Goal: Task Accomplishment & Management: Manage account settings

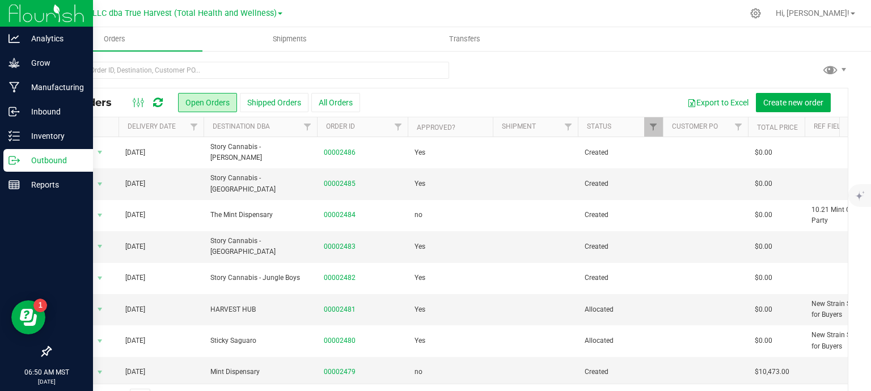
click at [18, 160] on line at bounding box center [16, 160] width 6 height 0
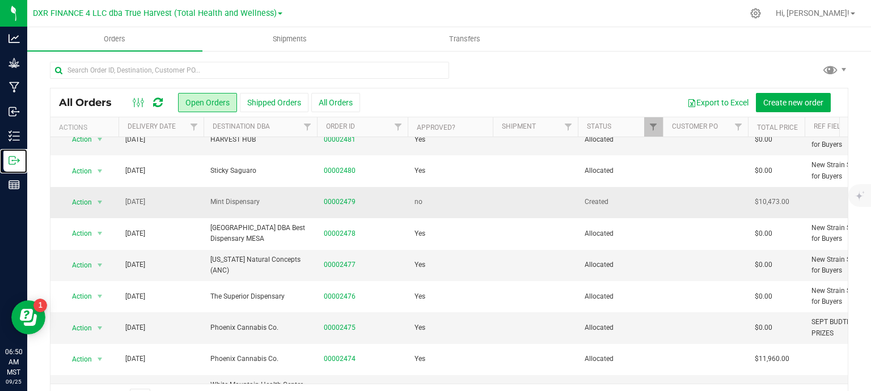
scroll to position [283, 0]
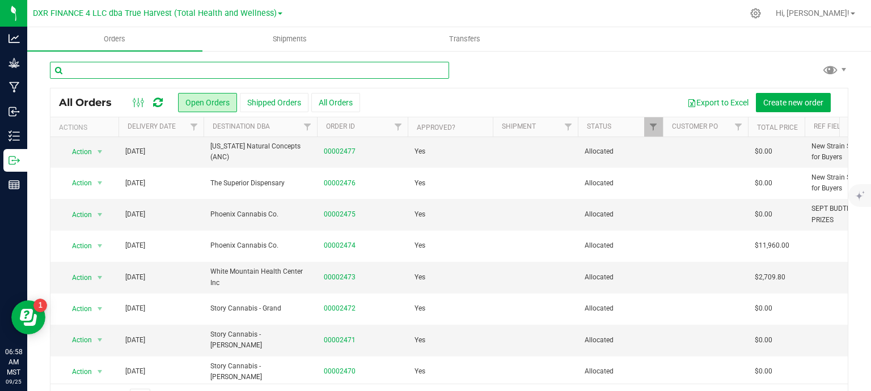
click at [150, 68] on input "text" at bounding box center [249, 70] width 399 height 17
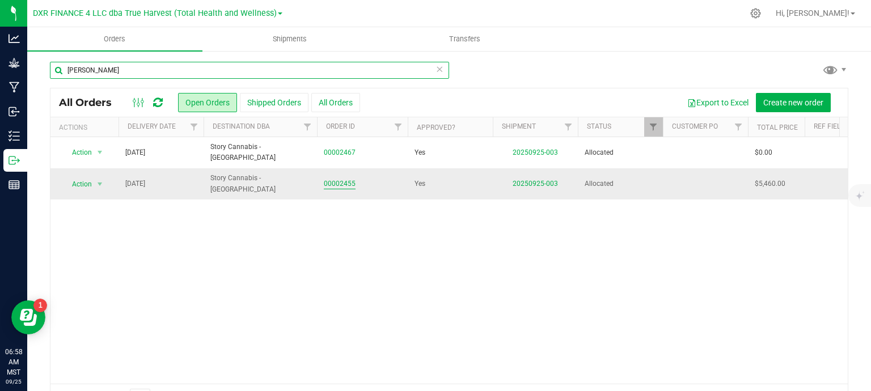
type input "[PERSON_NAME]"
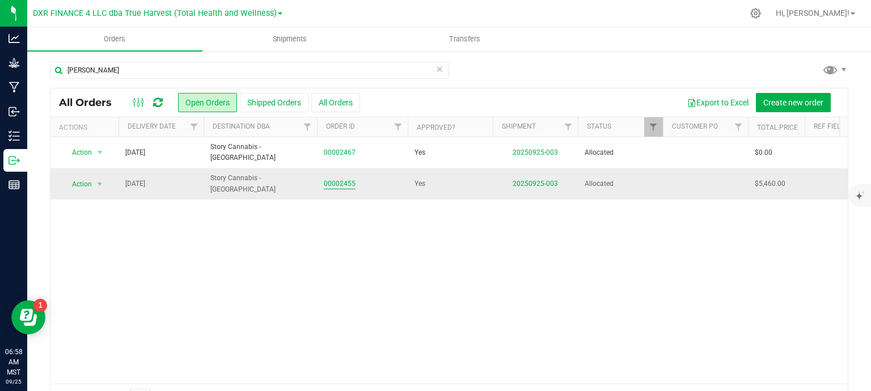
click at [333, 179] on link "00002455" at bounding box center [340, 184] width 32 height 11
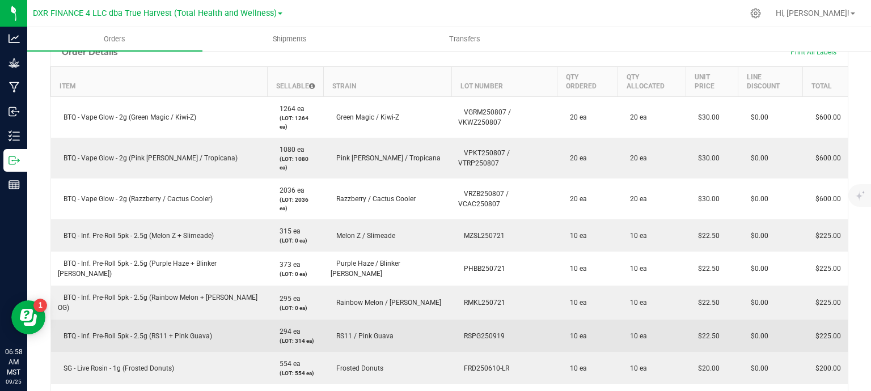
scroll to position [204, 0]
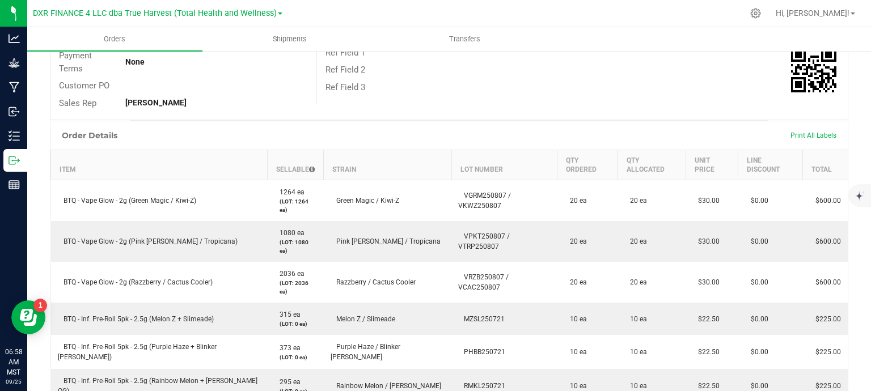
click at [804, 129] on div "Print All Labels" at bounding box center [812, 136] width 57 height 24
click at [805, 134] on span "Print All Labels" at bounding box center [813, 135] width 46 height 8
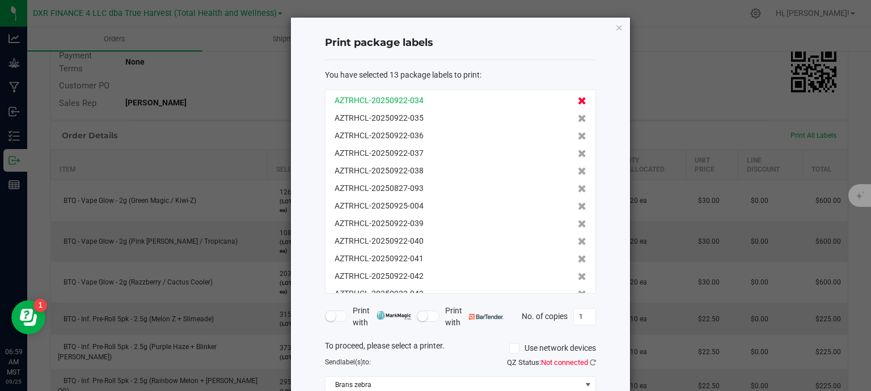
click at [578, 99] on icon at bounding box center [582, 101] width 9 height 8
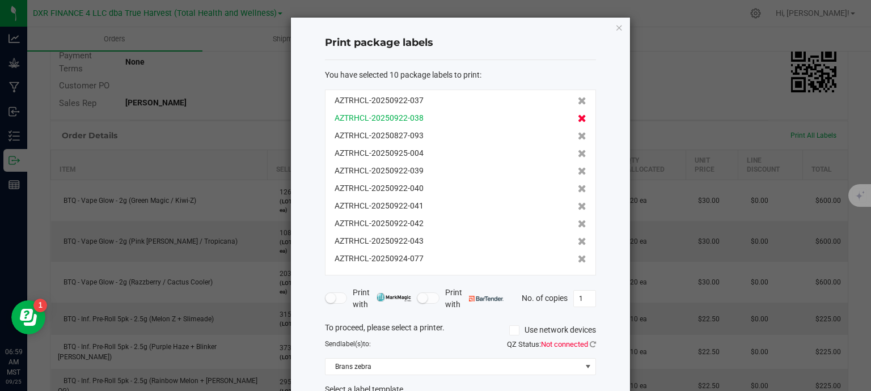
click at [578, 100] on icon at bounding box center [582, 101] width 9 height 8
click at [578, 114] on icon at bounding box center [582, 118] width 9 height 8
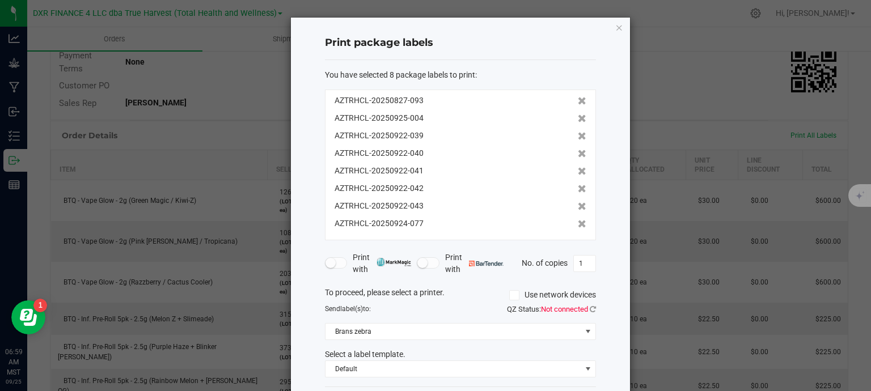
click at [578, 100] on icon at bounding box center [582, 101] width 9 height 8
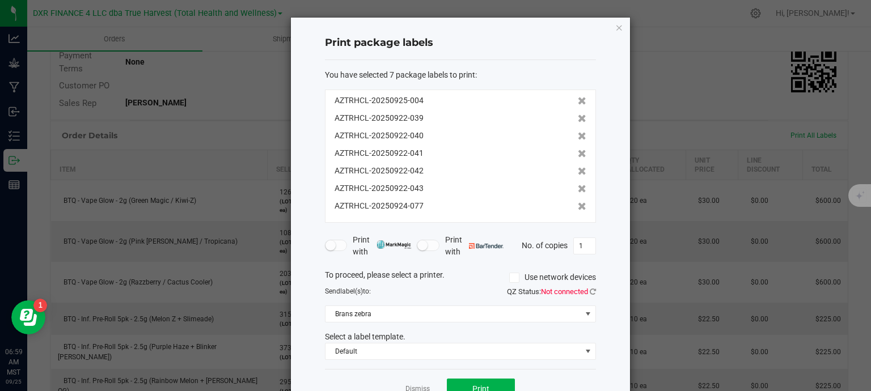
click at [578, 100] on icon at bounding box center [582, 101] width 9 height 8
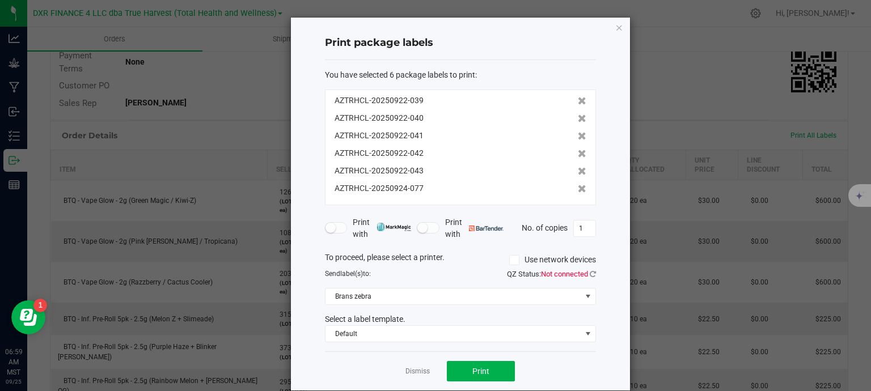
click at [578, 100] on icon at bounding box center [582, 101] width 9 height 8
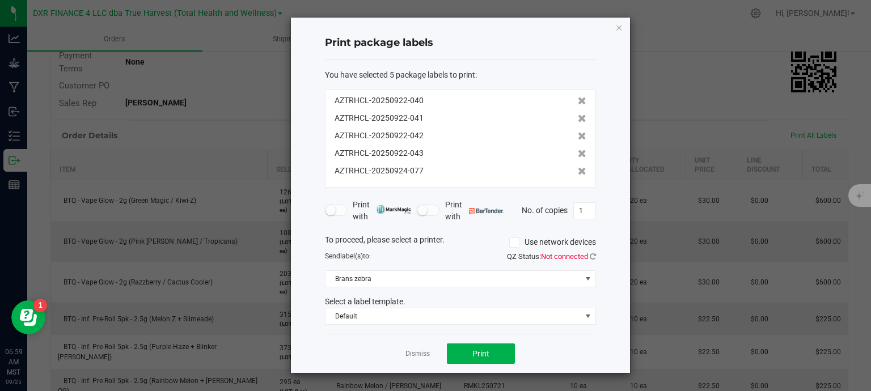
click at [578, 100] on icon at bounding box center [582, 101] width 9 height 8
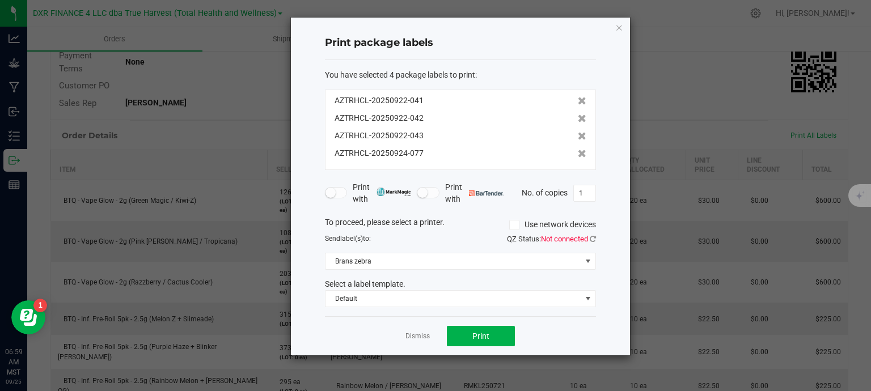
click at [578, 100] on icon at bounding box center [582, 101] width 9 height 8
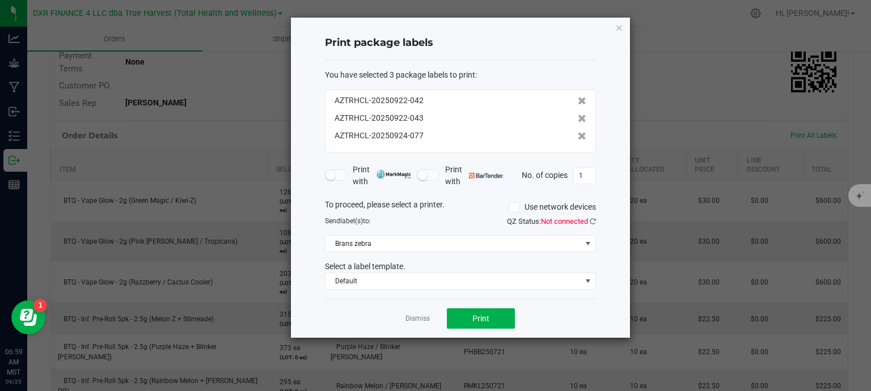
click at [578, 100] on icon at bounding box center [582, 101] width 9 height 8
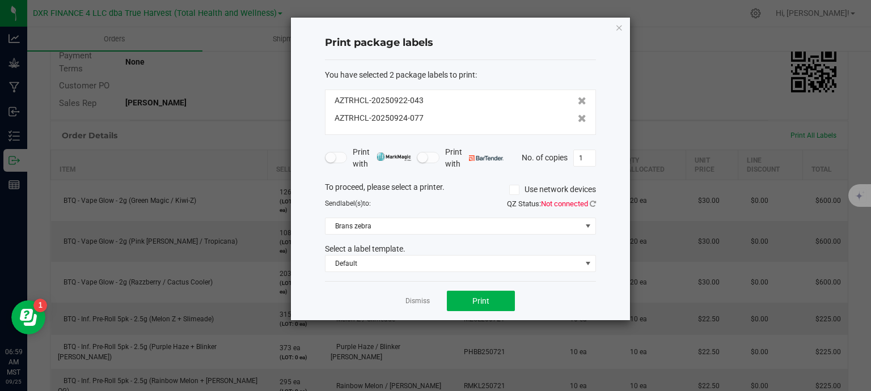
click at [578, 100] on icon at bounding box center [582, 101] width 9 height 8
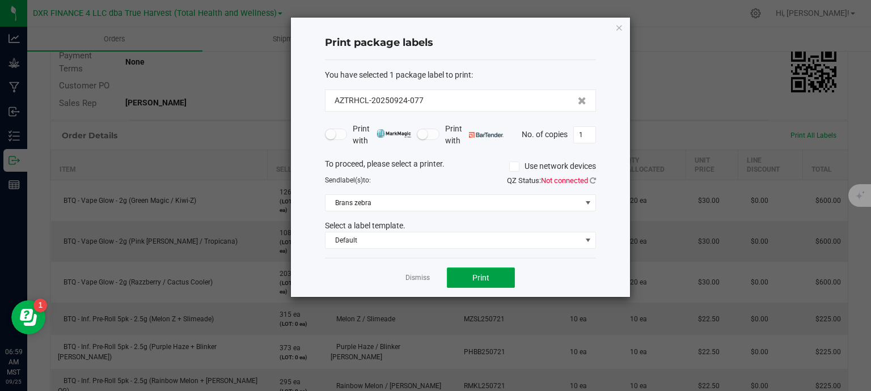
click at [497, 275] on button "Print" at bounding box center [481, 278] width 68 height 20
click at [410, 273] on link "Dismiss" at bounding box center [417, 278] width 24 height 10
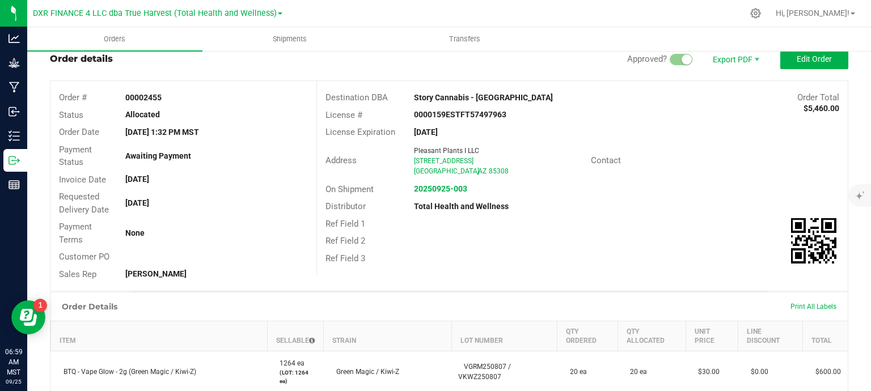
scroll to position [0, 0]
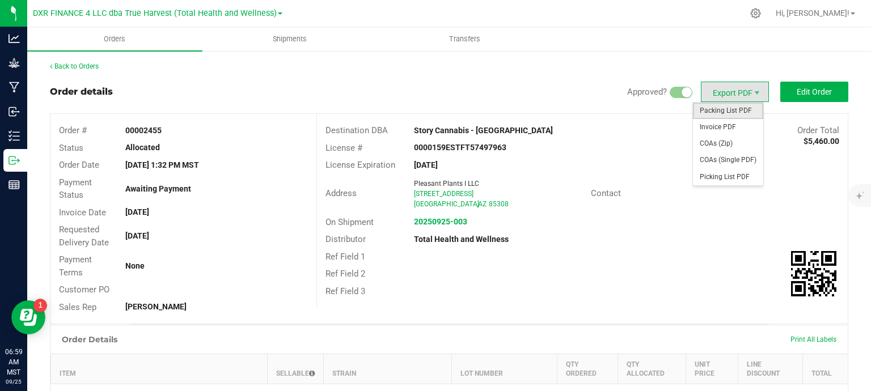
click at [732, 111] on span "Packing List PDF" at bounding box center [728, 111] width 70 height 16
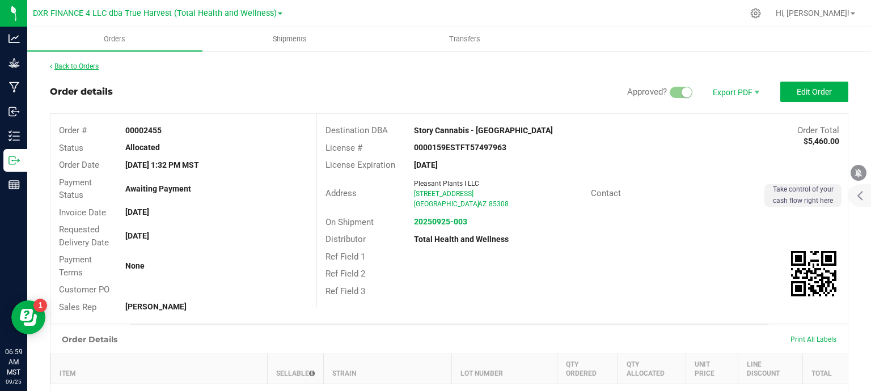
click at [88, 66] on link "Back to Orders" at bounding box center [74, 66] width 49 height 8
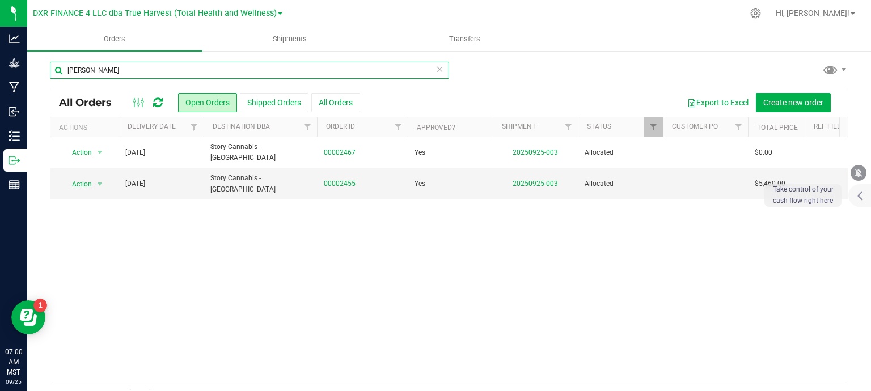
click at [150, 70] on input "[PERSON_NAME]" at bounding box center [249, 70] width 399 height 17
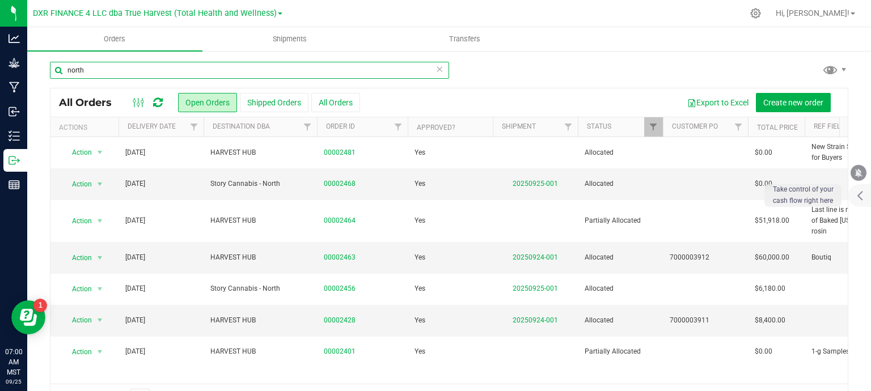
click at [136, 64] on input "north" at bounding box center [249, 70] width 399 height 17
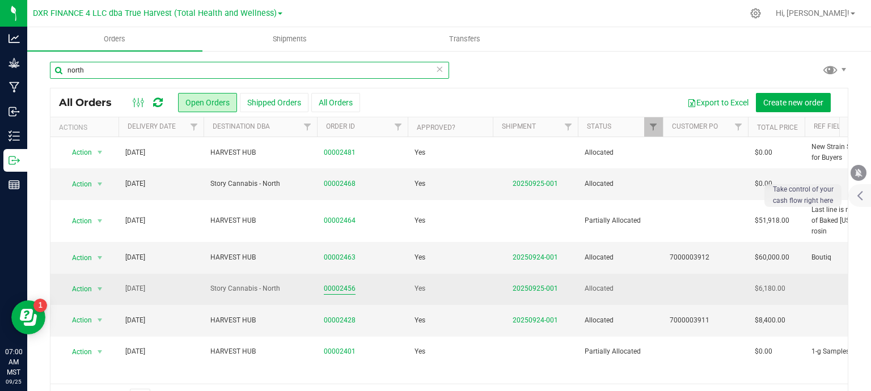
type input "north"
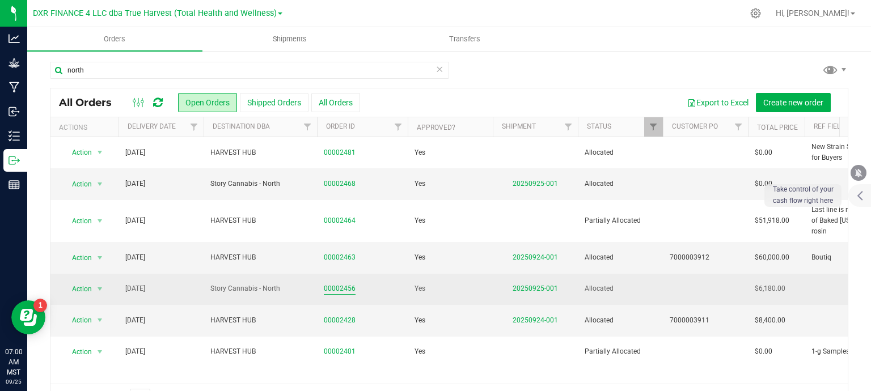
click at [345, 283] on link "00002456" at bounding box center [340, 288] width 32 height 11
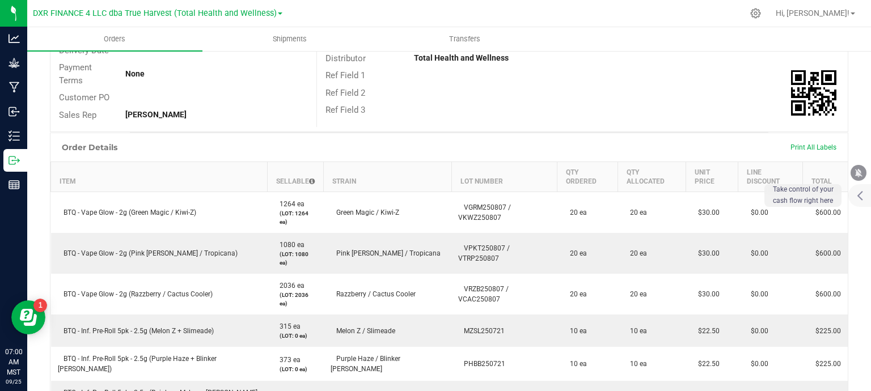
scroll to position [113, 0]
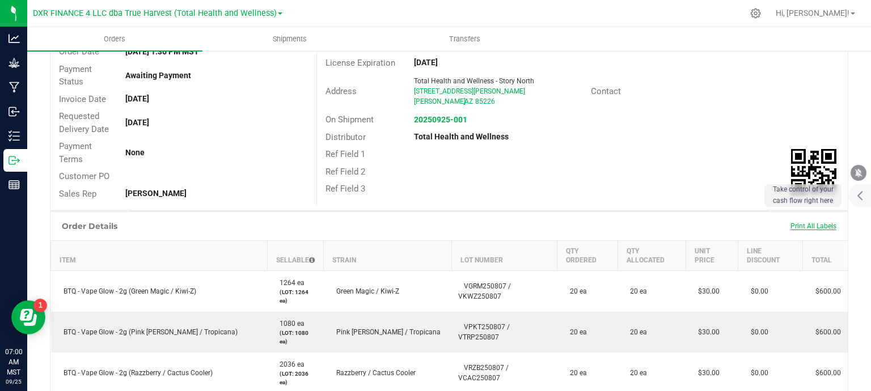
click at [808, 227] on span "Print All Labels" at bounding box center [813, 226] width 46 height 8
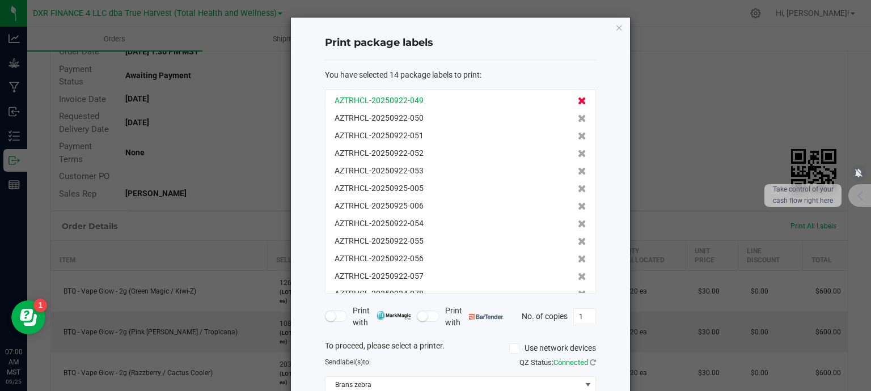
click at [578, 100] on icon at bounding box center [582, 101] width 9 height 8
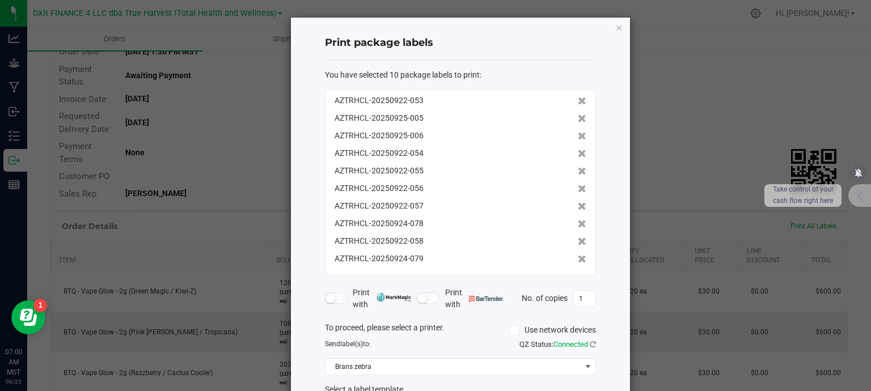
click at [578, 100] on icon at bounding box center [582, 101] width 9 height 8
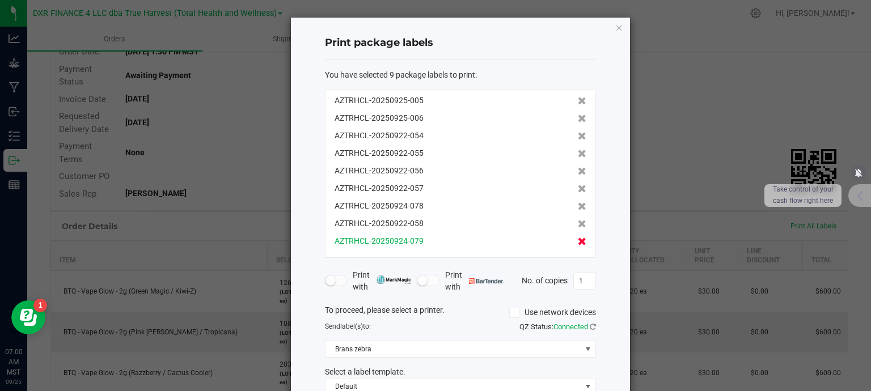
click at [578, 241] on icon at bounding box center [582, 241] width 9 height 8
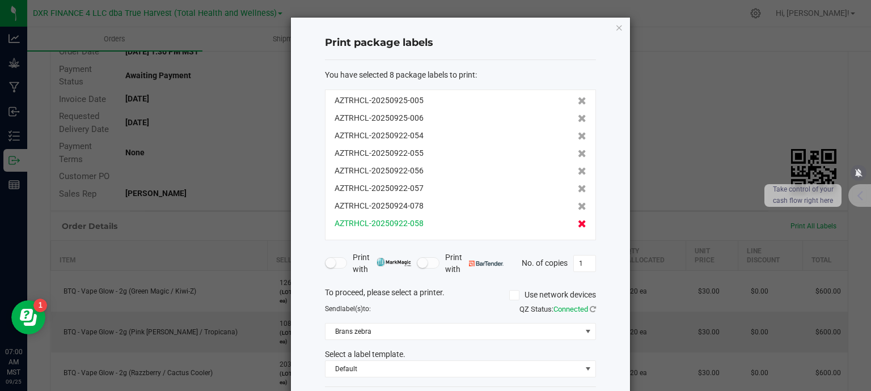
click at [578, 221] on icon at bounding box center [582, 224] width 9 height 8
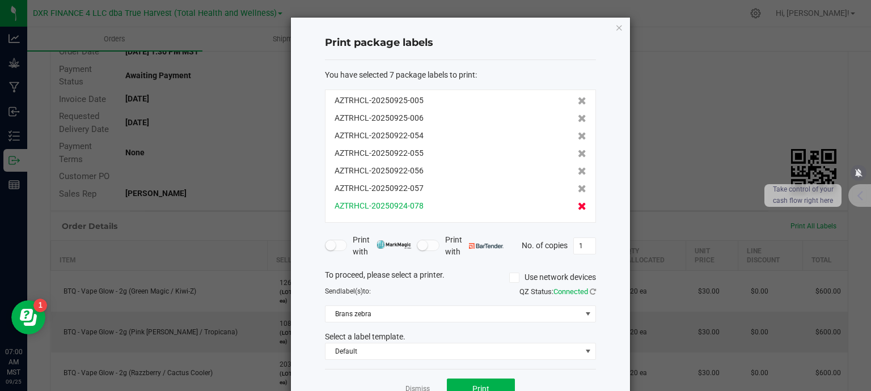
click at [578, 206] on icon at bounding box center [582, 206] width 9 height 8
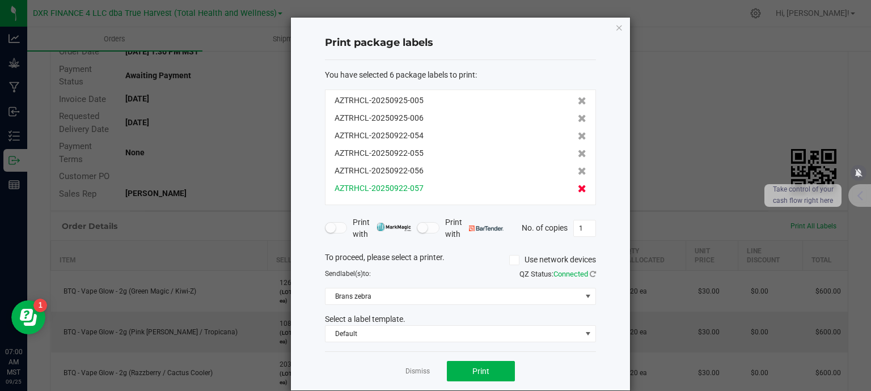
click at [578, 185] on icon at bounding box center [582, 189] width 9 height 8
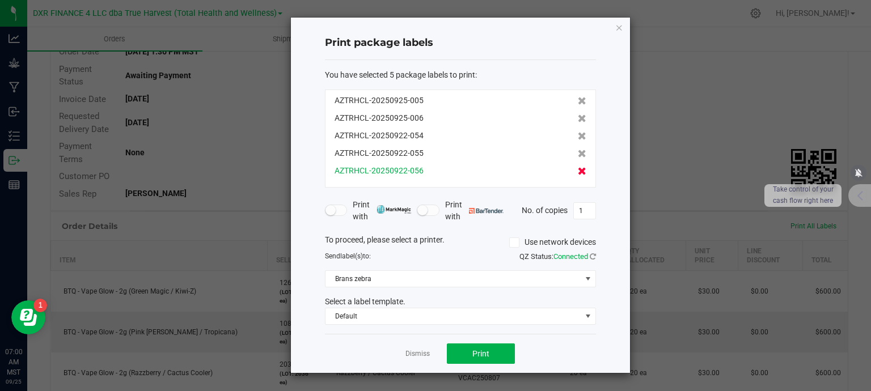
click at [578, 167] on icon at bounding box center [582, 171] width 9 height 8
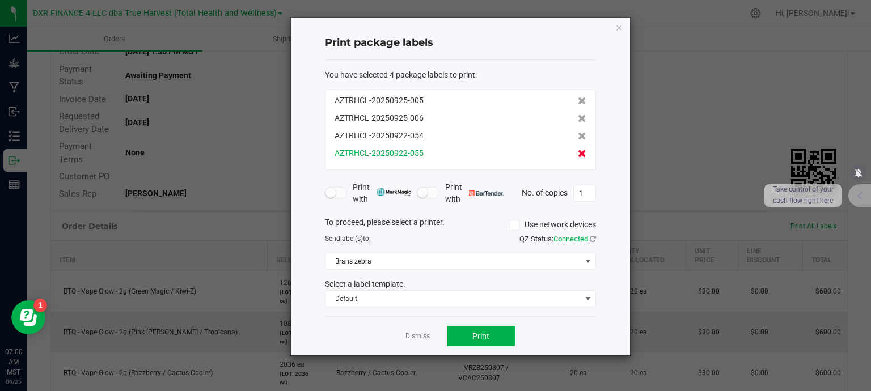
click at [578, 154] on icon at bounding box center [582, 154] width 9 height 8
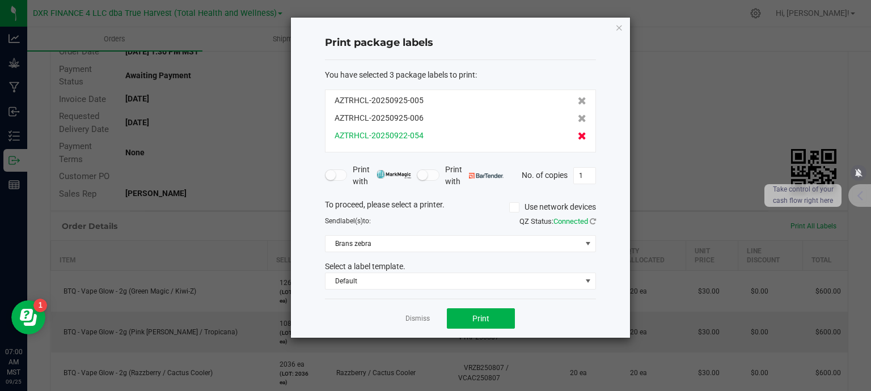
click at [578, 138] on icon at bounding box center [582, 136] width 9 height 8
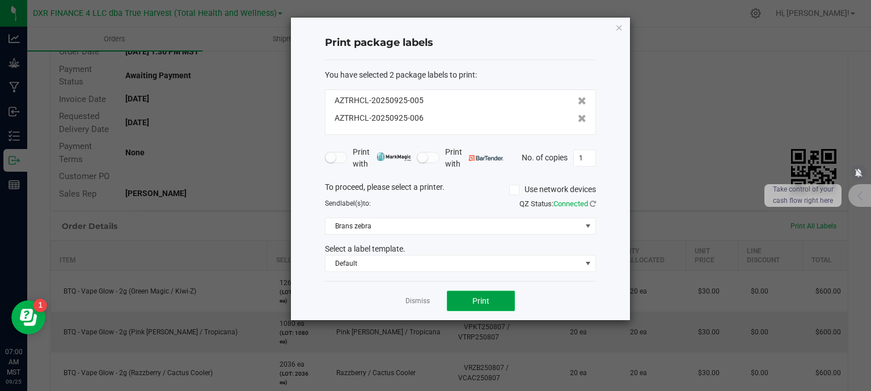
click at [484, 302] on span "Print" at bounding box center [480, 300] width 17 height 9
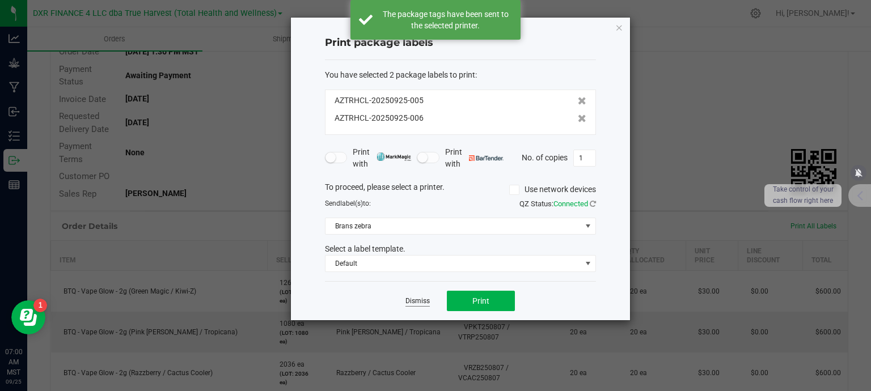
click at [419, 299] on link "Dismiss" at bounding box center [417, 301] width 24 height 10
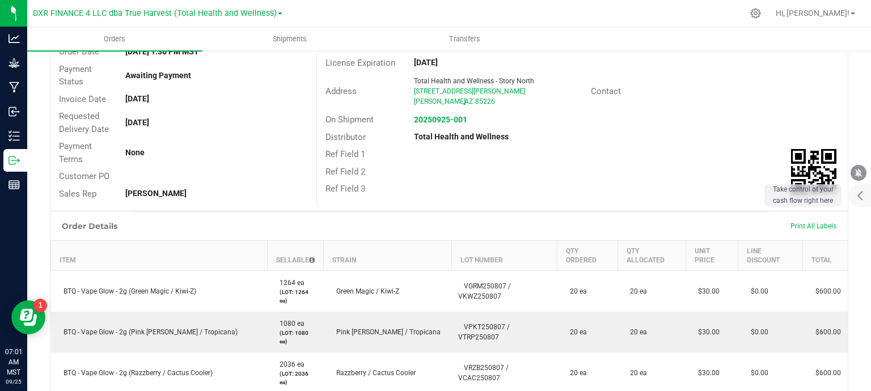
scroll to position [0, 0]
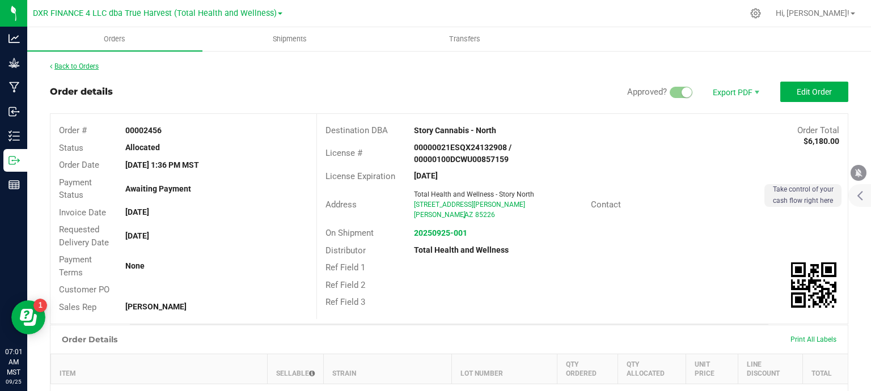
click at [83, 66] on link "Back to Orders" at bounding box center [74, 66] width 49 height 8
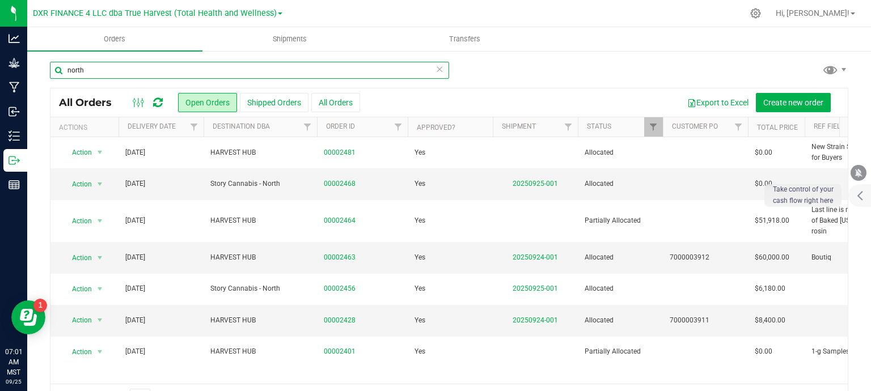
click at [174, 71] on input "north" at bounding box center [249, 70] width 399 height 17
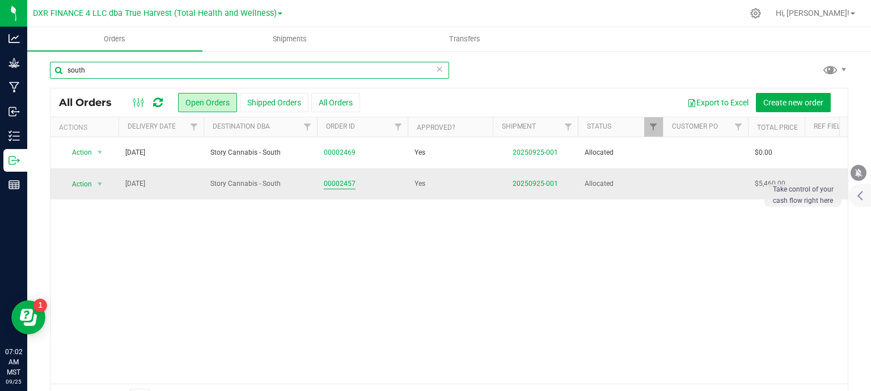
type input "south"
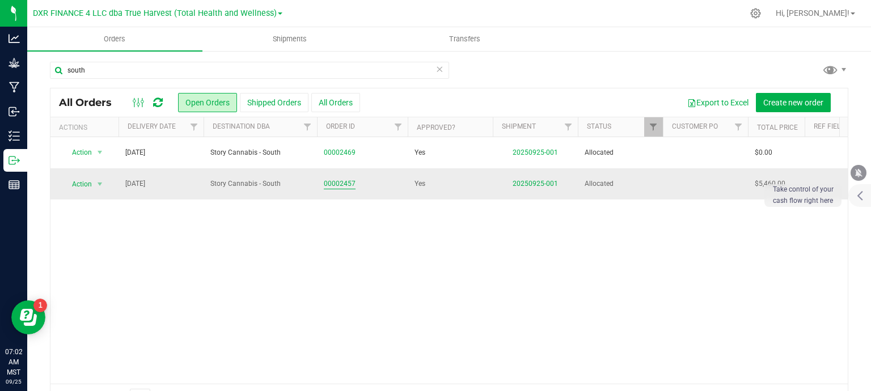
click at [335, 185] on link "00002457" at bounding box center [340, 184] width 32 height 11
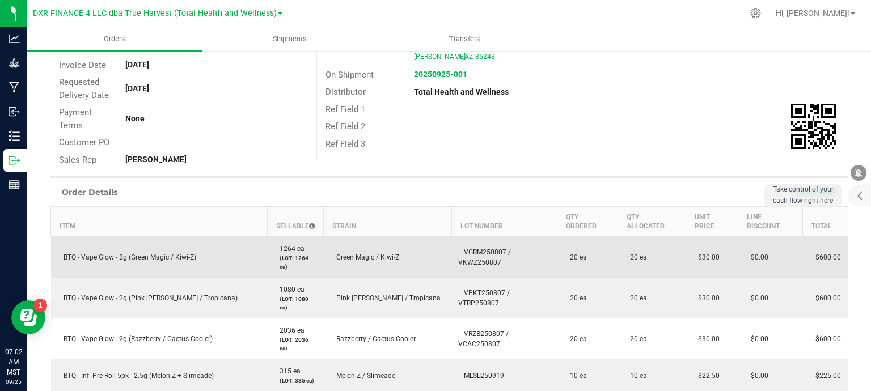
scroll to position [204, 0]
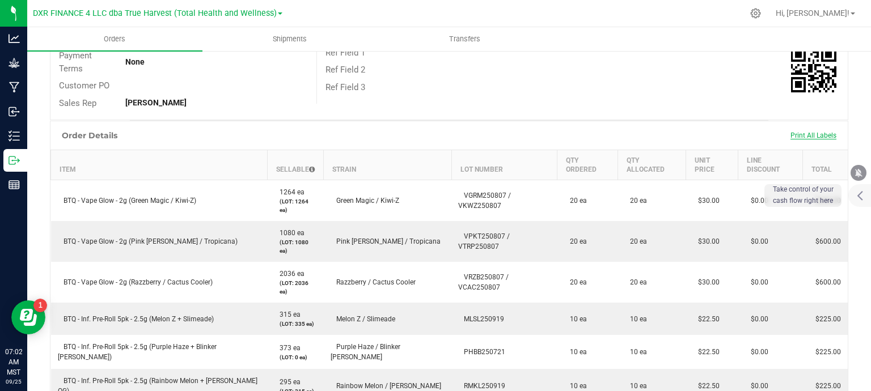
click at [815, 135] on span "Print All Labels" at bounding box center [813, 135] width 46 height 8
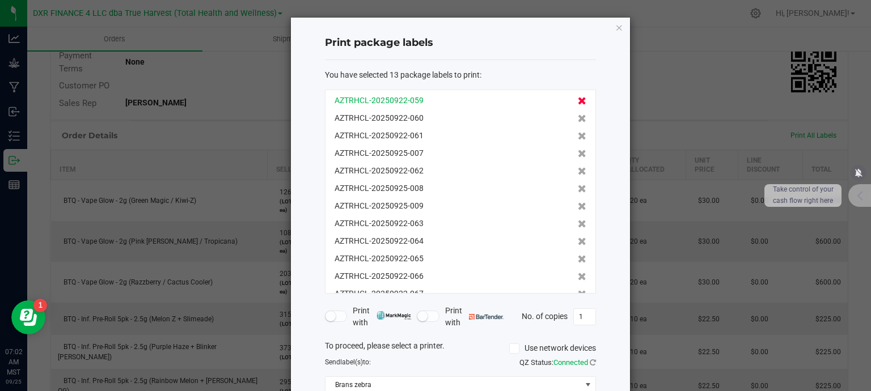
click at [578, 99] on icon at bounding box center [582, 101] width 9 height 8
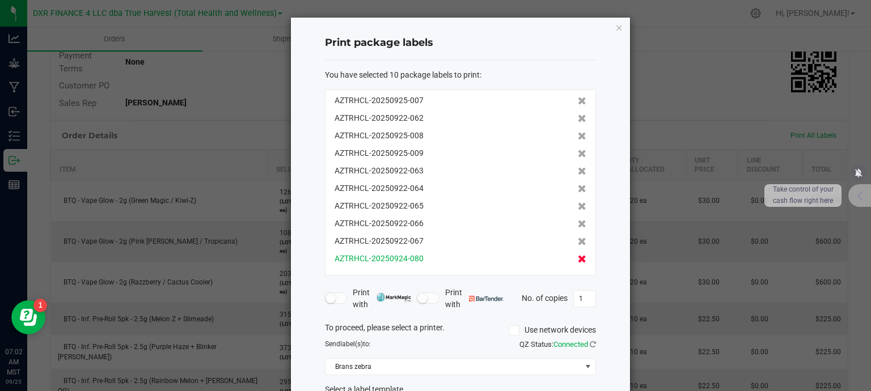
click at [578, 260] on icon at bounding box center [582, 259] width 9 height 8
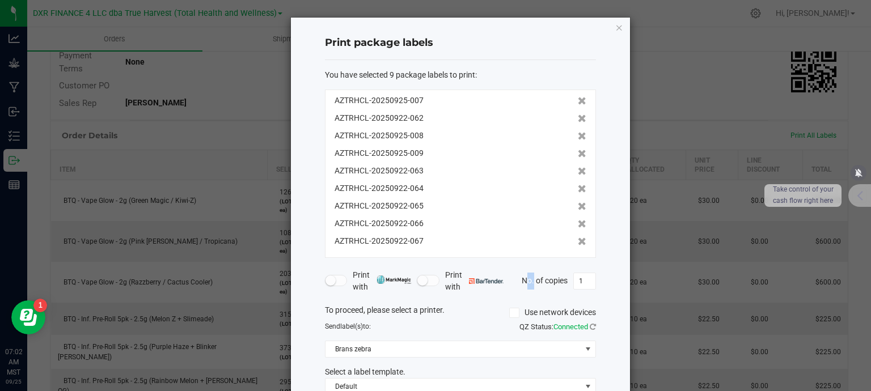
click at [566, 260] on form "You have selected 9 package labels to print : AZTRHCL-20250925-007 AZTRHCL-2025…" at bounding box center [460, 232] width 271 height 326
click at [578, 243] on icon at bounding box center [582, 241] width 9 height 8
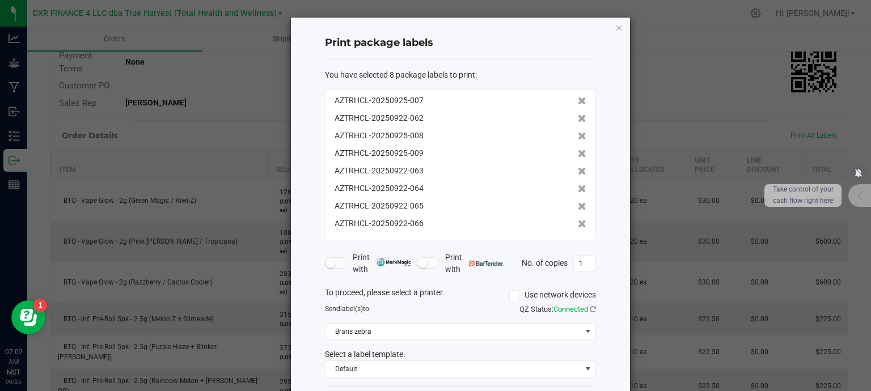
click at [578, 220] on icon at bounding box center [582, 224] width 9 height 8
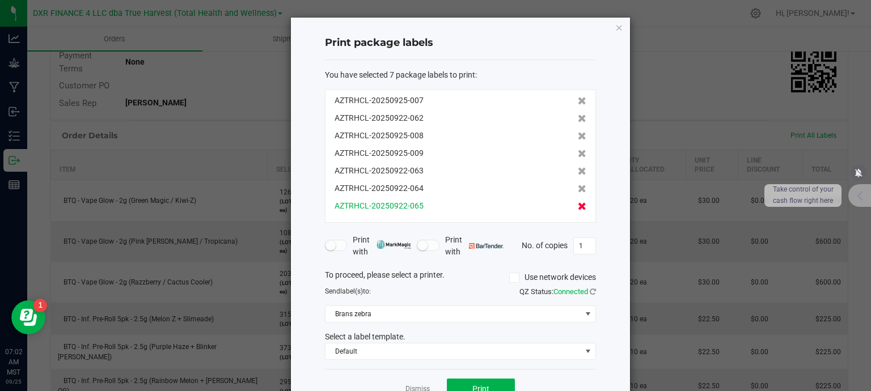
click at [578, 203] on icon at bounding box center [582, 206] width 9 height 8
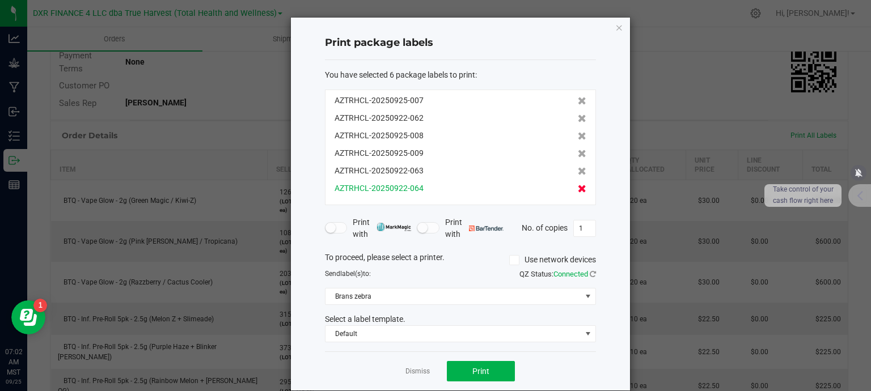
click at [578, 185] on icon at bounding box center [582, 189] width 9 height 8
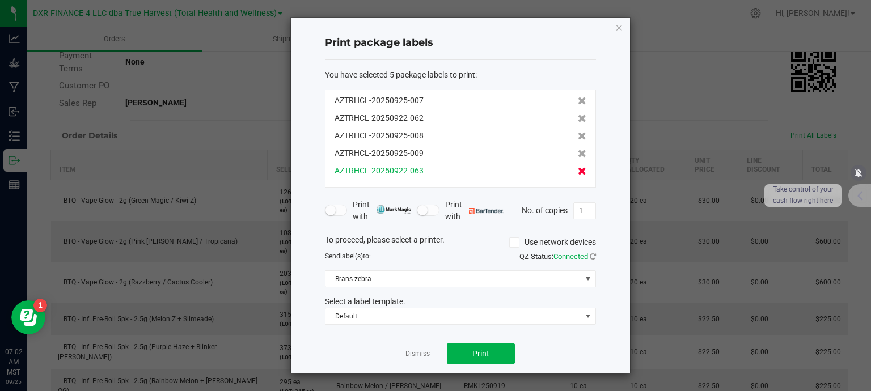
click at [578, 169] on icon at bounding box center [582, 171] width 9 height 8
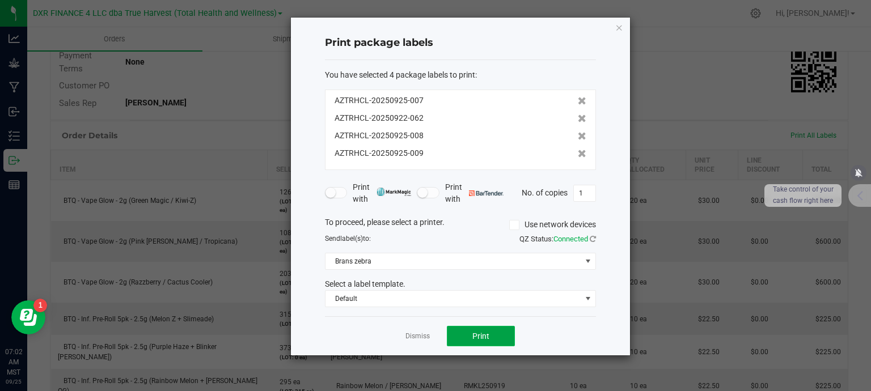
click at [492, 332] on button "Print" at bounding box center [481, 336] width 68 height 20
click at [423, 337] on link "Dismiss" at bounding box center [417, 337] width 24 height 10
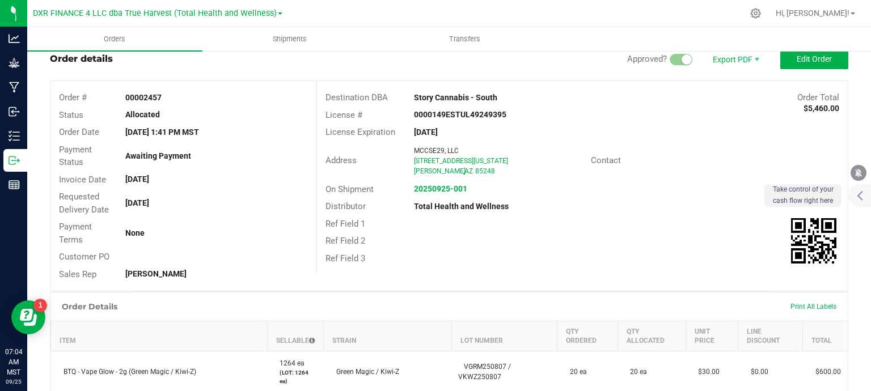
scroll to position [0, 0]
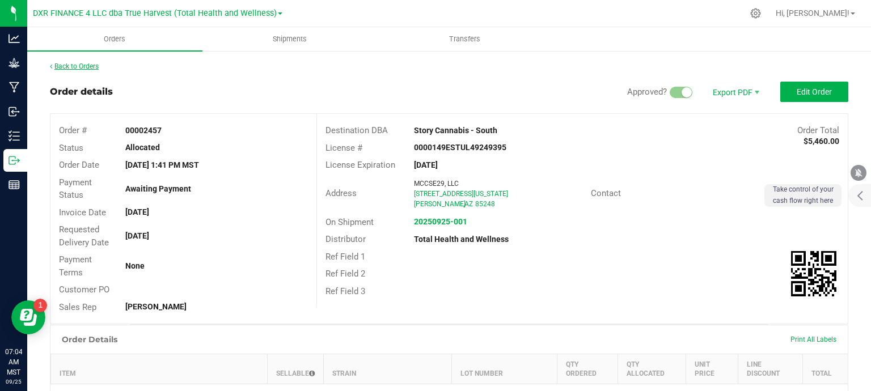
click at [73, 67] on link "Back to Orders" at bounding box center [74, 66] width 49 height 8
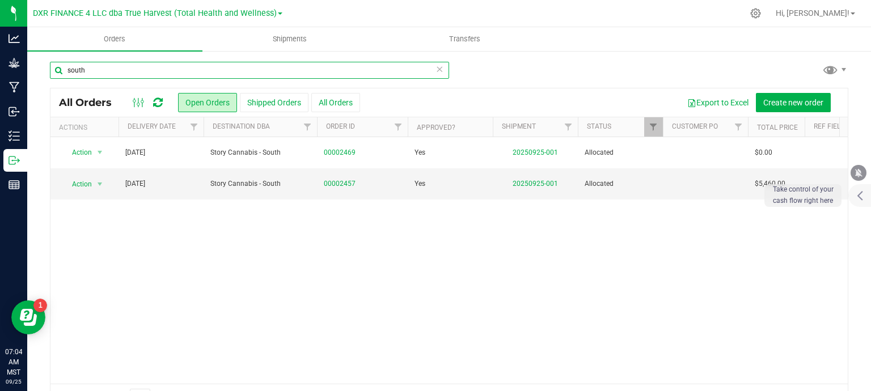
click at [211, 74] on input "south" at bounding box center [249, 70] width 399 height 17
type input "k"
type input "[PERSON_NAME]"
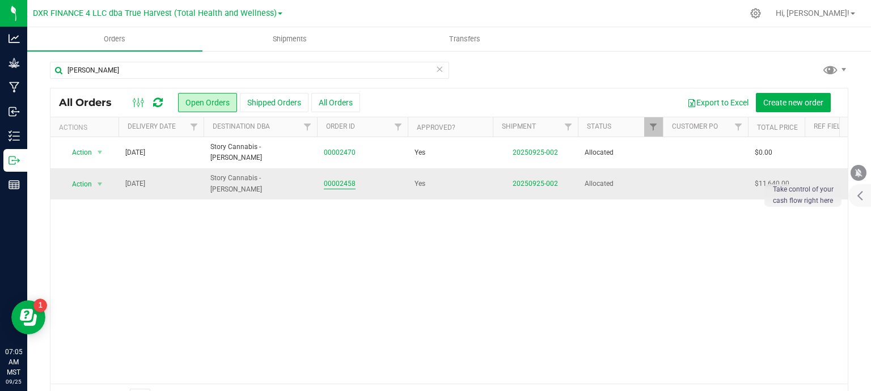
click at [342, 181] on link "00002458" at bounding box center [340, 184] width 32 height 11
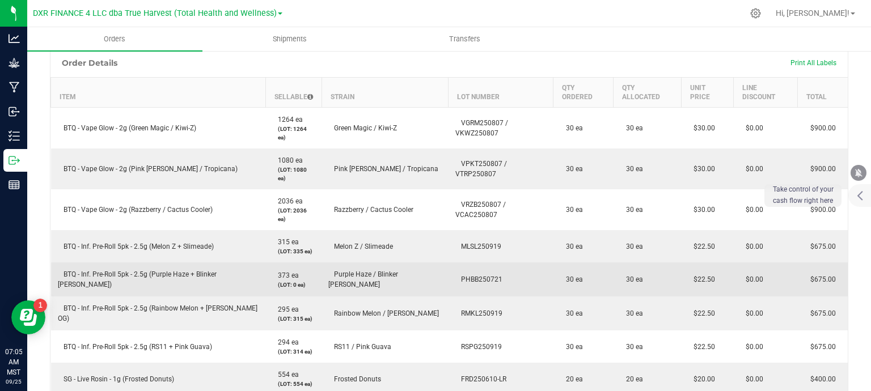
scroll to position [283, 0]
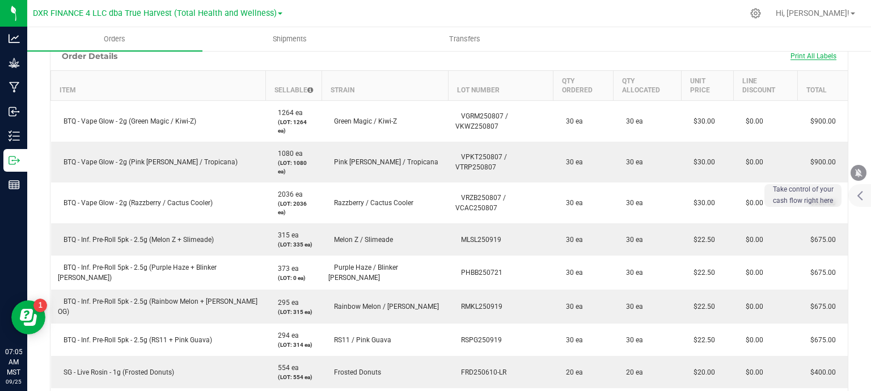
click at [798, 57] on span "Print All Labels" at bounding box center [813, 56] width 46 height 8
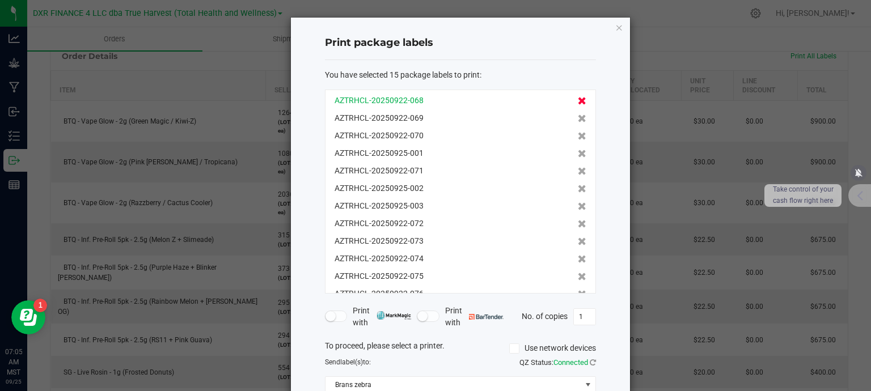
click at [578, 101] on icon at bounding box center [582, 101] width 9 height 8
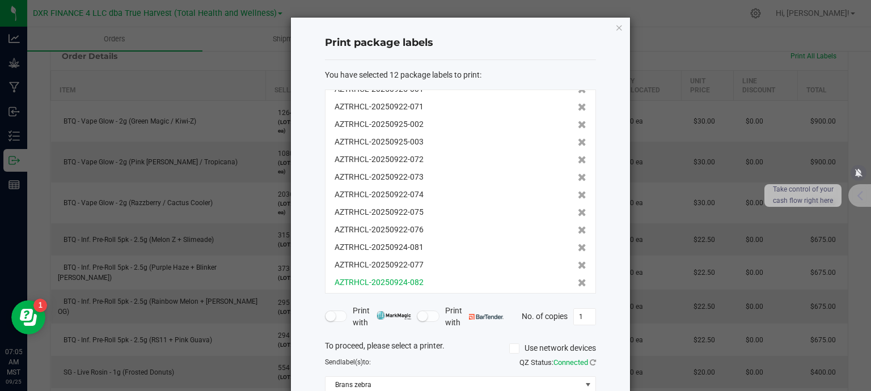
scroll to position [16, 0]
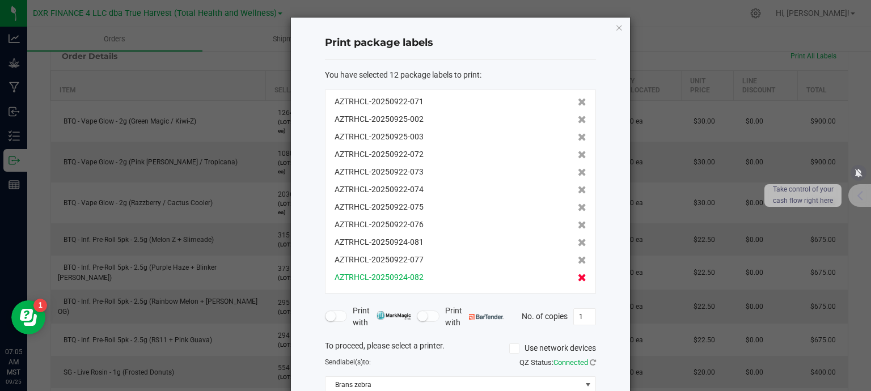
click at [578, 277] on icon at bounding box center [582, 278] width 9 height 8
click at [578, 277] on icon at bounding box center [582, 277] width 9 height 8
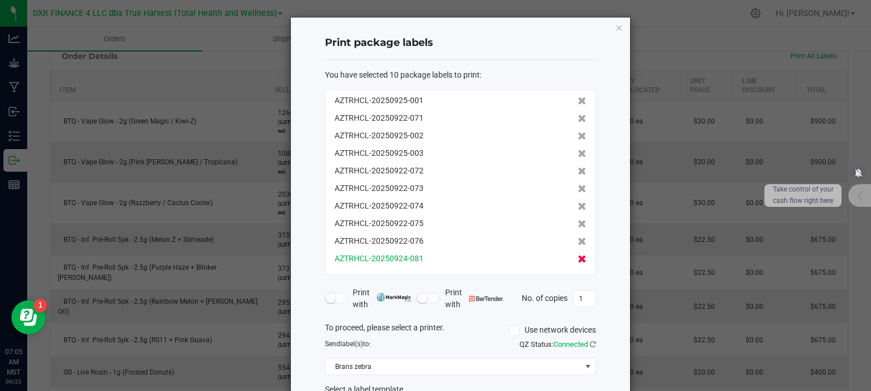
click at [578, 258] on icon at bounding box center [582, 259] width 9 height 8
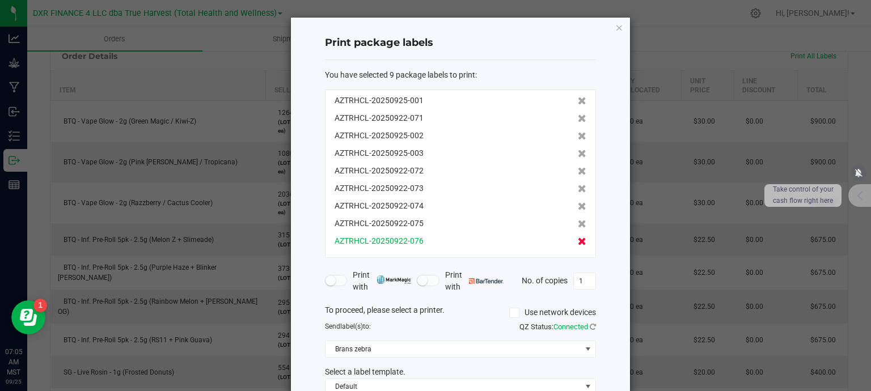
click at [578, 237] on icon at bounding box center [582, 241] width 9 height 8
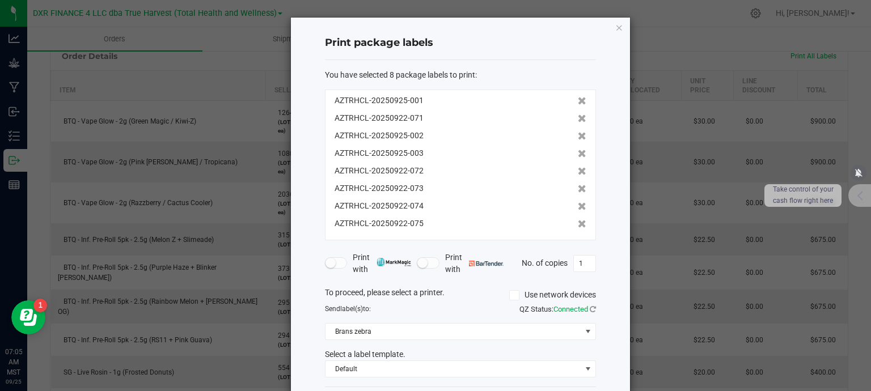
click at [578, 226] on icon at bounding box center [582, 224] width 9 height 8
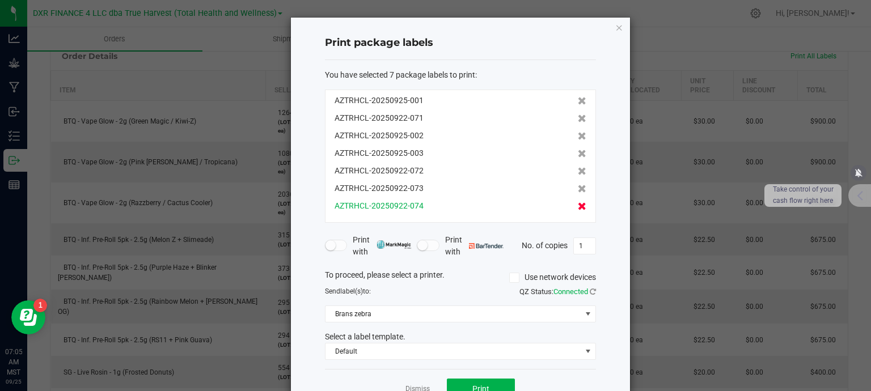
drag, startPoint x: 575, startPoint y: 209, endPoint x: 569, endPoint y: 205, distance: 8.2
click at [575, 209] on div "AZTRHCL-20250925-001 AZTRHCL-20250922-071 AZTRHCL-20250925-002 AZTRHCL-20250925…" at bounding box center [460, 156] width 271 height 133
click at [578, 205] on icon at bounding box center [582, 206] width 9 height 8
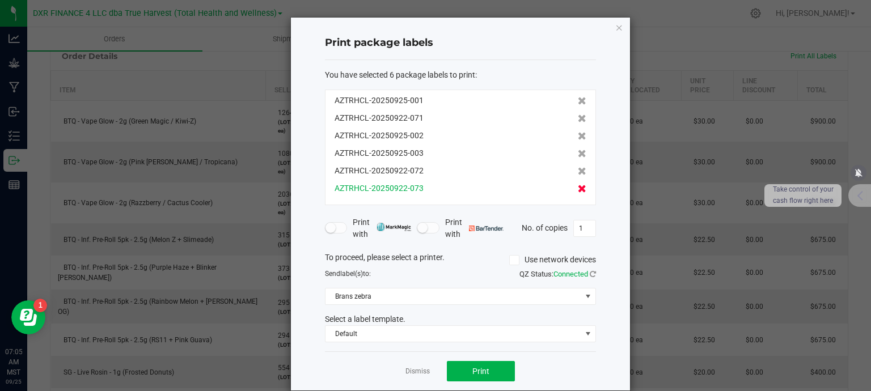
click at [578, 186] on icon at bounding box center [582, 189] width 9 height 8
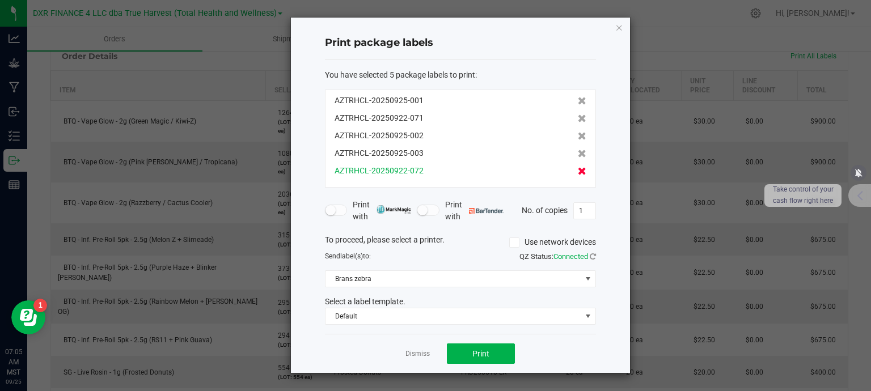
click at [578, 170] on icon at bounding box center [582, 171] width 9 height 8
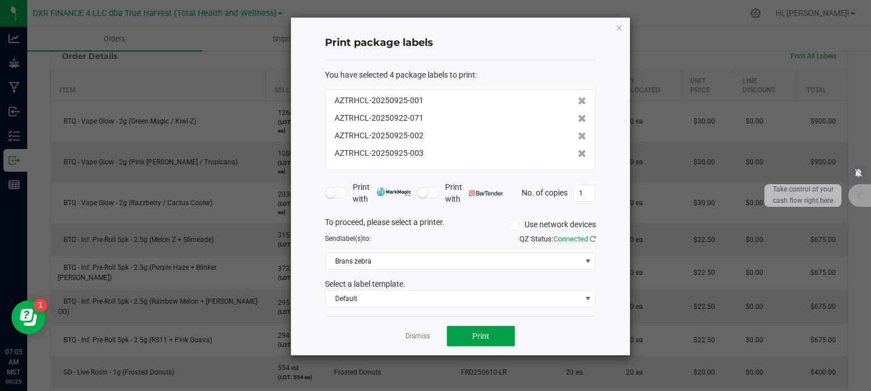
click at [495, 337] on button "Print" at bounding box center [481, 336] width 68 height 20
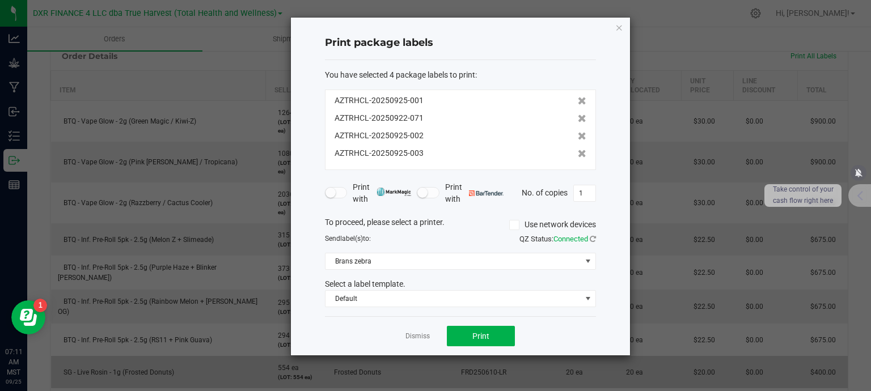
click at [419, 333] on link "Dismiss" at bounding box center [417, 337] width 24 height 10
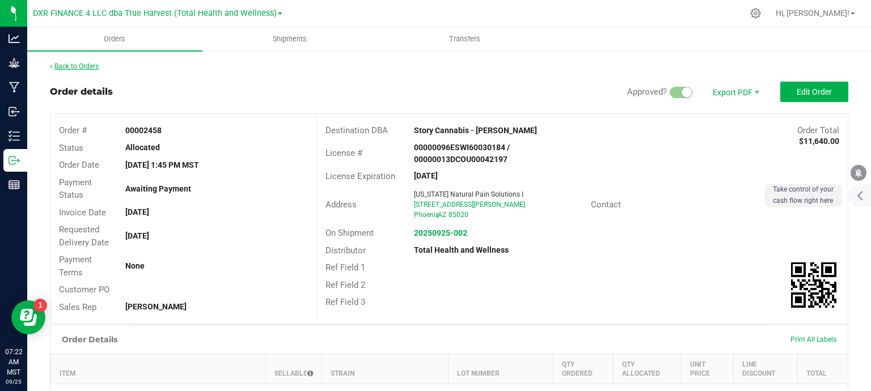
click at [77, 70] on link "Back to Orders" at bounding box center [74, 66] width 49 height 8
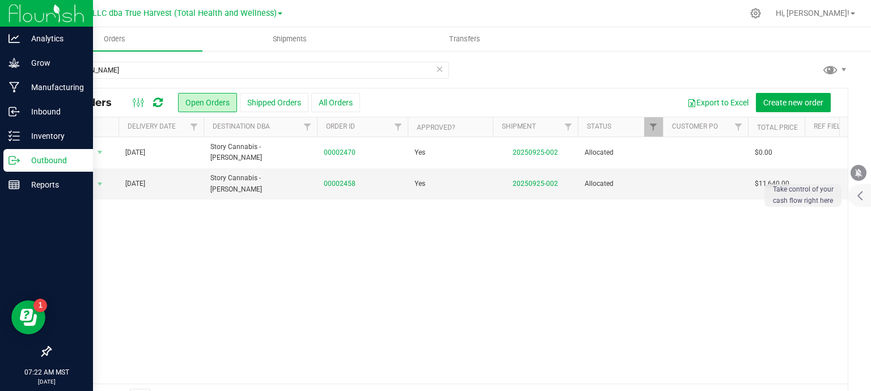
click at [16, 159] on icon at bounding box center [14, 160] width 11 height 11
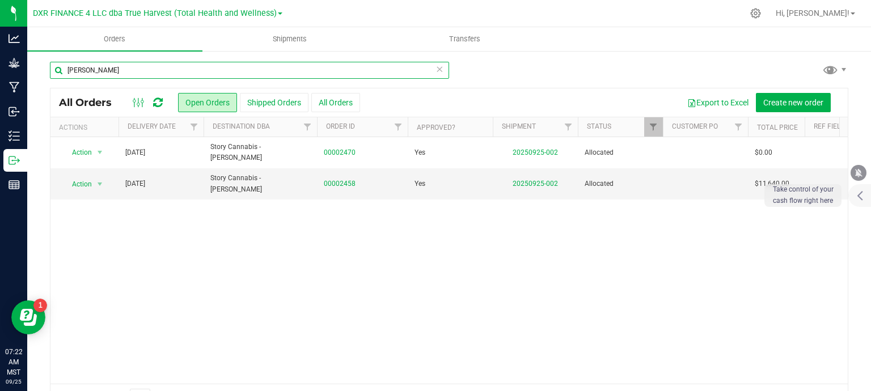
click at [128, 67] on input "[PERSON_NAME]" at bounding box center [249, 70] width 399 height 17
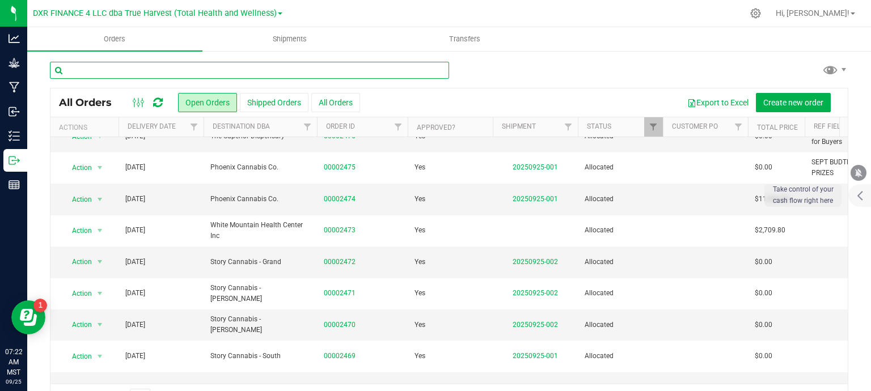
scroll to position [409, 0]
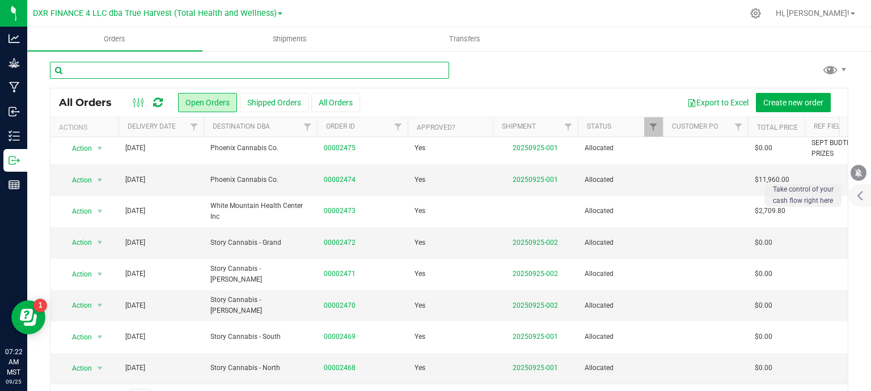
click at [249, 67] on input "text" at bounding box center [249, 70] width 399 height 17
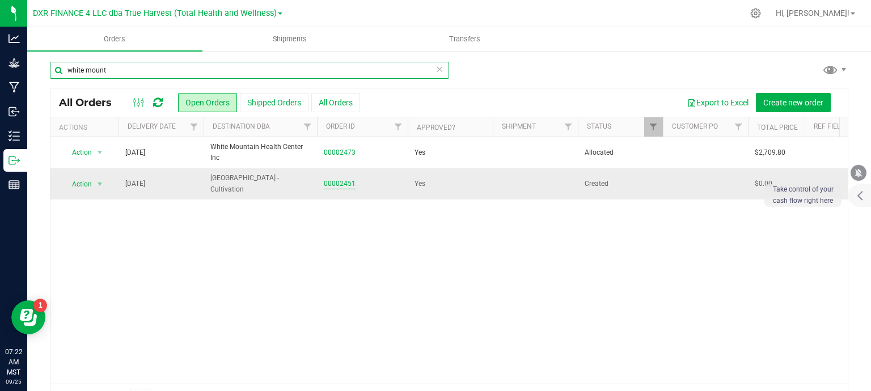
type input "white mount"
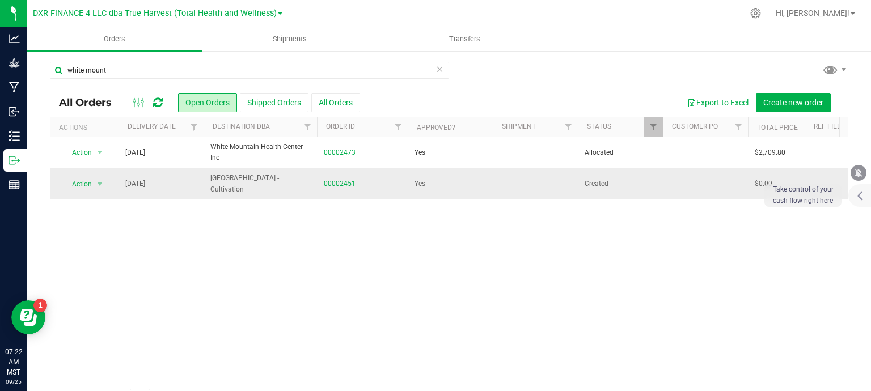
click at [331, 185] on link "00002451" at bounding box center [340, 184] width 32 height 11
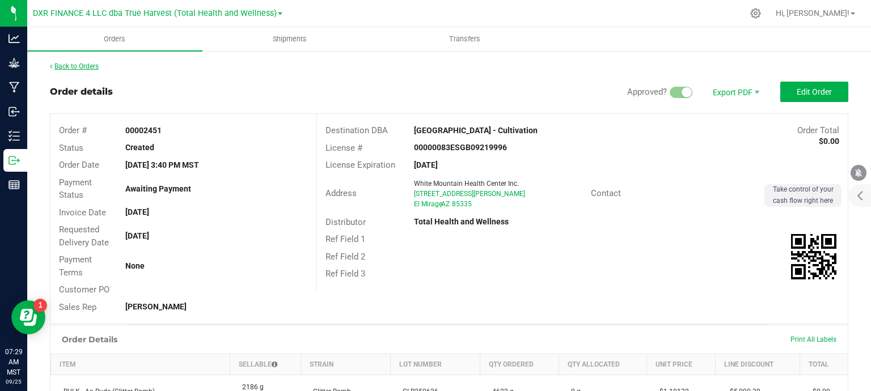
click at [83, 67] on link "Back to Orders" at bounding box center [74, 66] width 49 height 8
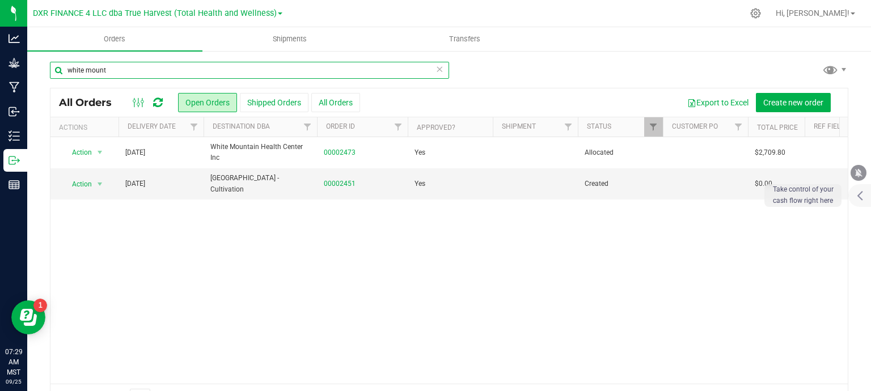
click at [166, 71] on input "white mount" at bounding box center [249, 70] width 399 height 17
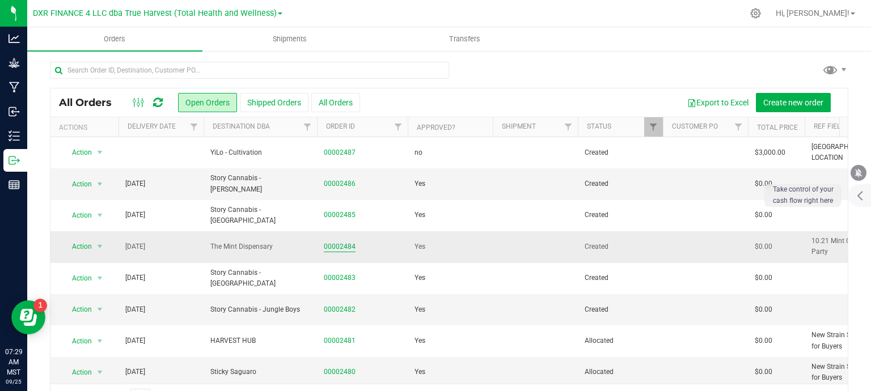
click at [340, 249] on link "00002484" at bounding box center [340, 246] width 32 height 11
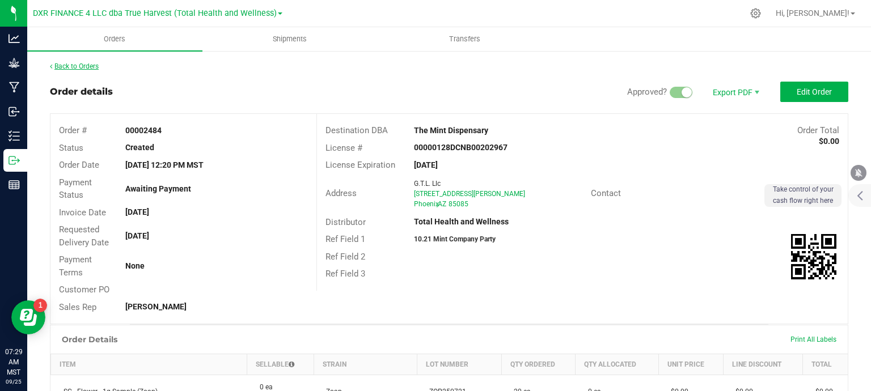
click at [86, 67] on link "Back to Orders" at bounding box center [74, 66] width 49 height 8
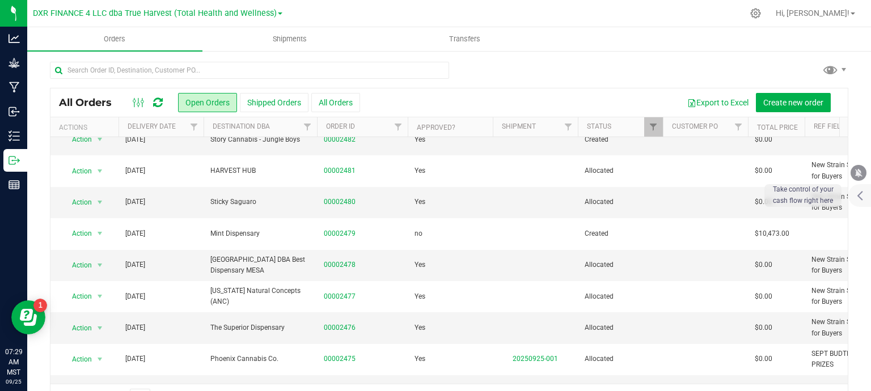
scroll to position [227, 0]
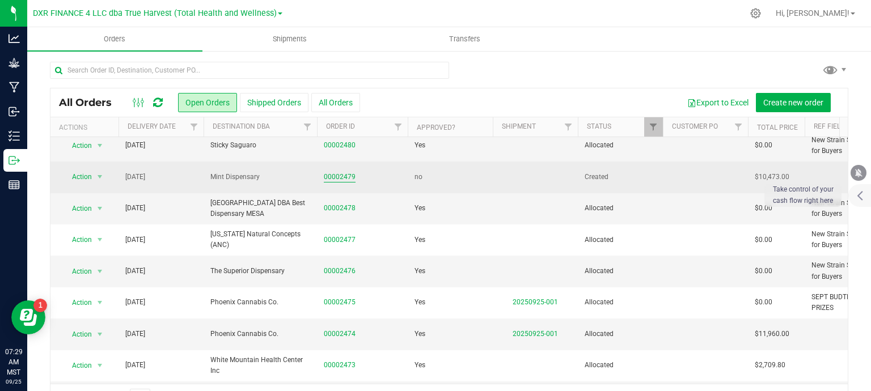
click at [337, 178] on link "00002479" at bounding box center [340, 177] width 32 height 11
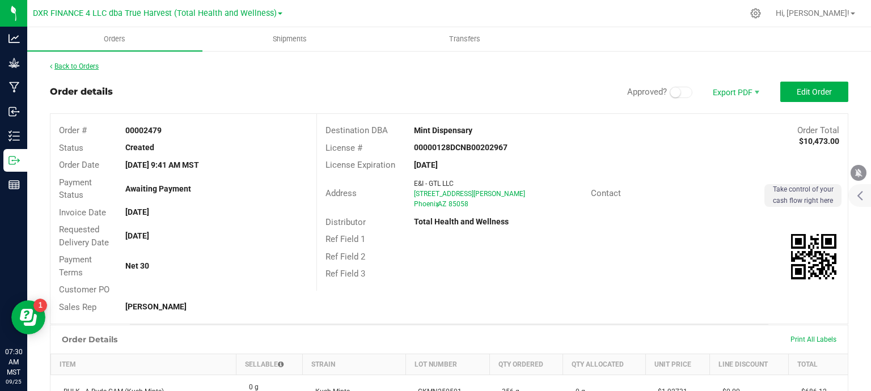
click at [82, 66] on link "Back to Orders" at bounding box center [74, 66] width 49 height 8
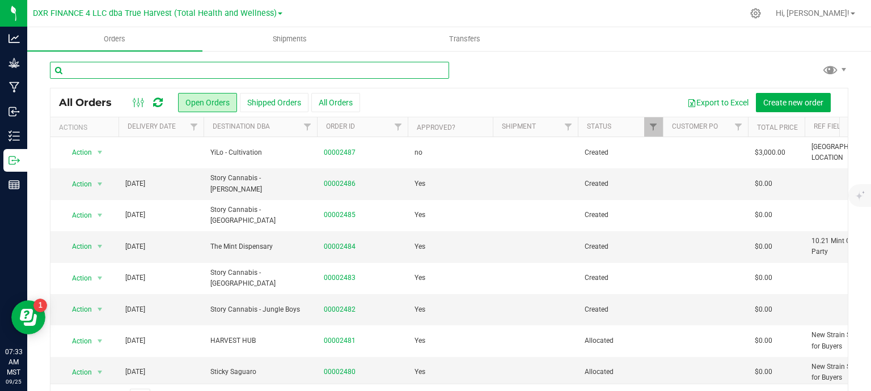
click at [181, 70] on input "text" at bounding box center [249, 70] width 399 height 17
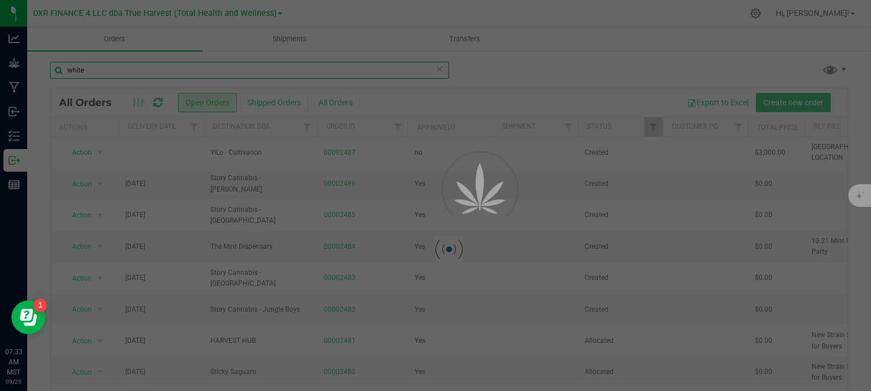
type input "white"
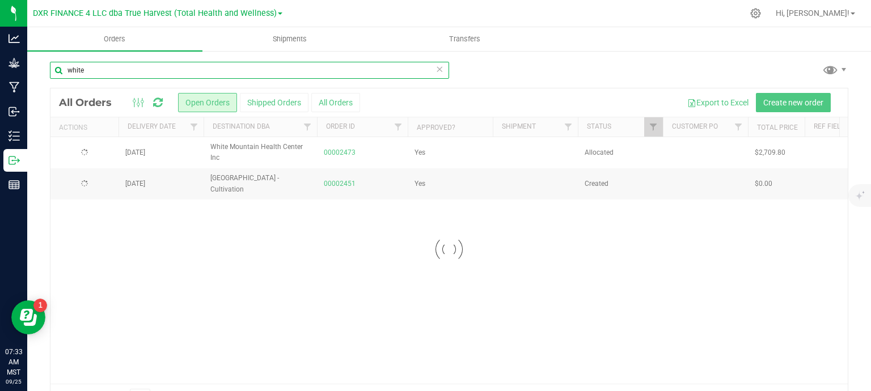
click at [156, 67] on input "white" at bounding box center [249, 70] width 399 height 17
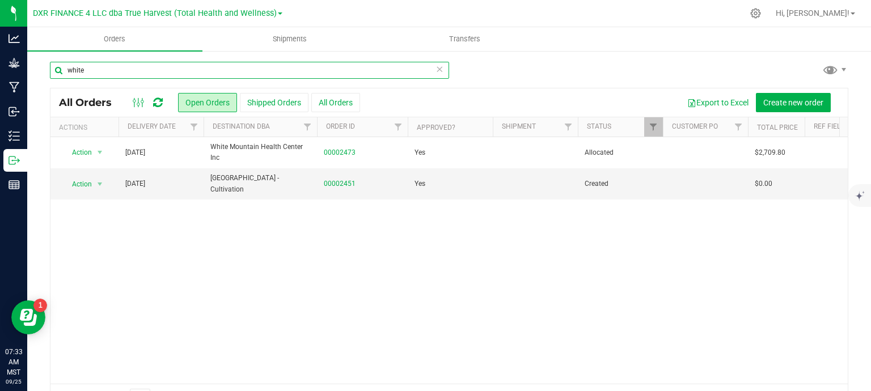
click at [156, 67] on input "white" at bounding box center [249, 70] width 399 height 17
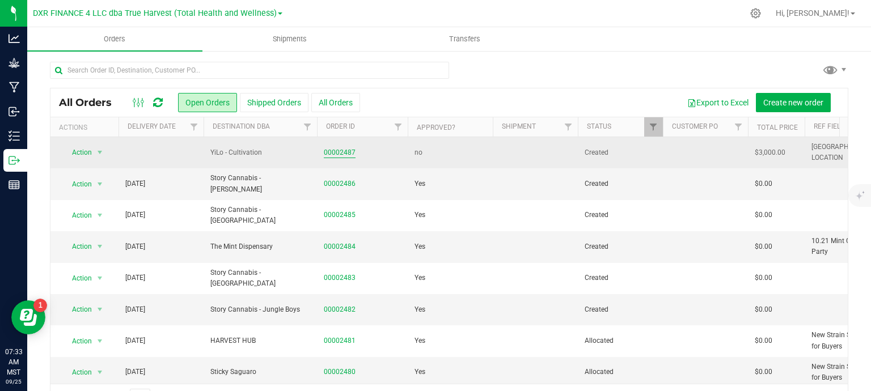
click at [341, 151] on link "00002487" at bounding box center [340, 152] width 32 height 11
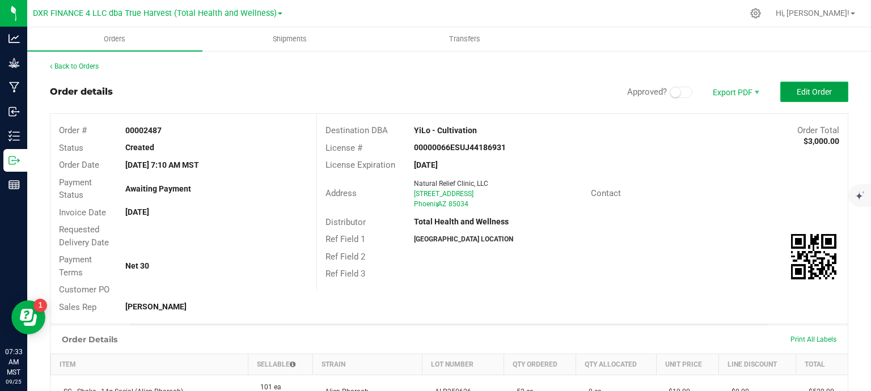
click at [812, 86] on button "Edit Order" at bounding box center [814, 92] width 68 height 20
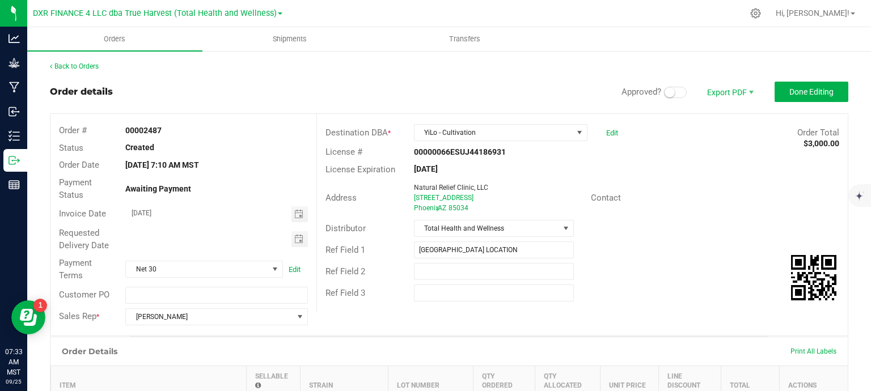
click at [668, 94] on span at bounding box center [675, 92] width 23 height 11
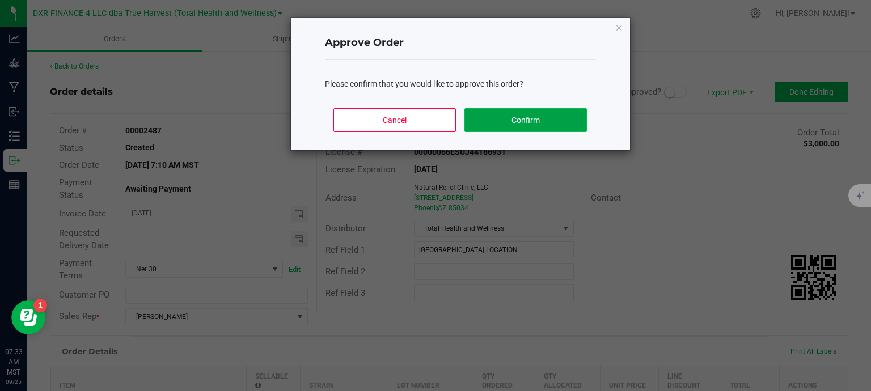
click at [514, 118] on button "Confirm" at bounding box center [525, 120] width 122 height 24
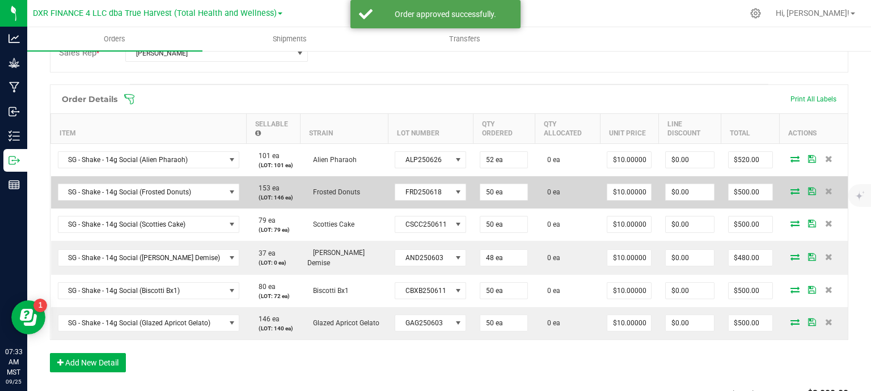
scroll to position [283, 0]
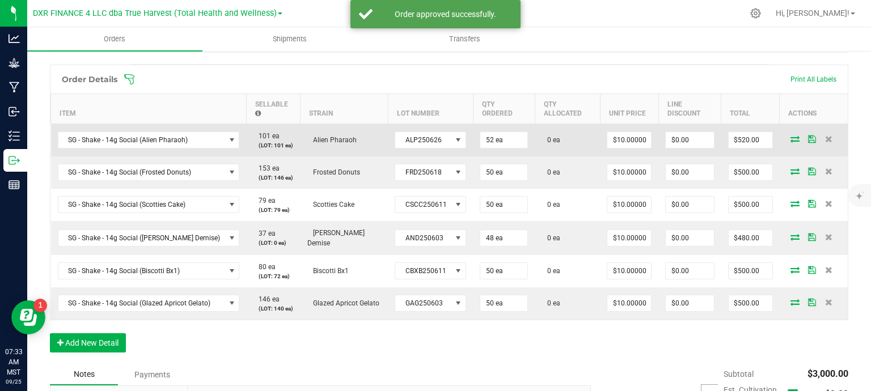
click at [790, 140] on icon at bounding box center [794, 138] width 9 height 7
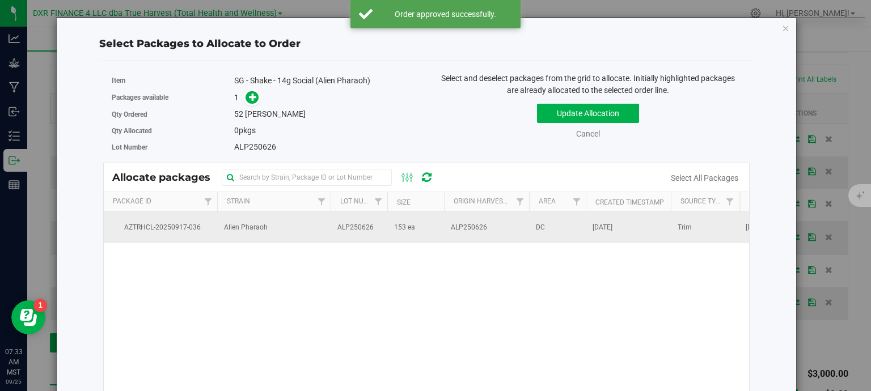
click at [367, 228] on span "ALP250626" at bounding box center [355, 227] width 36 height 11
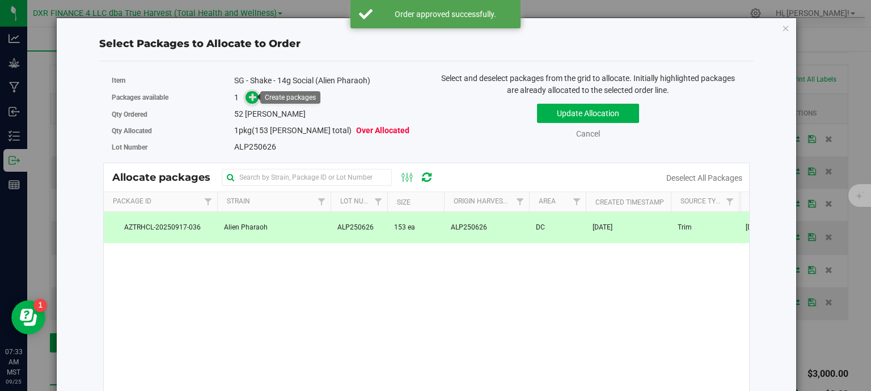
click at [249, 95] on icon at bounding box center [253, 97] width 8 height 8
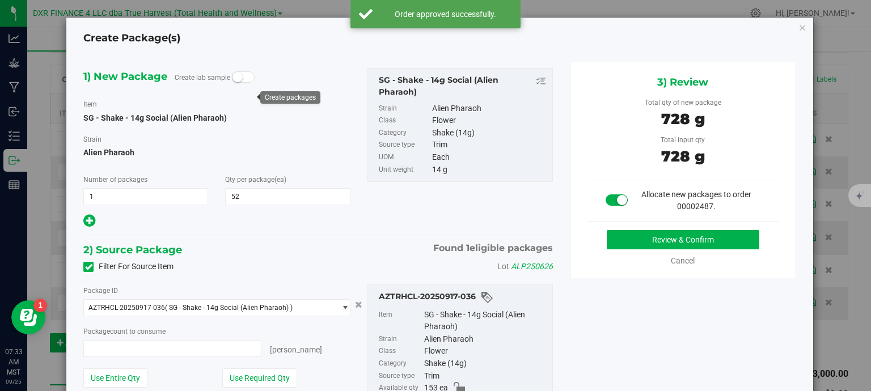
type input "52 ea"
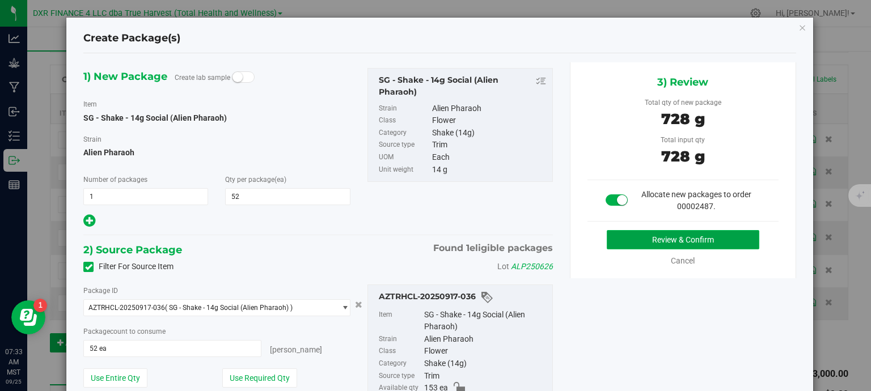
click at [637, 244] on button "Review & Confirm" at bounding box center [682, 239] width 152 height 19
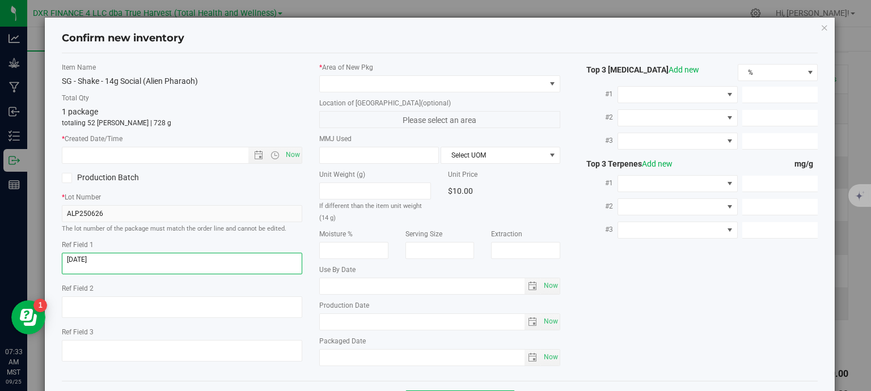
click at [102, 260] on textarea at bounding box center [182, 264] width 241 height 22
click at [142, 160] on input "text" at bounding box center [165, 155] width 206 height 16
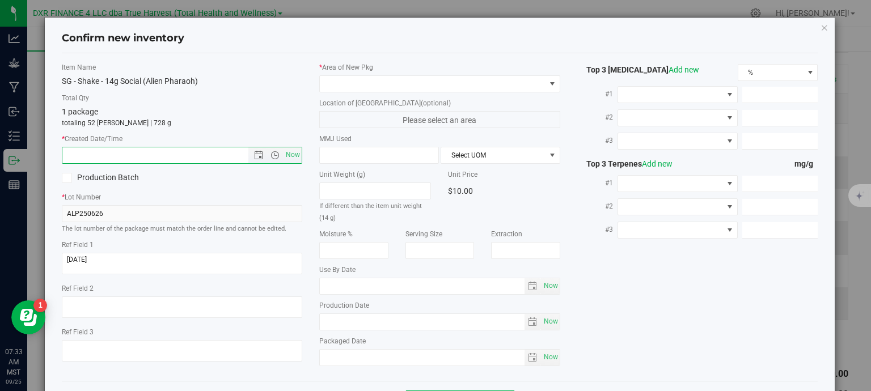
paste input "[DATE]"
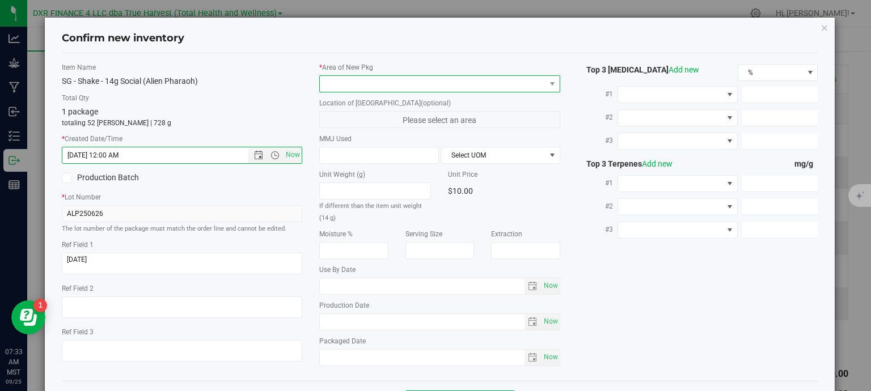
type input "[DATE] 7:33 AM"
click at [366, 83] on span at bounding box center [433, 84] width 226 height 16
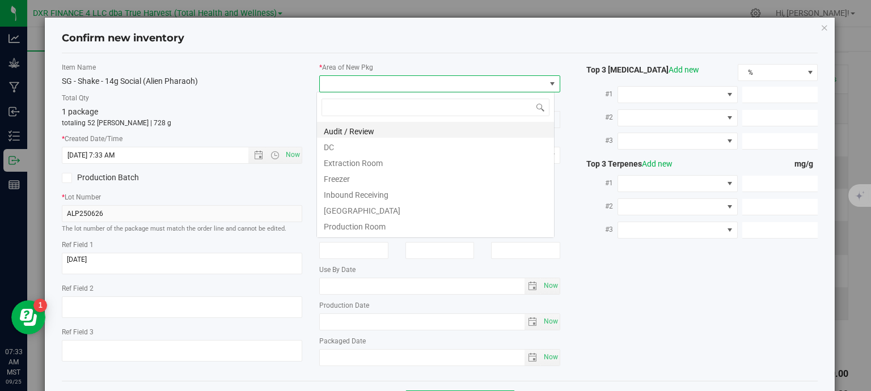
scroll to position [16, 238]
click at [370, 147] on li "DC" at bounding box center [435, 146] width 237 height 16
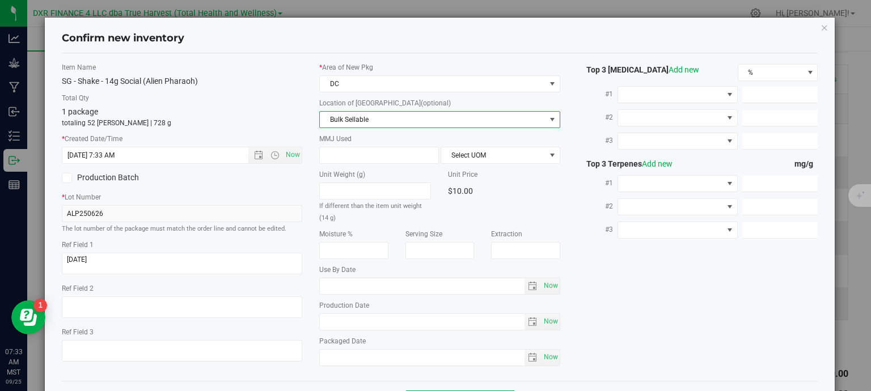
click at [358, 118] on span "Bulk Sellable" at bounding box center [433, 120] width 226 height 16
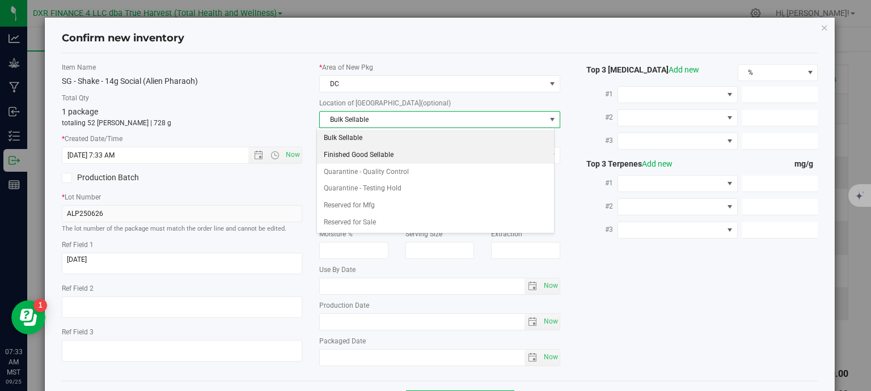
click at [380, 158] on li "Finished Good Sellable" at bounding box center [435, 155] width 237 height 17
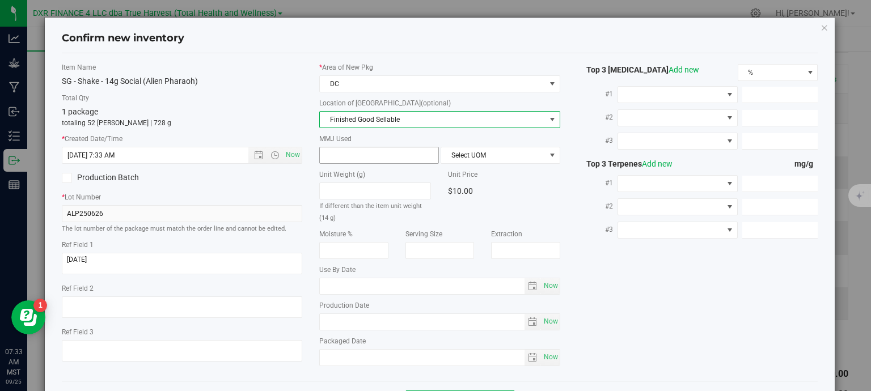
click at [377, 160] on span at bounding box center [379, 155] width 120 height 17
type input "14"
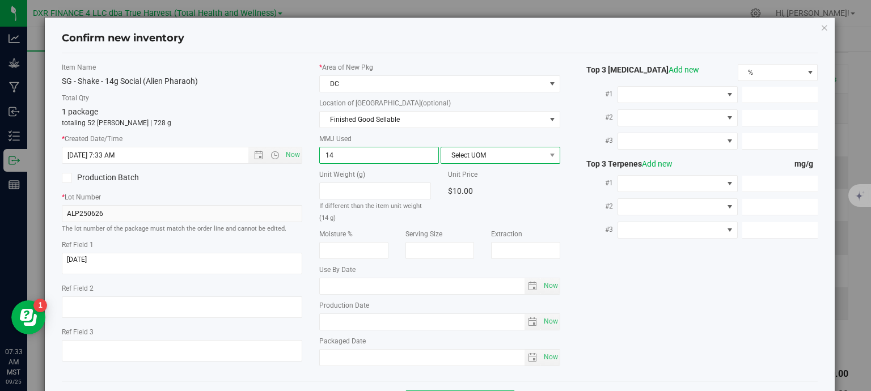
type input "14.0000"
click at [473, 156] on span "Select UOM" at bounding box center [493, 155] width 104 height 16
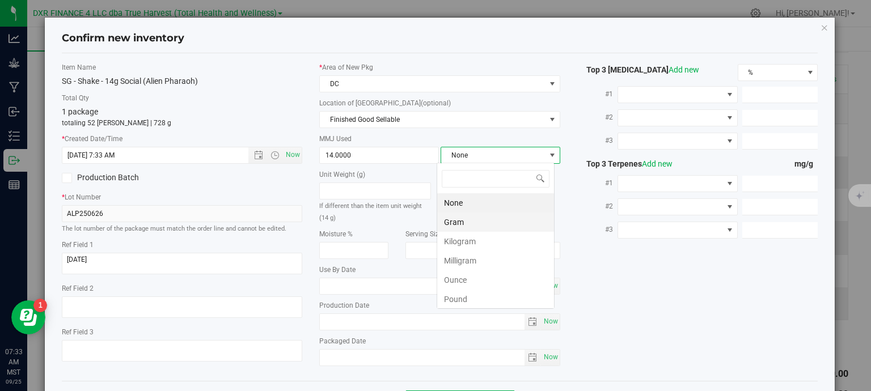
scroll to position [16, 118]
click at [469, 224] on li "Gram" at bounding box center [495, 222] width 117 height 19
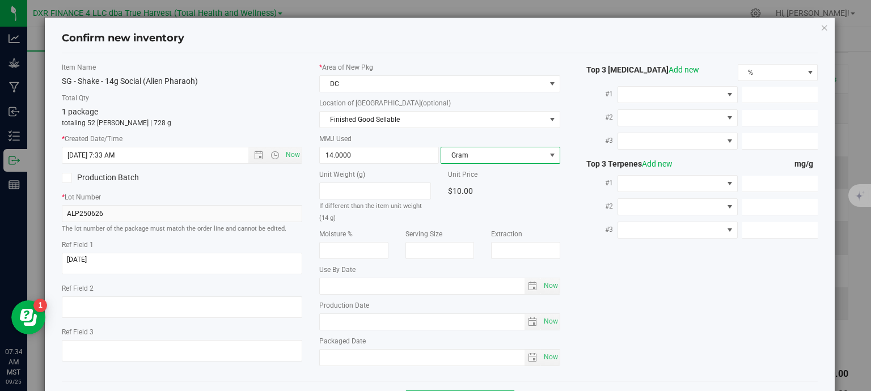
scroll to position [43, 0]
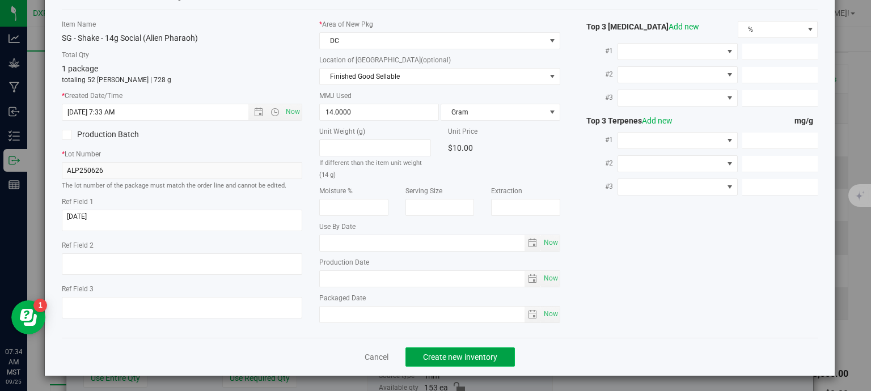
click at [478, 355] on span "Create new inventory" at bounding box center [460, 357] width 74 height 9
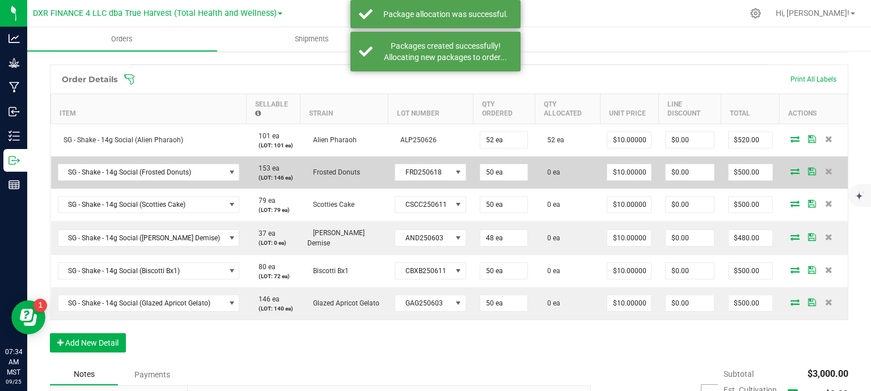
click at [790, 171] on icon at bounding box center [794, 171] width 9 height 7
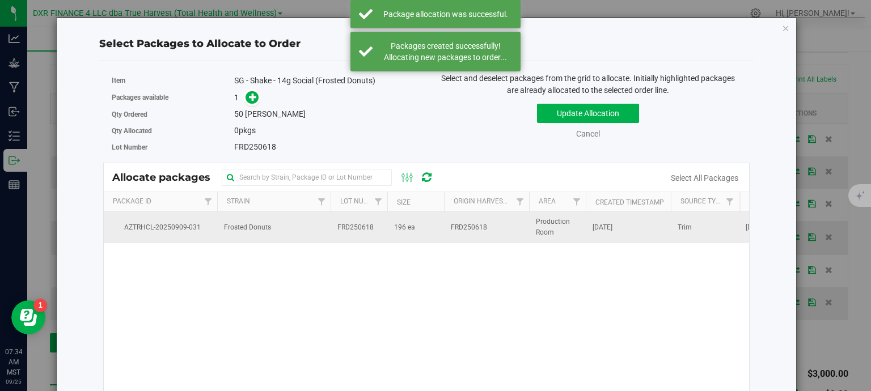
click at [317, 229] on td "Frosted Donuts" at bounding box center [273, 227] width 113 height 31
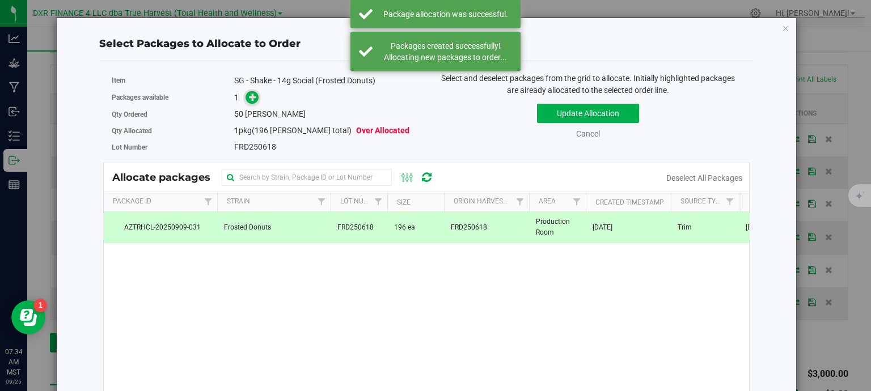
click at [249, 99] on icon at bounding box center [253, 97] width 8 height 8
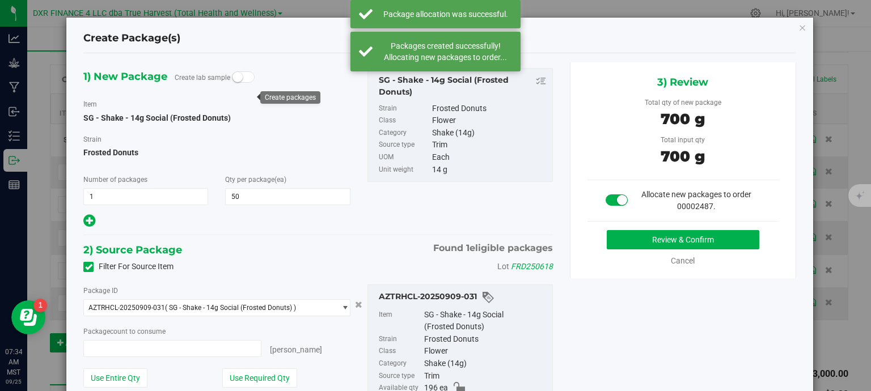
type input "50 ea"
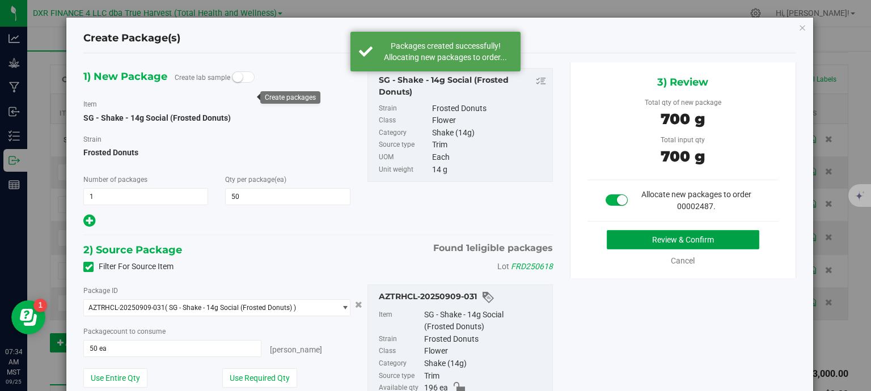
click at [644, 240] on button "Review & Confirm" at bounding box center [682, 239] width 152 height 19
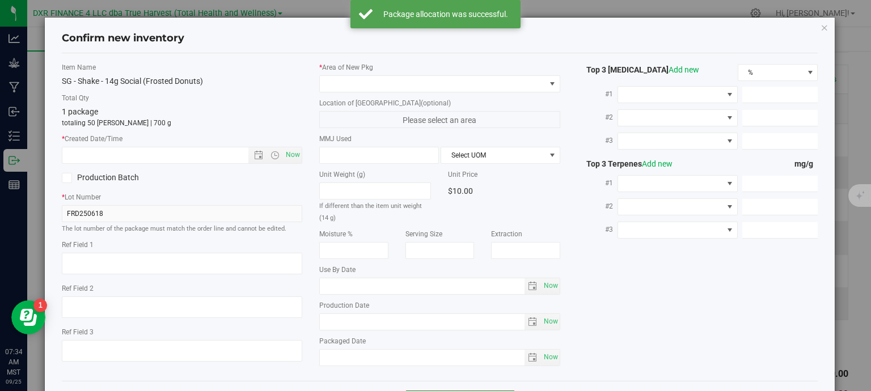
type textarea "[DATE]"
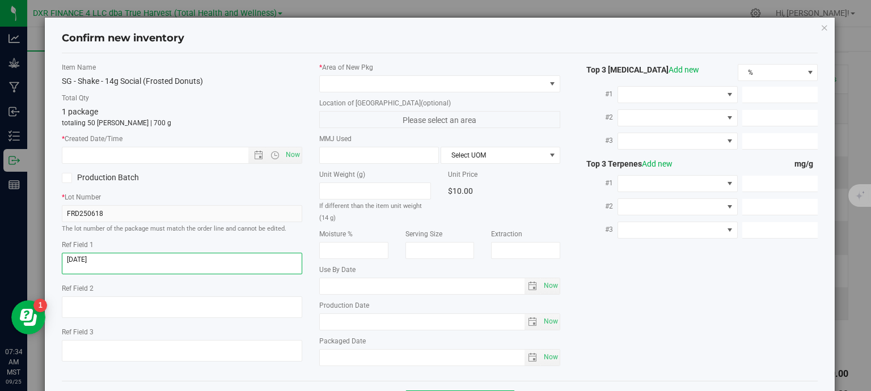
click at [188, 260] on textarea at bounding box center [182, 264] width 241 height 22
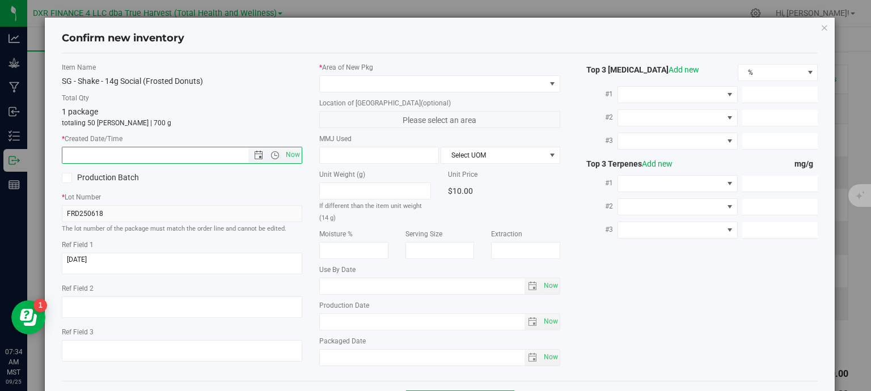
click at [177, 156] on input "text" at bounding box center [165, 155] width 206 height 16
paste input "[DATE]"
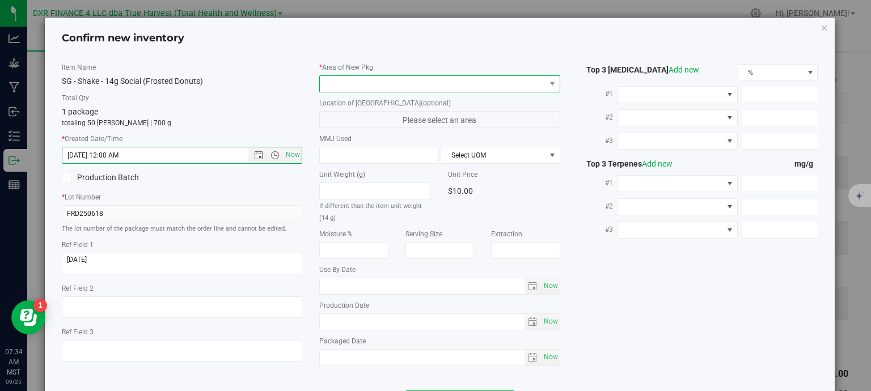
type input "[DATE] 7:34 AM"
click at [367, 90] on span at bounding box center [433, 84] width 226 height 16
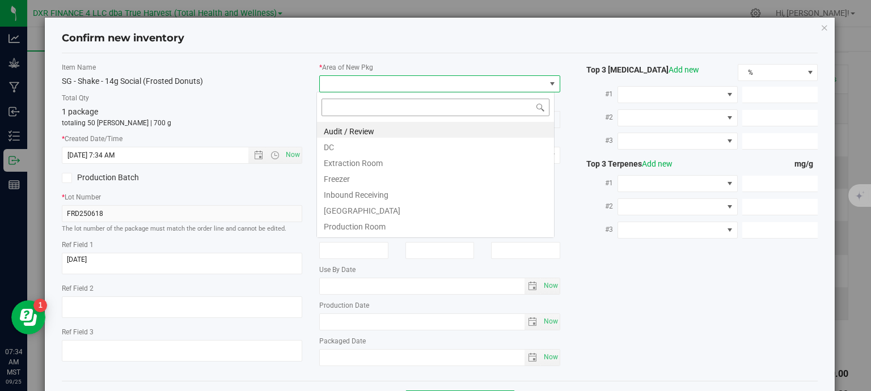
scroll to position [16, 238]
click at [360, 143] on li "DC" at bounding box center [435, 146] width 237 height 16
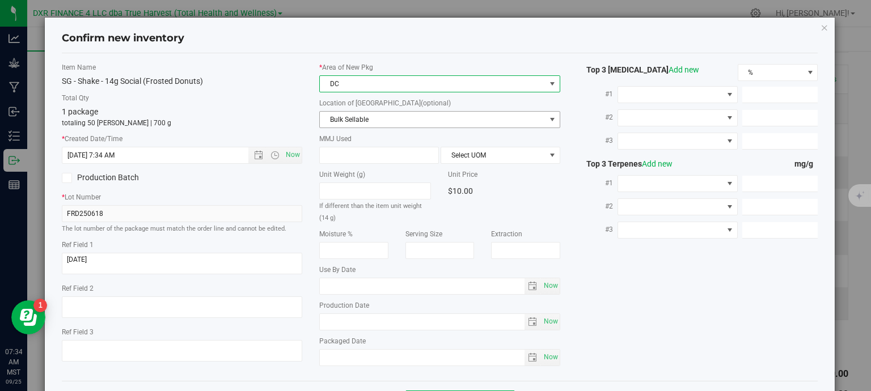
click at [367, 120] on span "Bulk Sellable" at bounding box center [433, 120] width 226 height 16
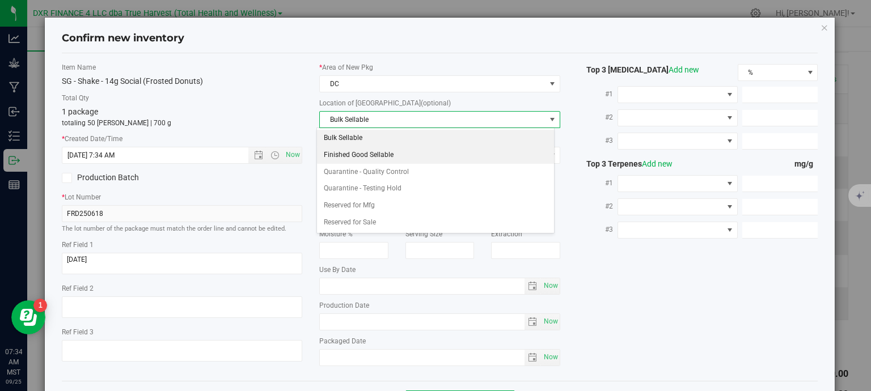
click at [390, 155] on li "Finished Good Sellable" at bounding box center [435, 155] width 237 height 17
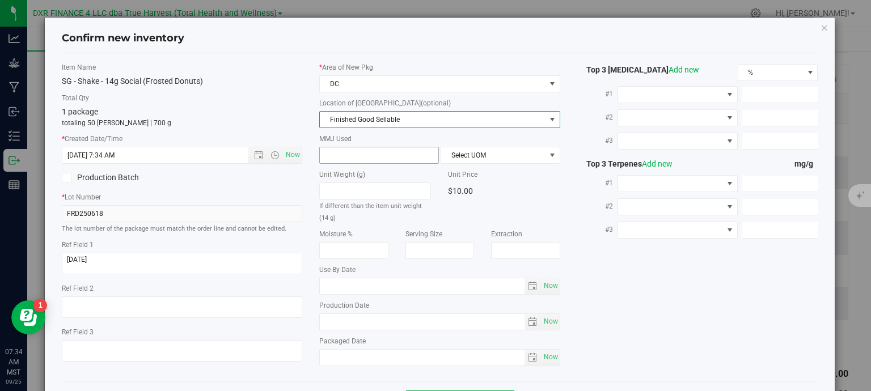
click at [385, 156] on span at bounding box center [379, 155] width 120 height 17
type input "14"
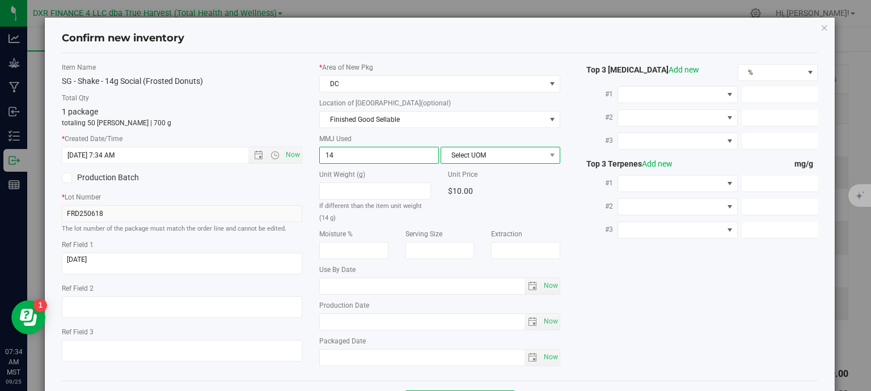
type input "14.0000"
click at [452, 158] on span "Select UOM" at bounding box center [493, 155] width 104 height 16
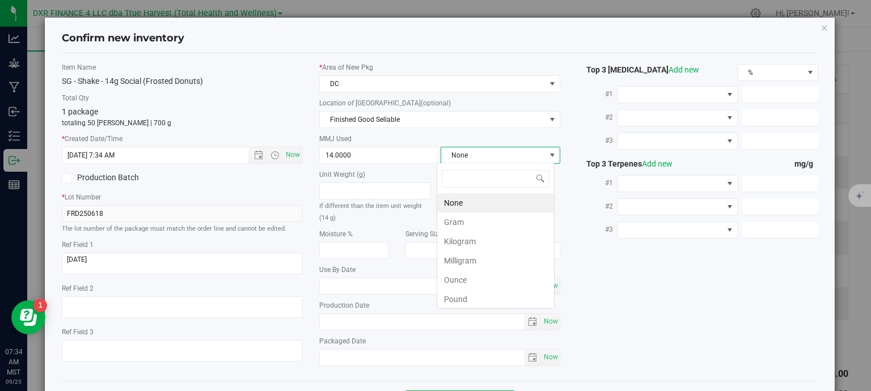
scroll to position [16, 118]
click at [463, 219] on li "Gram" at bounding box center [495, 222] width 117 height 19
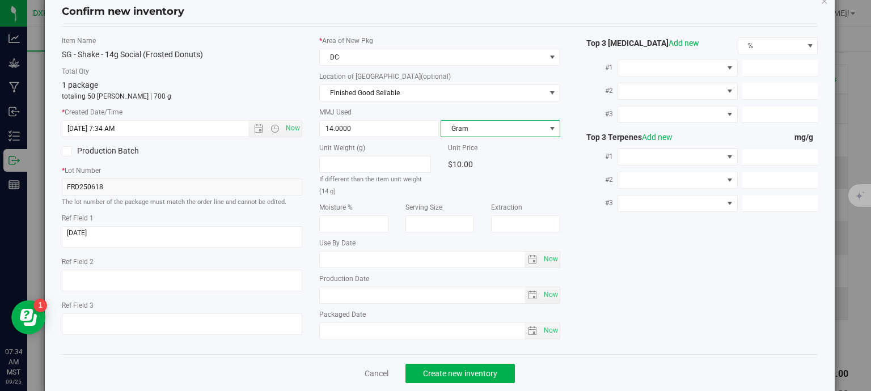
scroll to position [43, 0]
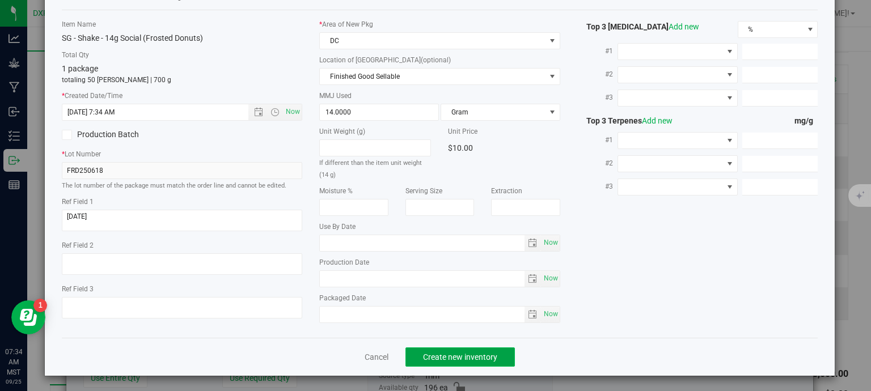
click at [485, 355] on span "Create new inventory" at bounding box center [460, 357] width 74 height 9
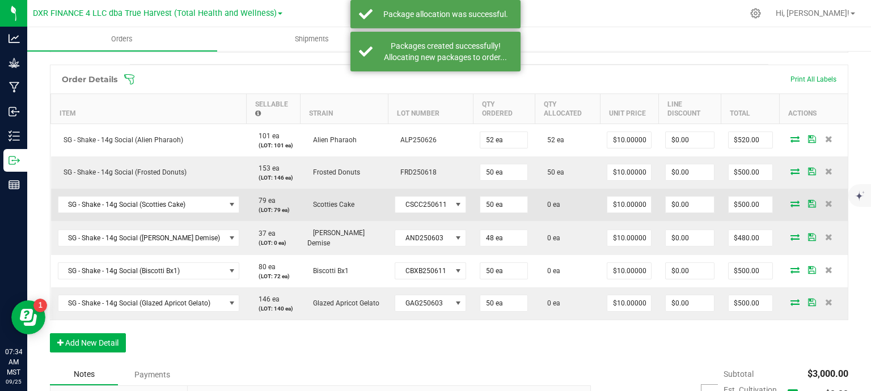
click at [790, 205] on icon at bounding box center [794, 203] width 9 height 7
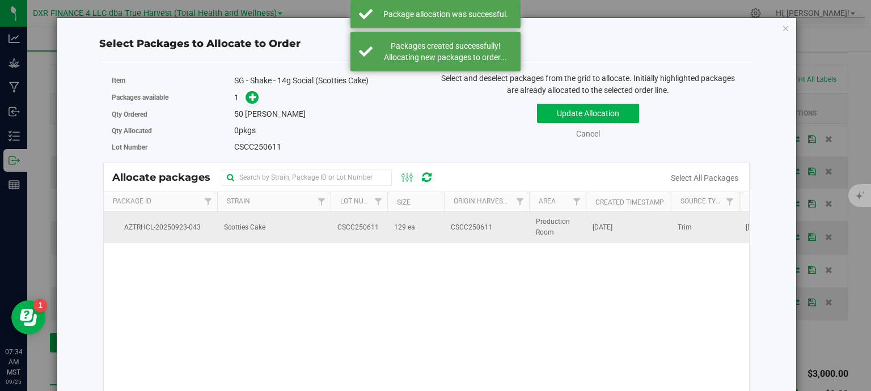
click at [394, 228] on span "129 ea" at bounding box center [404, 227] width 21 height 11
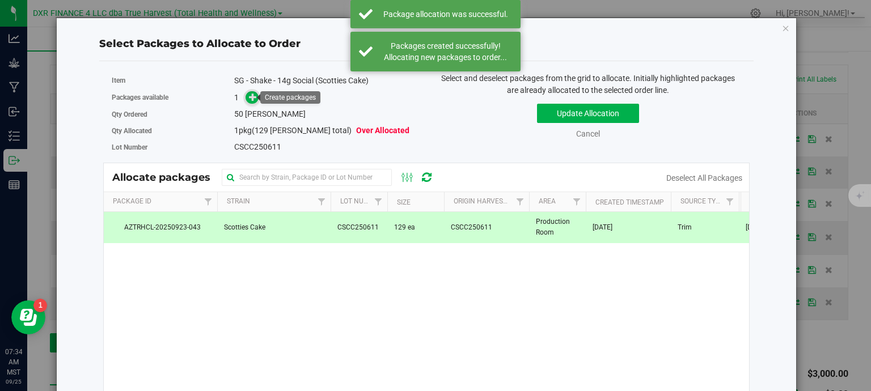
click at [249, 97] on icon at bounding box center [253, 97] width 8 height 8
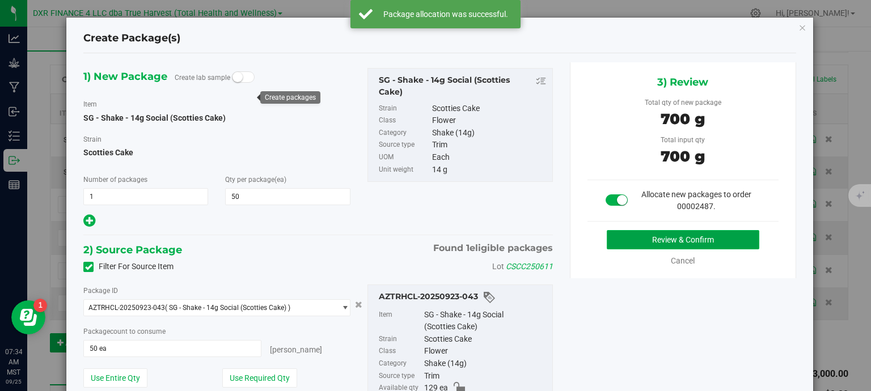
click at [660, 242] on button "Review & Confirm" at bounding box center [682, 239] width 152 height 19
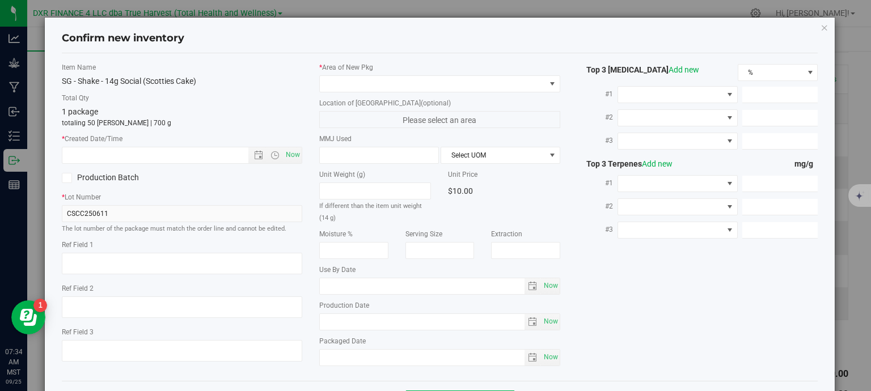
type textarea "[DATE]"
click at [147, 255] on textarea at bounding box center [182, 264] width 241 height 22
click at [167, 158] on input "text" at bounding box center [165, 155] width 206 height 16
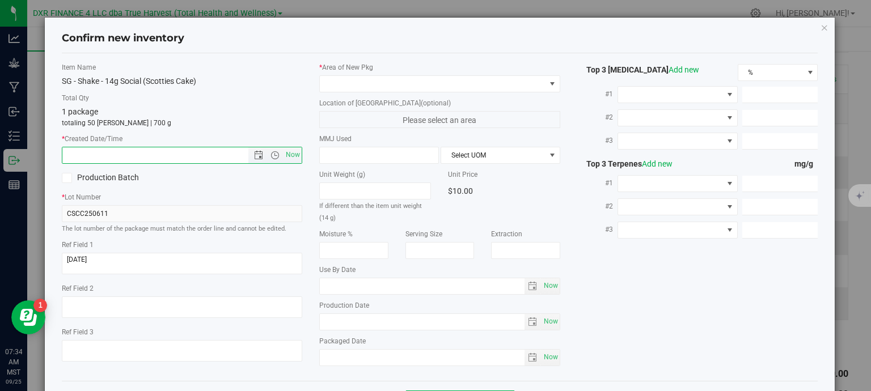
paste input "[DATE]"
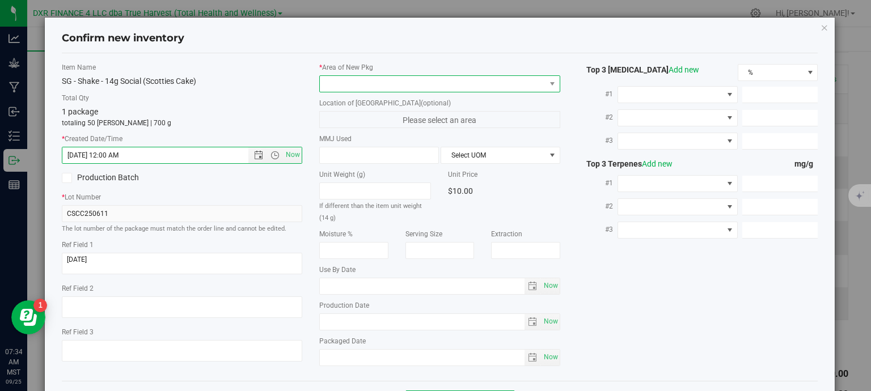
type input "[DATE] 7:34 AM"
click at [372, 88] on span at bounding box center [433, 84] width 226 height 16
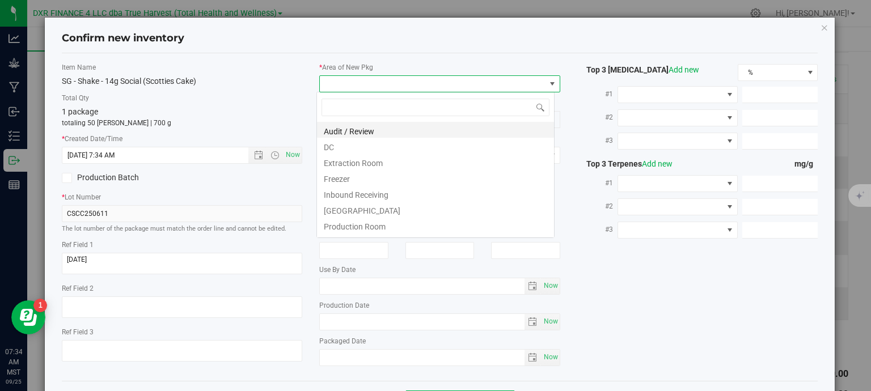
scroll to position [16, 238]
click at [355, 151] on li "DC" at bounding box center [435, 146] width 237 height 16
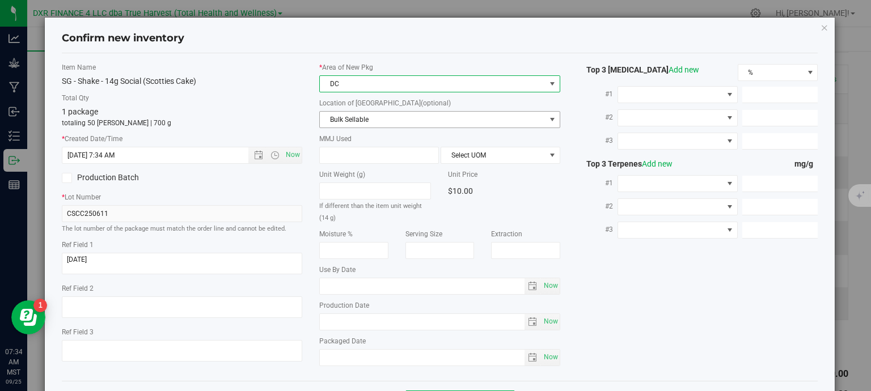
click at [366, 124] on span "Bulk Sellable" at bounding box center [433, 120] width 226 height 16
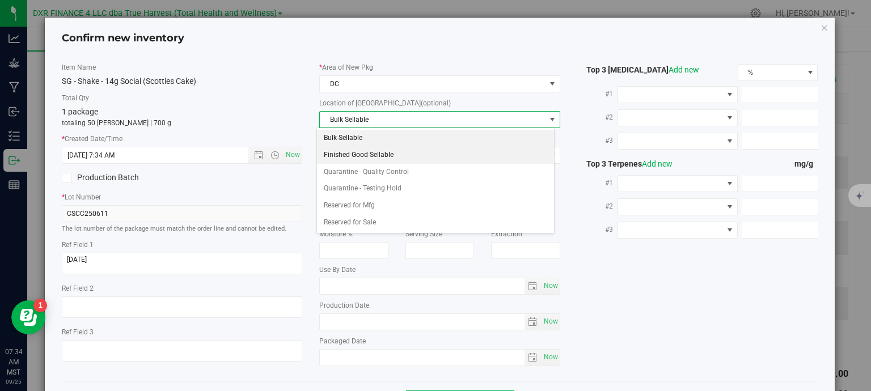
click at [368, 156] on li "Finished Good Sellable" at bounding box center [435, 155] width 237 height 17
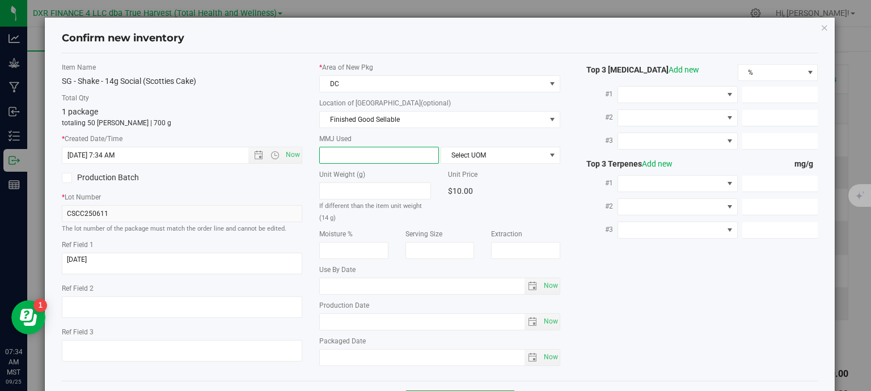
click at [361, 151] on span at bounding box center [379, 155] width 120 height 17
type input "14"
type input "14.0000"
click at [468, 150] on span "Select UOM" at bounding box center [493, 155] width 104 height 16
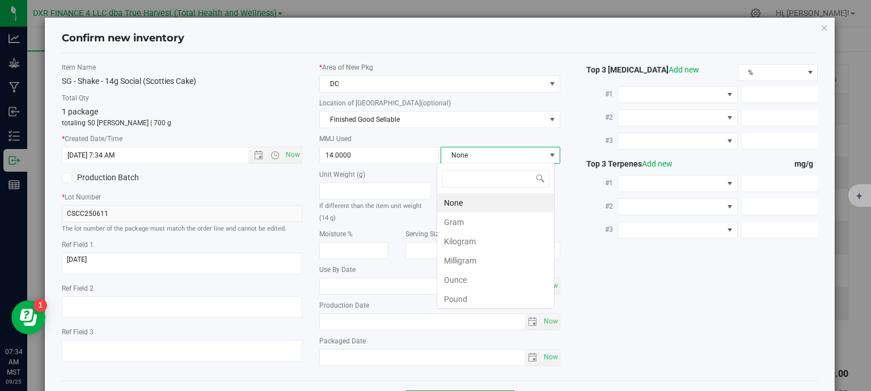
scroll to position [16, 118]
click at [466, 220] on li "Gram" at bounding box center [495, 222] width 117 height 19
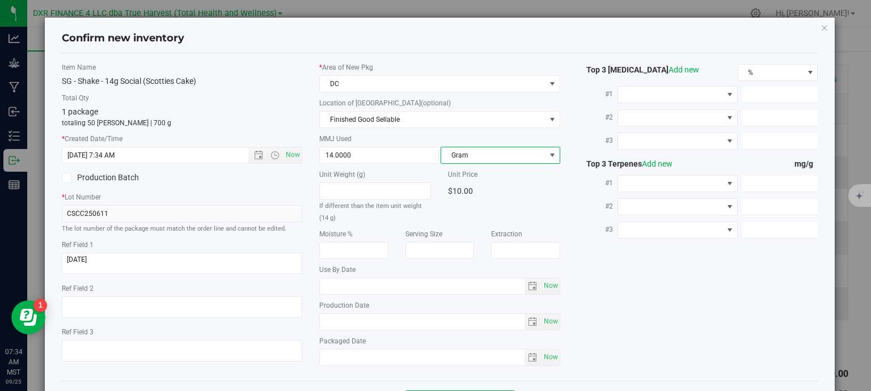
scroll to position [43, 0]
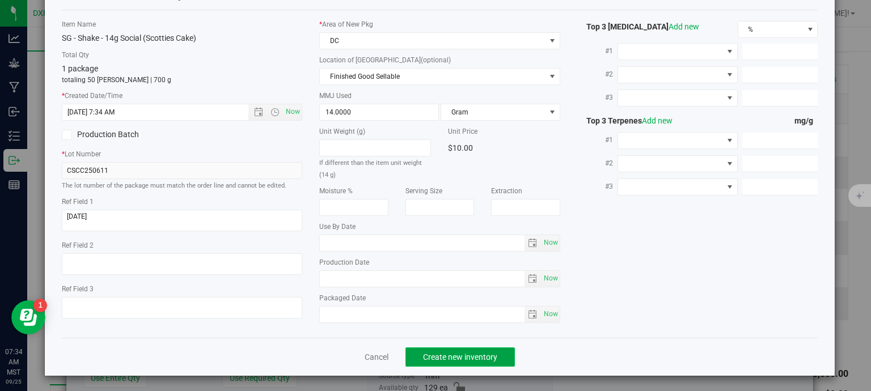
click at [485, 353] on span "Create new inventory" at bounding box center [460, 357] width 74 height 9
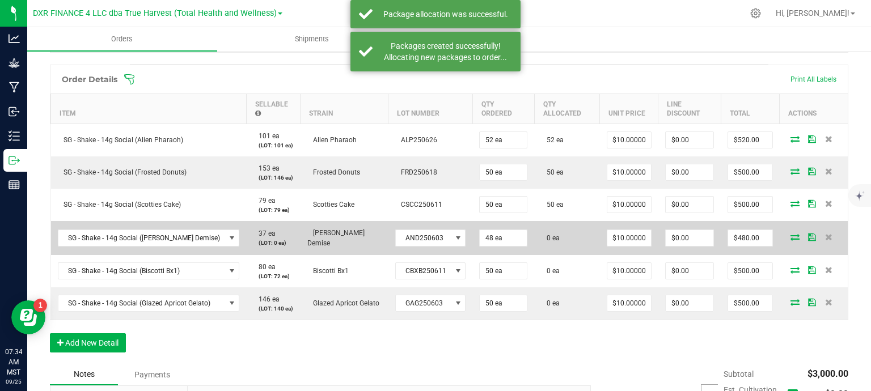
click at [790, 234] on icon at bounding box center [794, 237] width 9 height 7
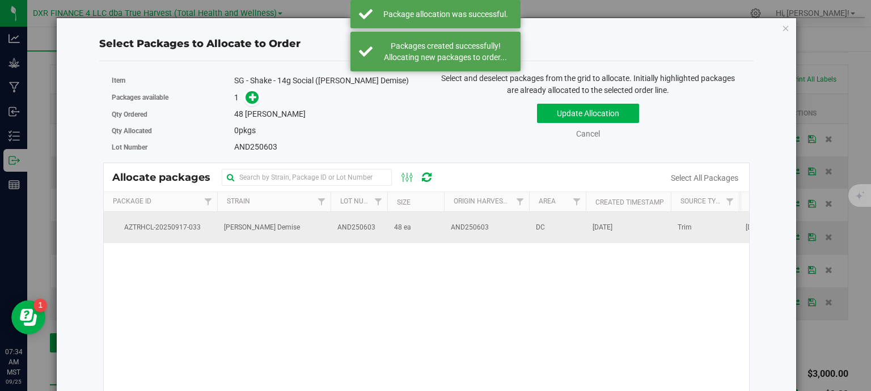
click at [486, 234] on td "AND250603" at bounding box center [486, 227] width 85 height 31
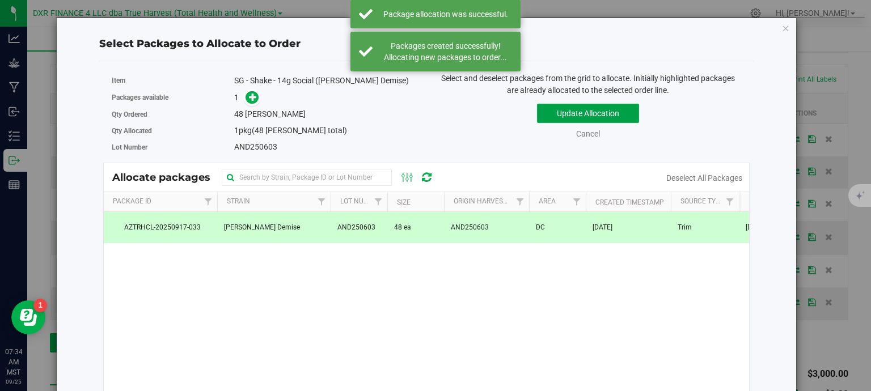
click at [589, 108] on button "Update Allocation" at bounding box center [588, 113] width 102 height 19
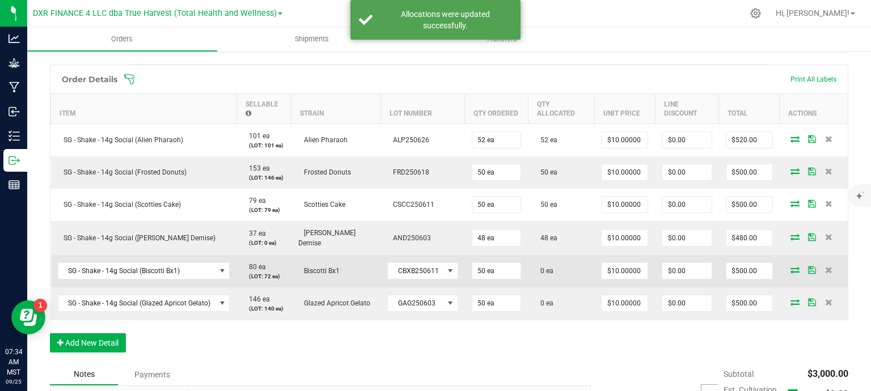
click at [790, 266] on icon at bounding box center [794, 269] width 9 height 7
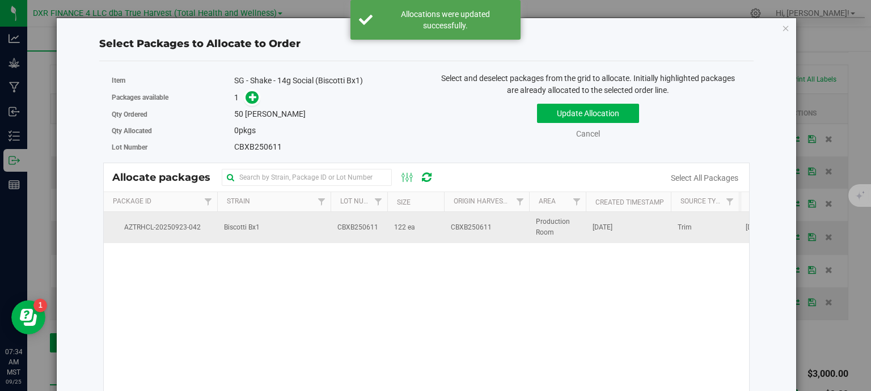
click at [465, 227] on span "CBXB250611" at bounding box center [471, 227] width 41 height 11
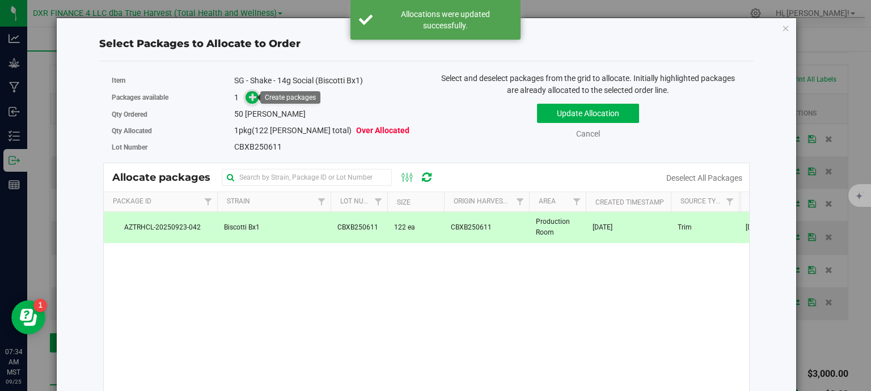
click at [253, 95] on icon at bounding box center [253, 97] width 8 height 8
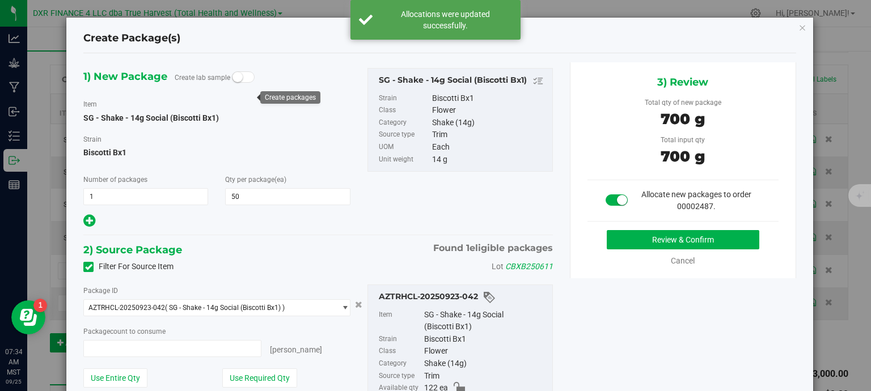
type input "50 ea"
click at [705, 237] on button "Review & Confirm" at bounding box center [682, 239] width 152 height 19
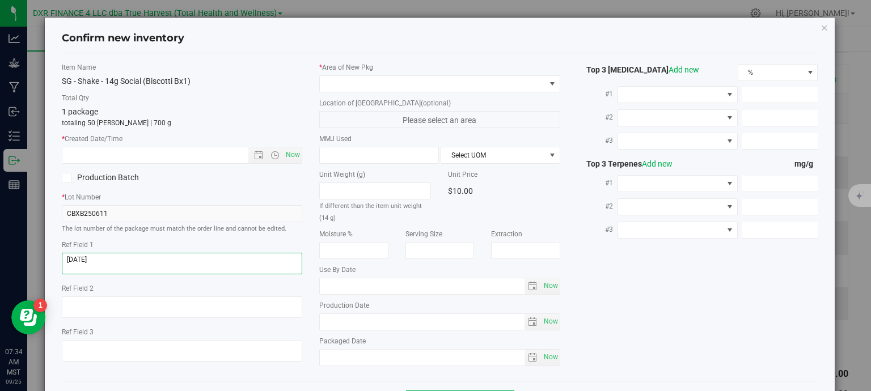
click at [184, 262] on textarea at bounding box center [182, 264] width 241 height 22
click at [157, 154] on input "text" at bounding box center [165, 155] width 206 height 16
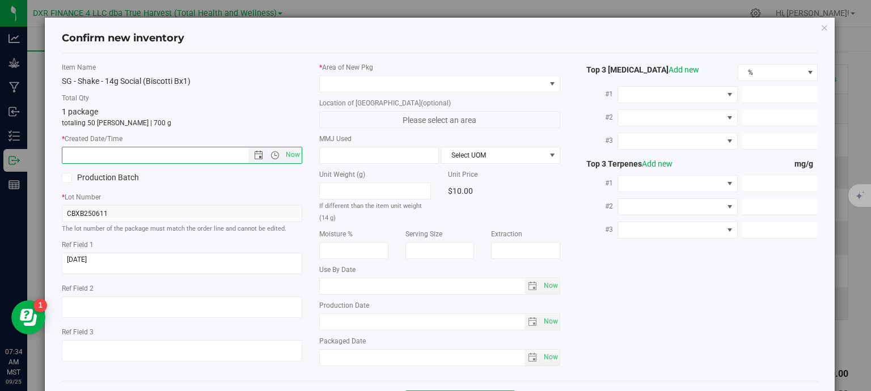
paste input "[DATE]"
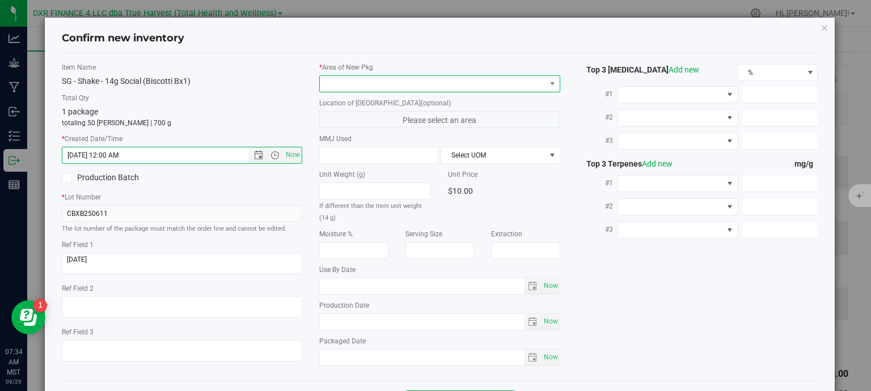
type input "[DATE] 7:34 AM"
click at [383, 86] on span at bounding box center [433, 84] width 226 height 16
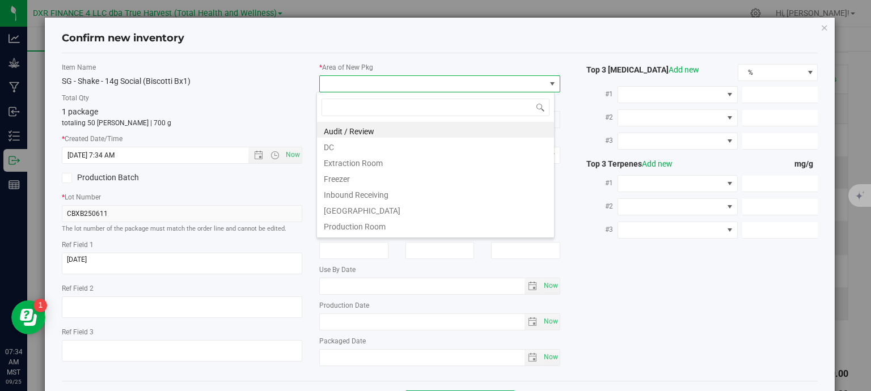
scroll to position [16, 238]
click at [329, 149] on li "DC" at bounding box center [435, 146] width 237 height 16
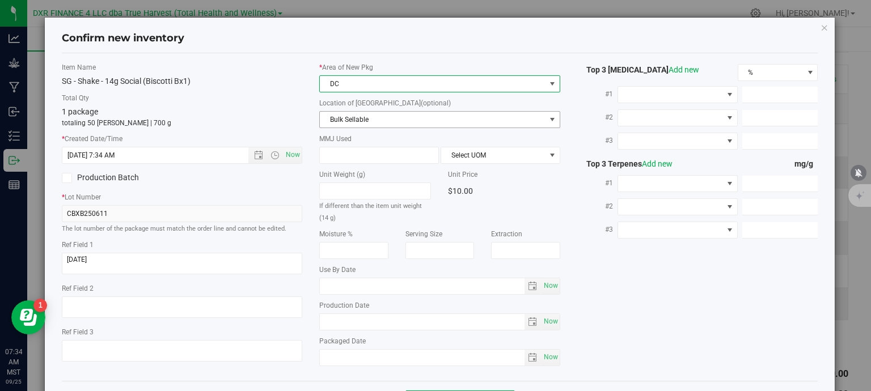
click at [388, 118] on span "Bulk Sellable" at bounding box center [433, 120] width 226 height 16
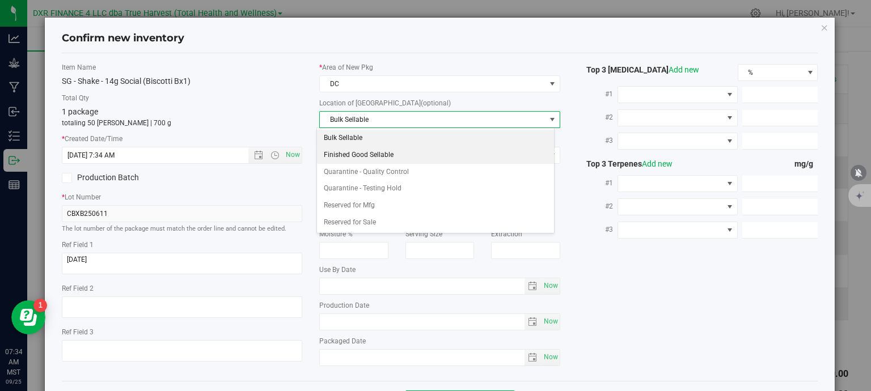
click at [386, 157] on li "Finished Good Sellable" at bounding box center [435, 155] width 237 height 17
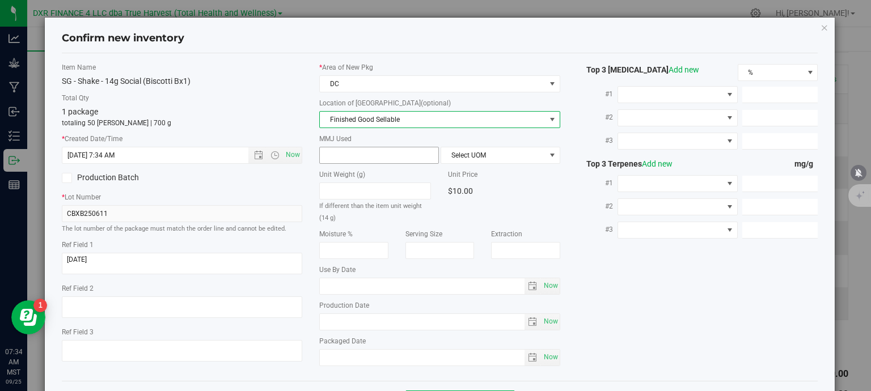
click at [392, 150] on span at bounding box center [379, 155] width 120 height 17
type input "14"
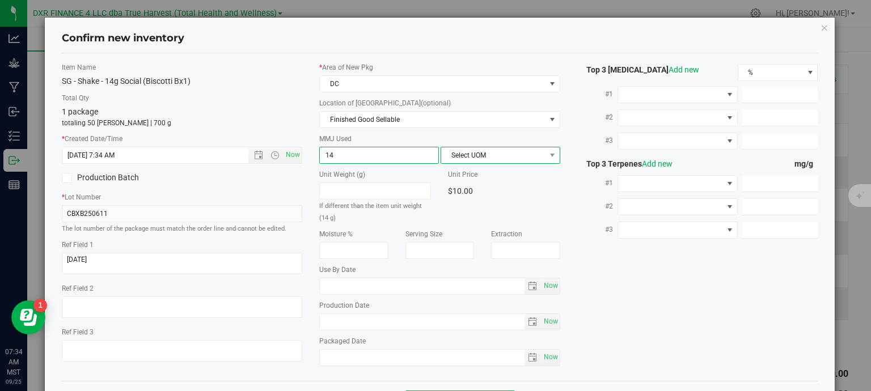
type input "14.0000"
click at [492, 154] on span "Select UOM" at bounding box center [493, 155] width 104 height 16
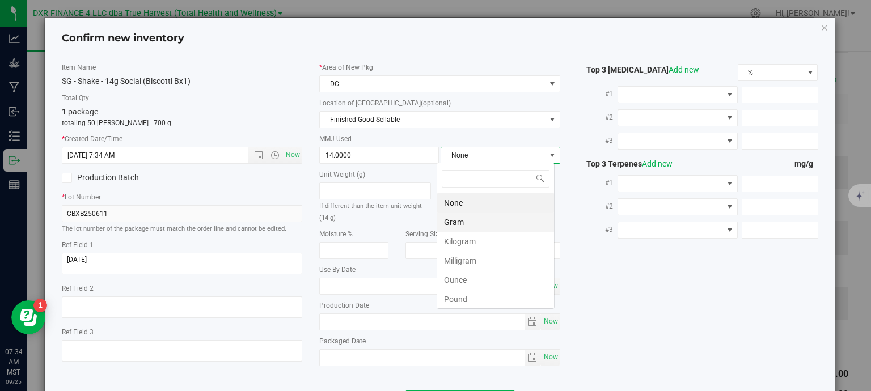
scroll to position [16, 118]
click at [482, 227] on li "Gram" at bounding box center [495, 222] width 117 height 19
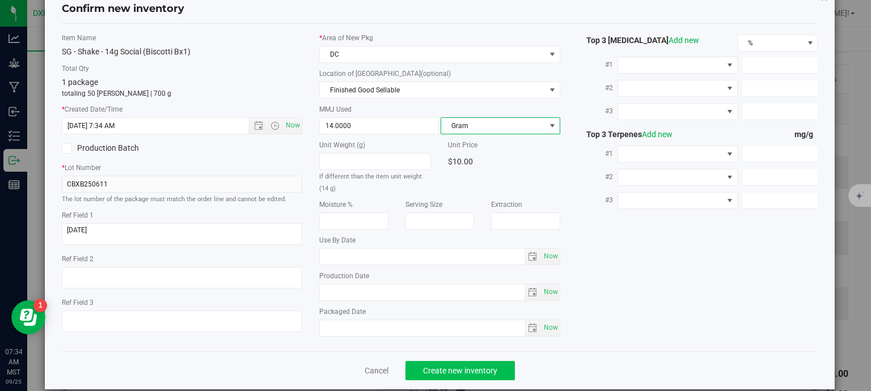
scroll to position [43, 0]
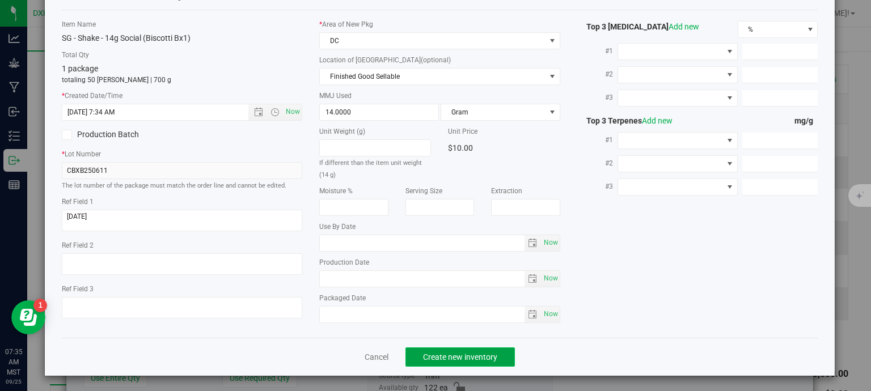
click at [449, 353] on span "Create new inventory" at bounding box center [460, 357] width 74 height 9
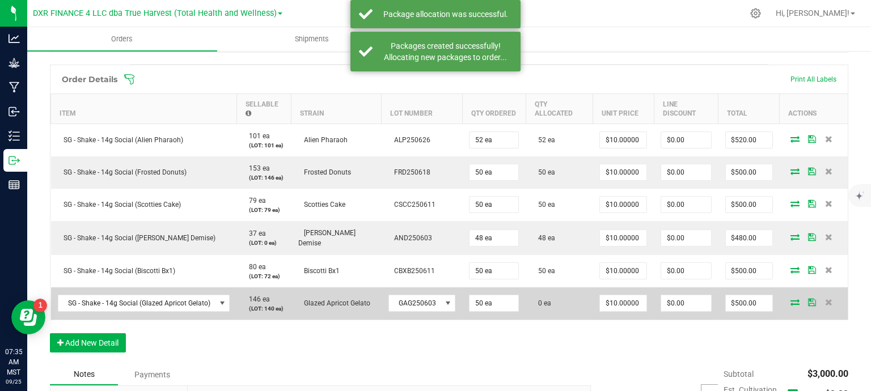
click at [790, 299] on icon at bounding box center [794, 302] width 9 height 7
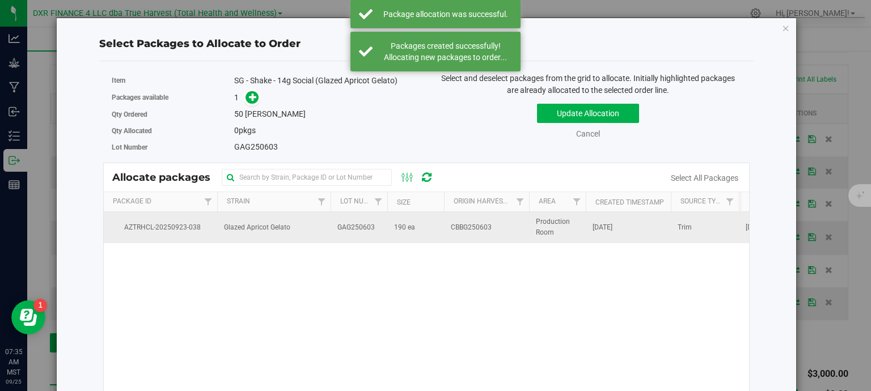
click at [472, 228] on span "CBBG250603" at bounding box center [471, 227] width 41 height 11
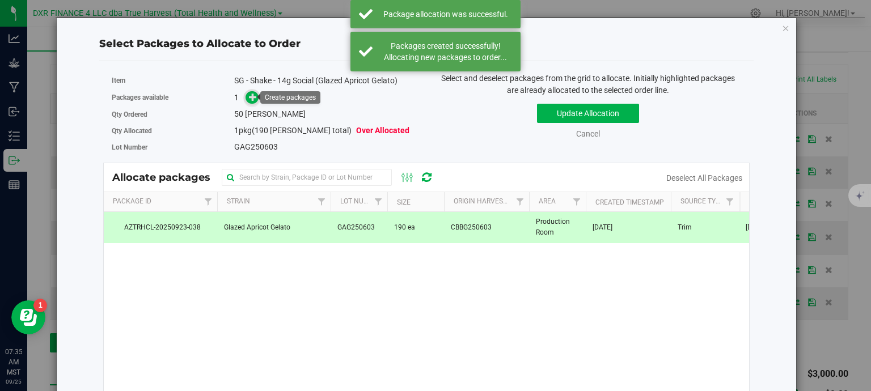
click at [250, 99] on icon at bounding box center [253, 97] width 8 height 8
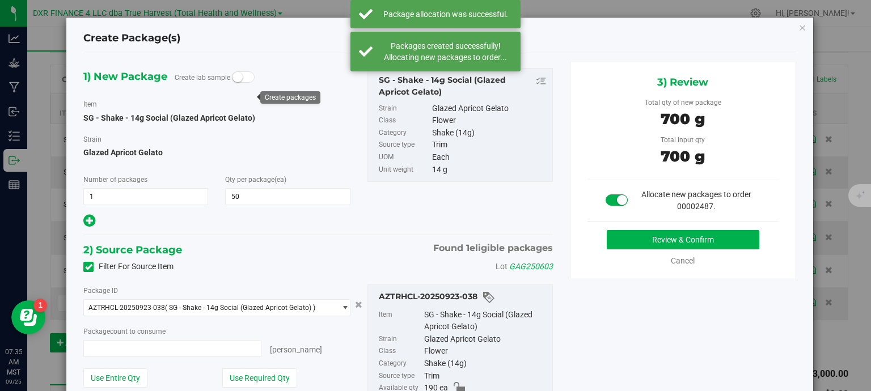
type input "50 ea"
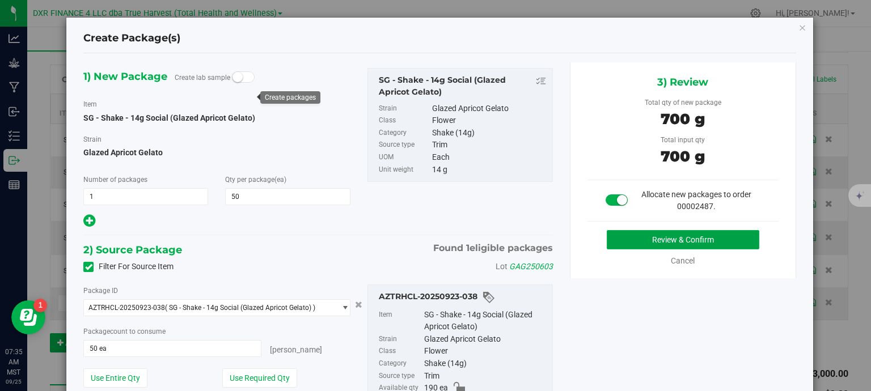
click at [654, 244] on button "Review & Confirm" at bounding box center [682, 239] width 152 height 19
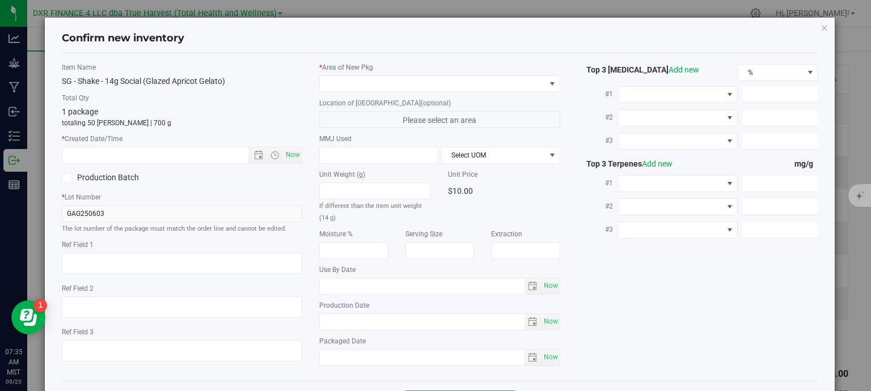
type textarea "[DATE]"
click at [104, 262] on textarea at bounding box center [182, 264] width 241 height 22
click at [127, 154] on input "text" at bounding box center [165, 155] width 206 height 16
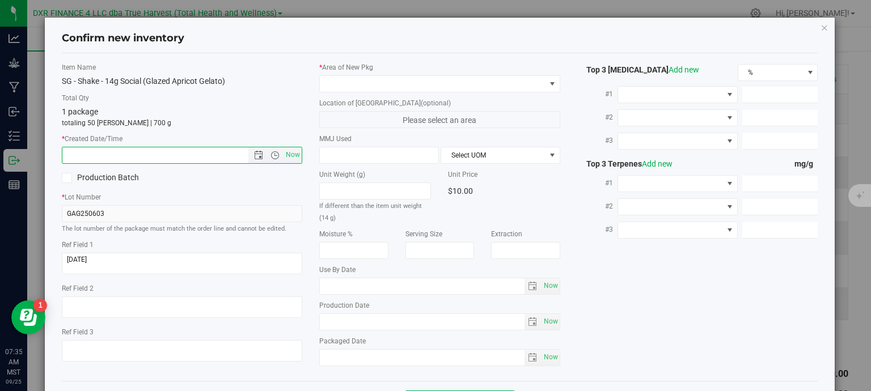
paste input "[DATE]"
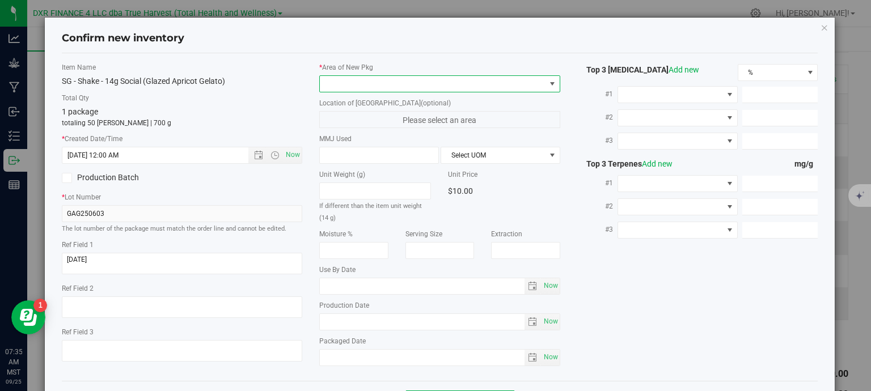
type input "[DATE] 7:35 AM"
click at [389, 90] on span at bounding box center [433, 84] width 226 height 16
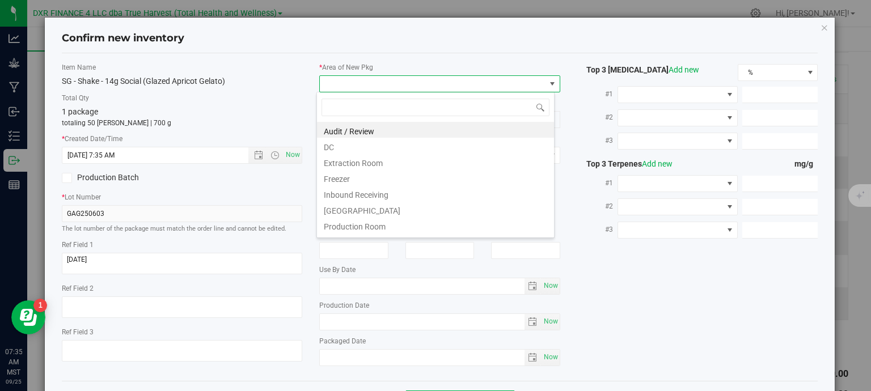
scroll to position [16, 238]
click at [389, 150] on li "DC" at bounding box center [435, 146] width 237 height 16
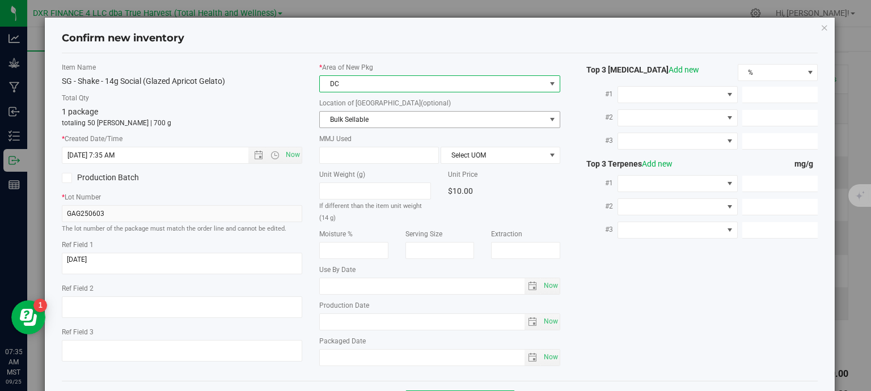
click at [392, 124] on span "Bulk Sellable" at bounding box center [433, 120] width 226 height 16
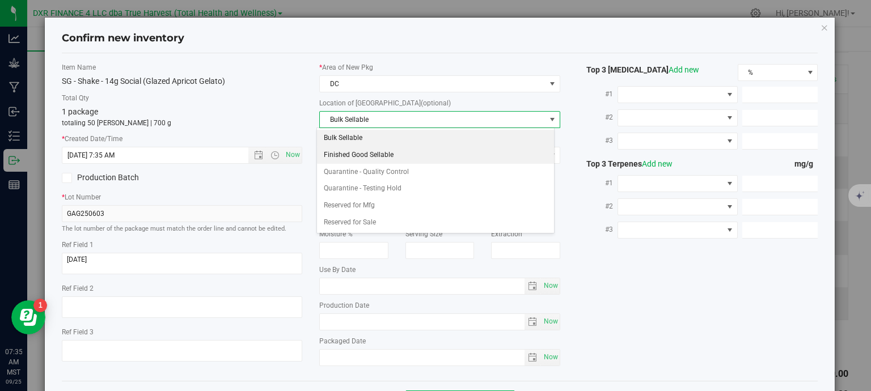
click at [390, 156] on li "Finished Good Sellable" at bounding box center [435, 155] width 237 height 17
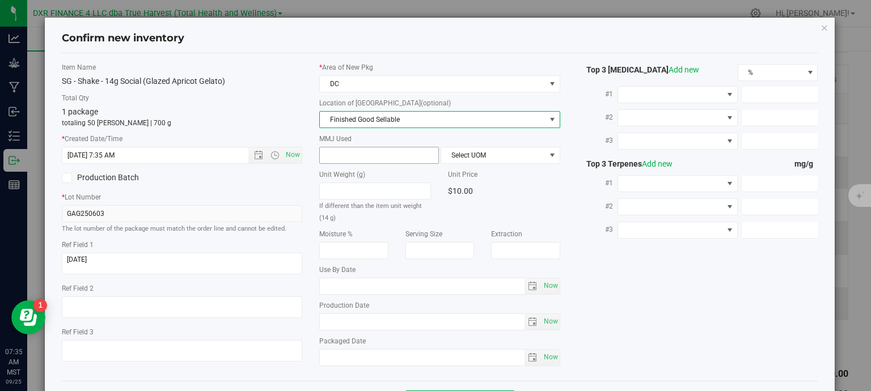
click at [375, 153] on span at bounding box center [379, 155] width 120 height 17
type input "14"
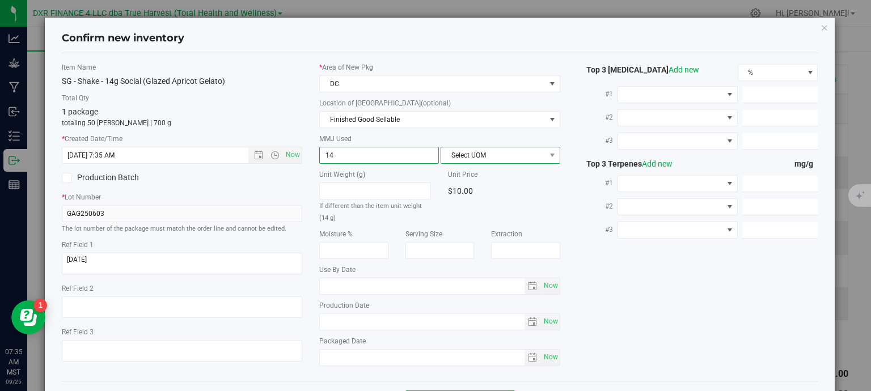
type input "14.0000"
click at [480, 150] on span "Select UOM" at bounding box center [493, 155] width 104 height 16
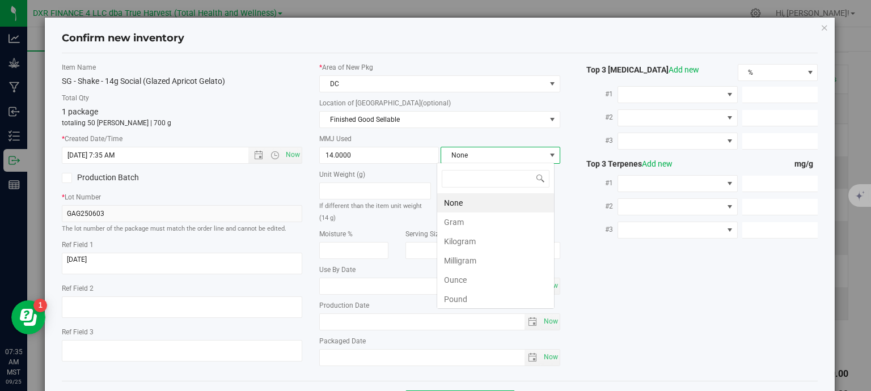
scroll to position [16, 118]
click at [472, 224] on li "Gram" at bounding box center [495, 222] width 117 height 19
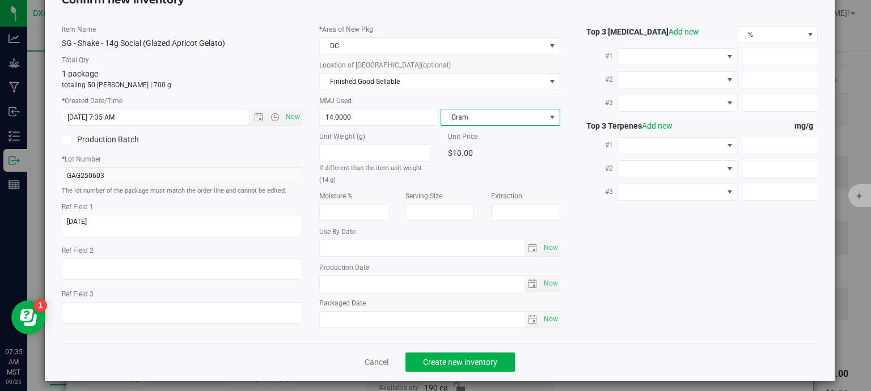
scroll to position [43, 0]
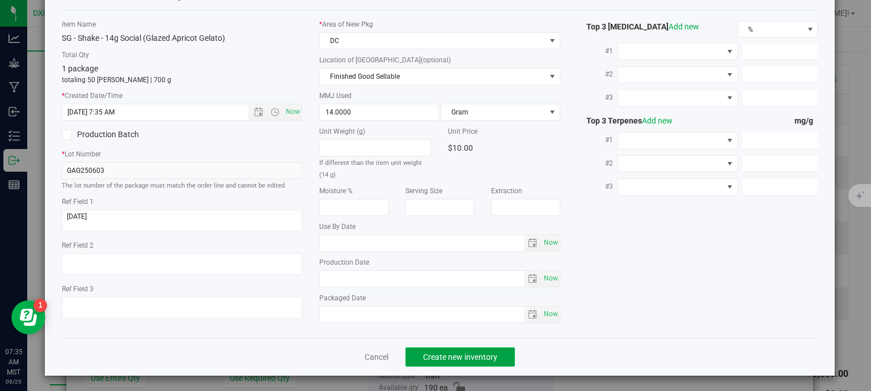
click at [476, 359] on span "Create new inventory" at bounding box center [460, 357] width 74 height 9
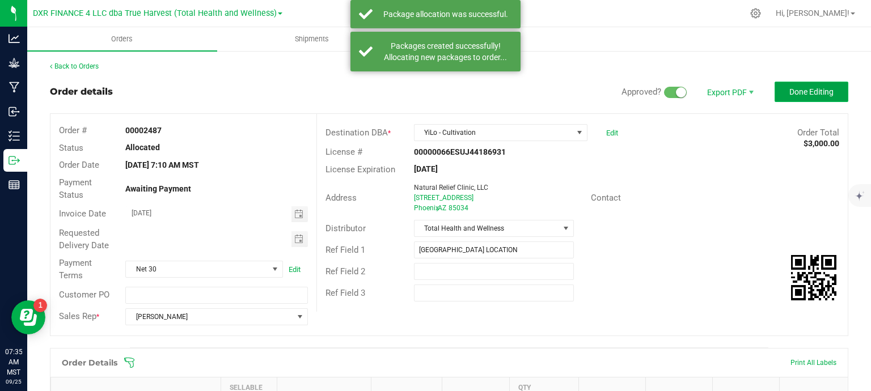
click at [785, 99] on button "Done Editing" at bounding box center [811, 92] width 74 height 20
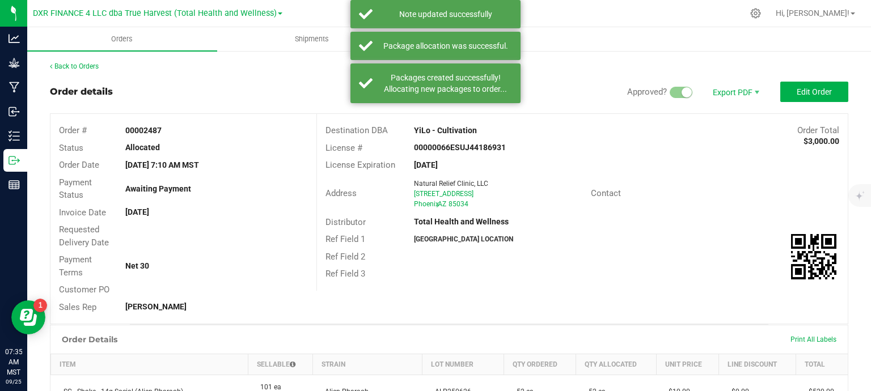
click at [86, 71] on div "Back to Orders" at bounding box center [449, 66] width 798 height 10
click at [89, 65] on link "Back to Orders" at bounding box center [74, 66] width 49 height 8
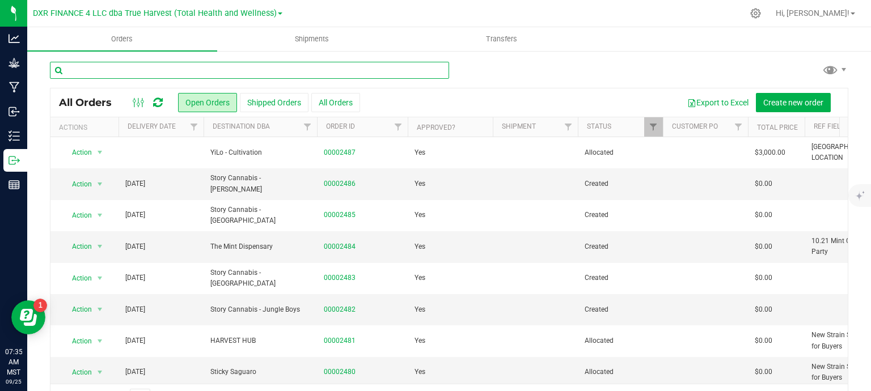
click at [175, 65] on input "text" at bounding box center [249, 70] width 399 height 17
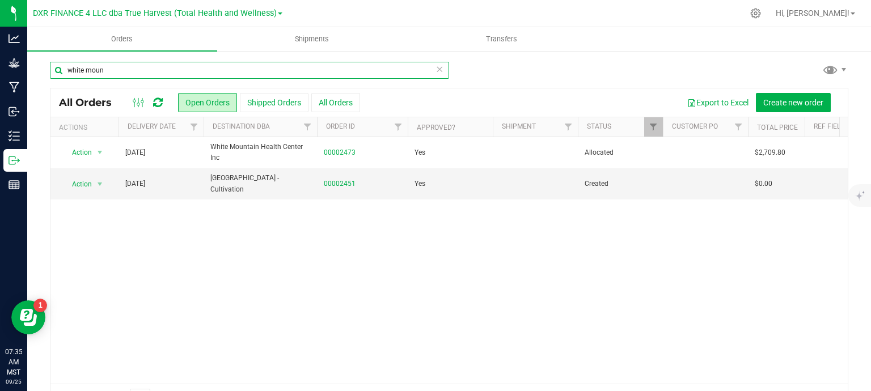
type input "white moun"
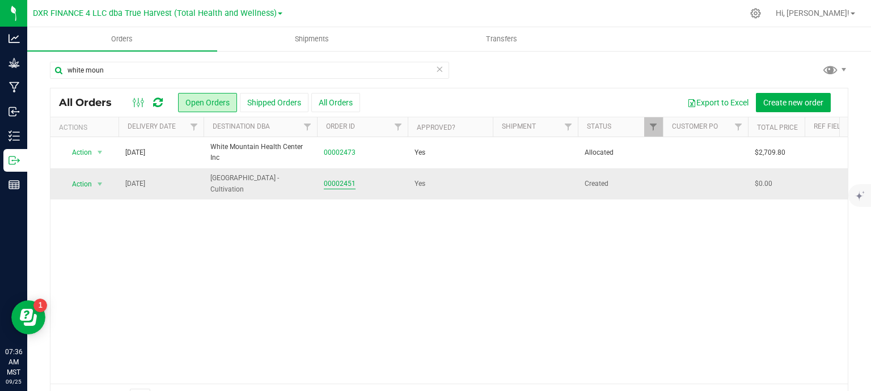
click at [342, 184] on link "00002451" at bounding box center [340, 184] width 32 height 11
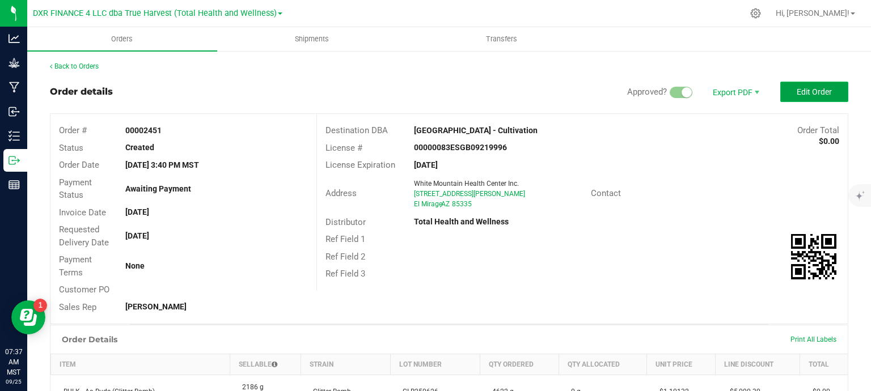
click at [812, 90] on span "Edit Order" at bounding box center [813, 91] width 35 height 9
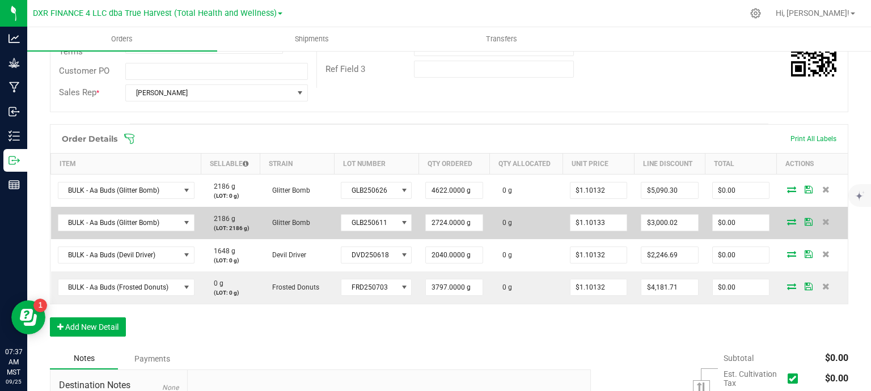
scroll to position [227, 0]
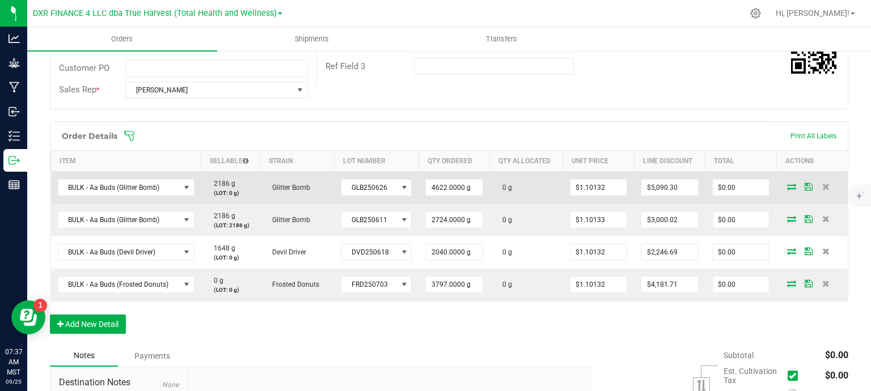
click at [787, 183] on icon at bounding box center [791, 186] width 9 height 7
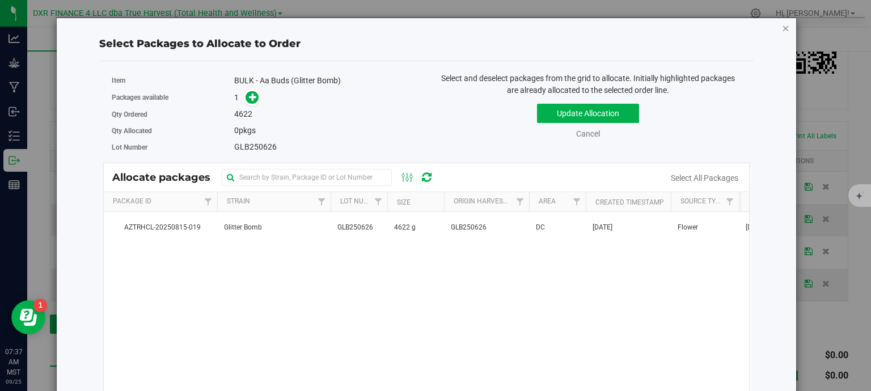
click at [782, 27] on icon "button" at bounding box center [786, 28] width 8 height 14
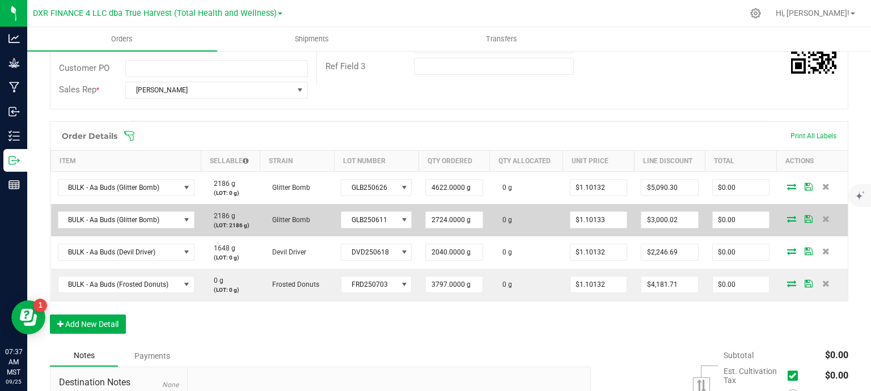
click at [787, 218] on icon at bounding box center [791, 218] width 9 height 7
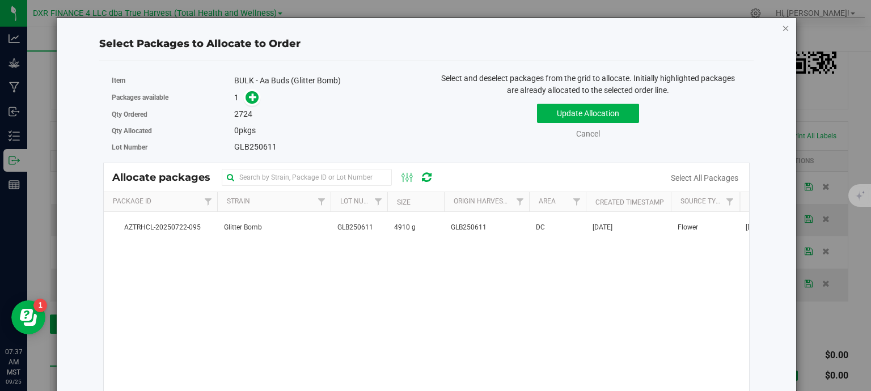
click at [782, 28] on icon "button" at bounding box center [786, 28] width 8 height 14
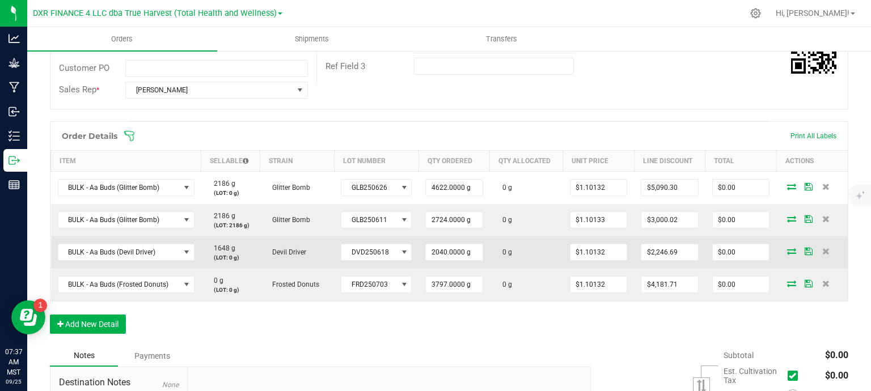
click at [787, 252] on icon at bounding box center [791, 251] width 9 height 7
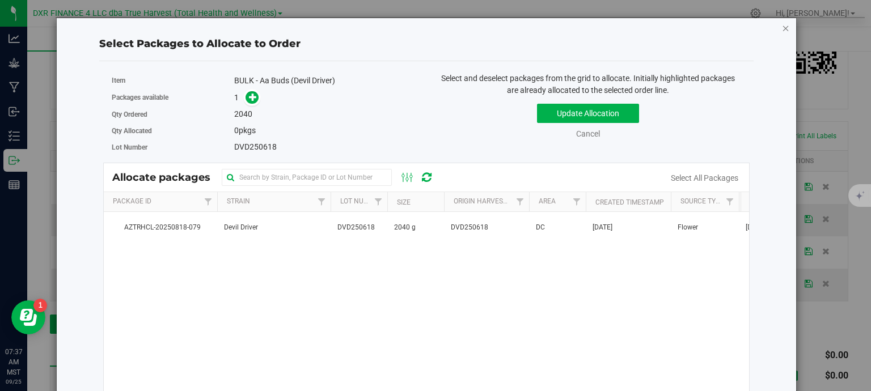
click at [782, 26] on icon "button" at bounding box center [786, 28] width 8 height 14
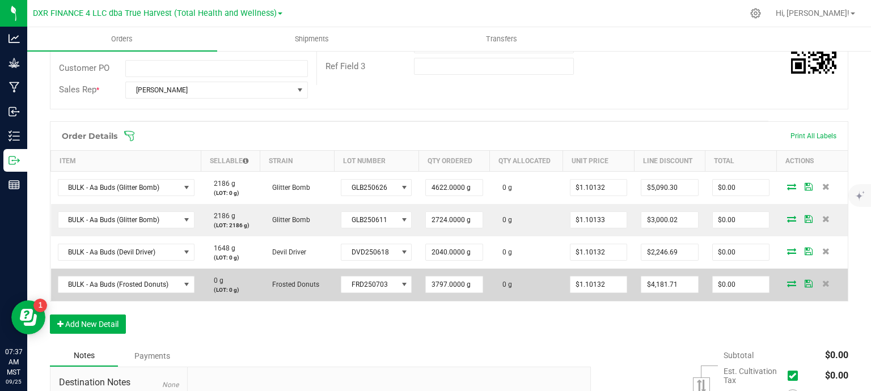
click at [787, 280] on icon at bounding box center [791, 283] width 9 height 7
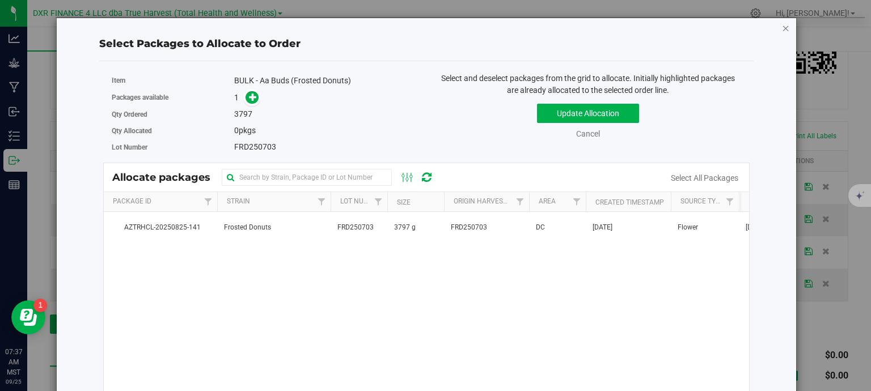
click at [782, 27] on icon "button" at bounding box center [786, 28] width 8 height 14
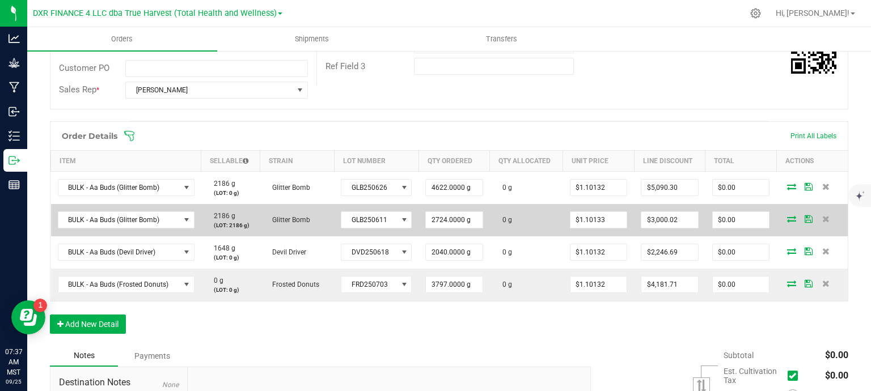
click at [787, 219] on icon at bounding box center [791, 218] width 9 height 7
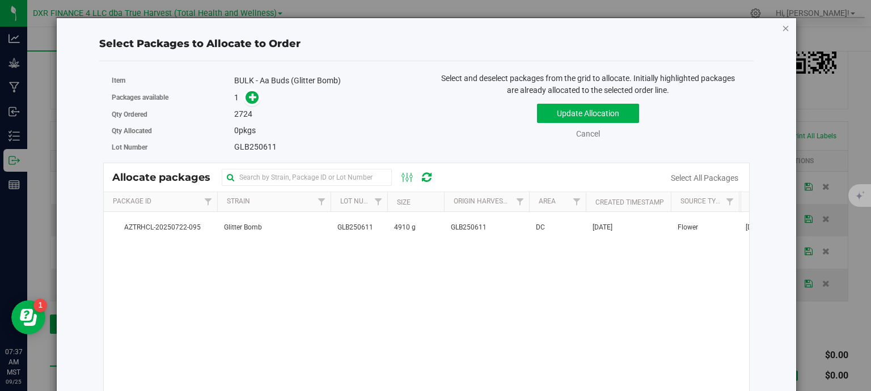
click at [782, 29] on icon "button" at bounding box center [786, 28] width 8 height 14
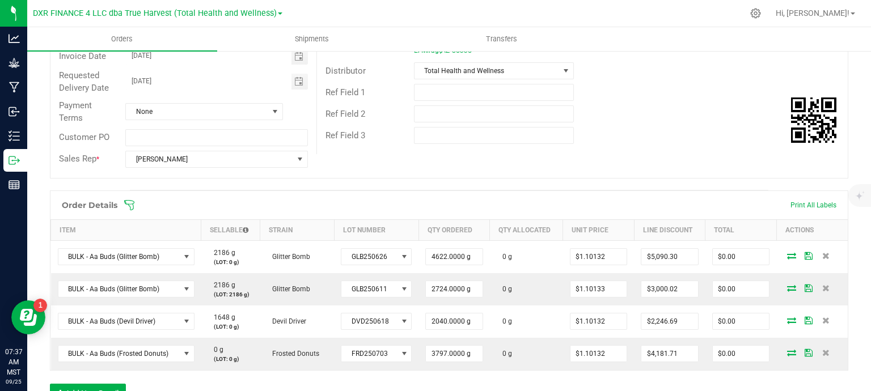
scroll to position [0, 0]
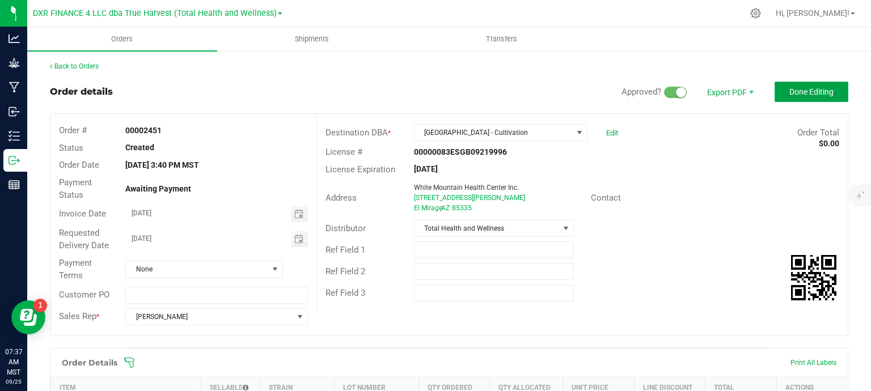
click at [798, 90] on span "Done Editing" at bounding box center [811, 91] width 44 height 9
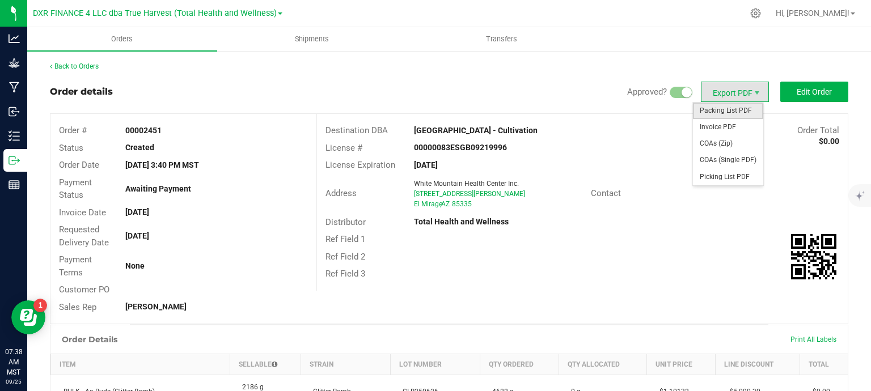
click at [727, 112] on span "Packing List PDF" at bounding box center [728, 111] width 70 height 16
click at [731, 124] on span "Invoice PDF" at bounding box center [728, 127] width 70 height 16
